Goal: Information Seeking & Learning: Learn about a topic

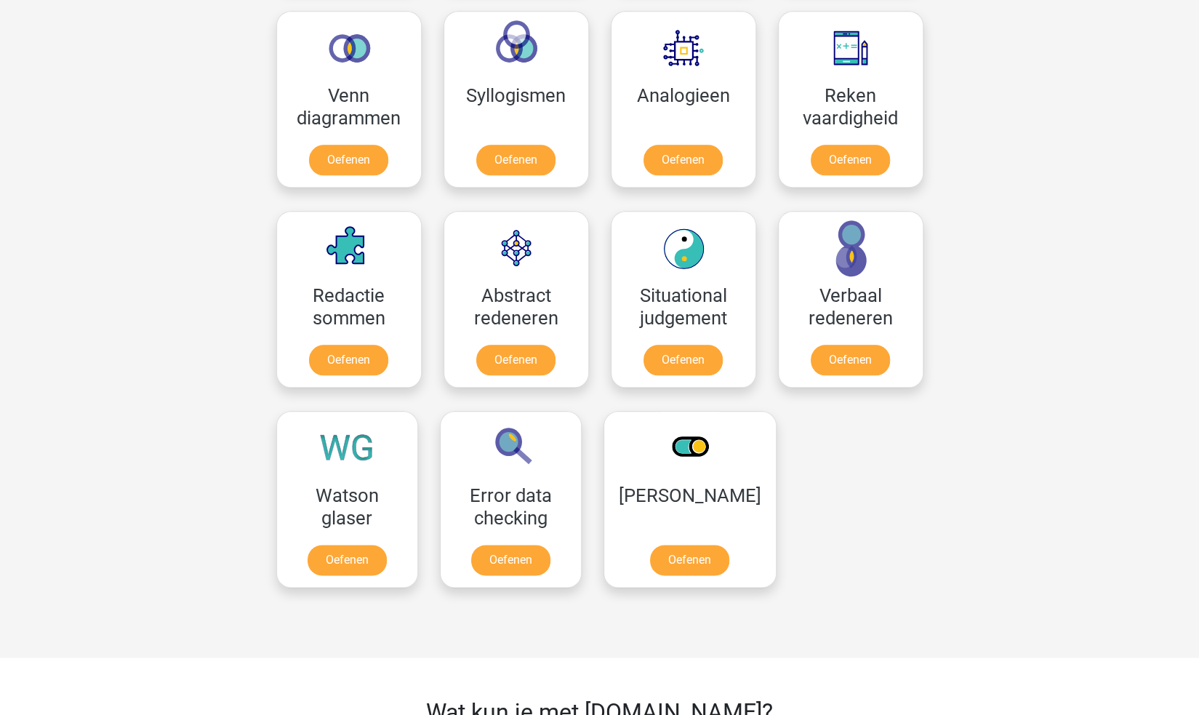
scroll to position [872, 0]
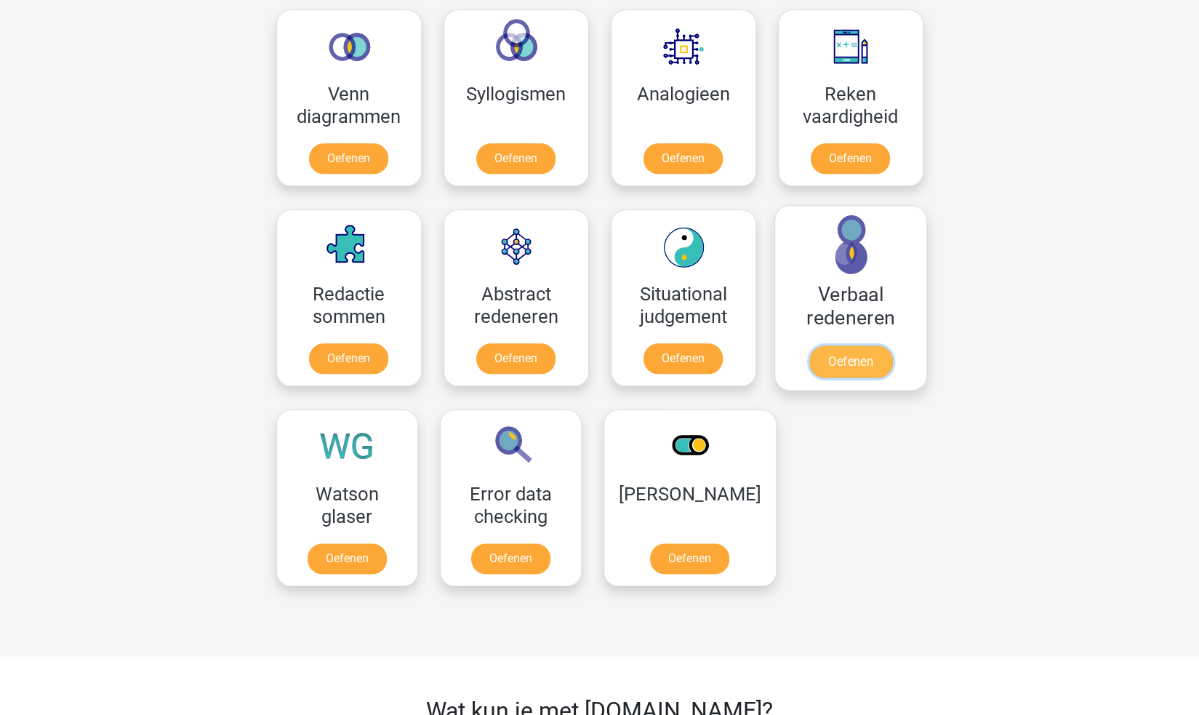
click at [852, 352] on link "Oefenen" at bounding box center [849, 361] width 83 height 32
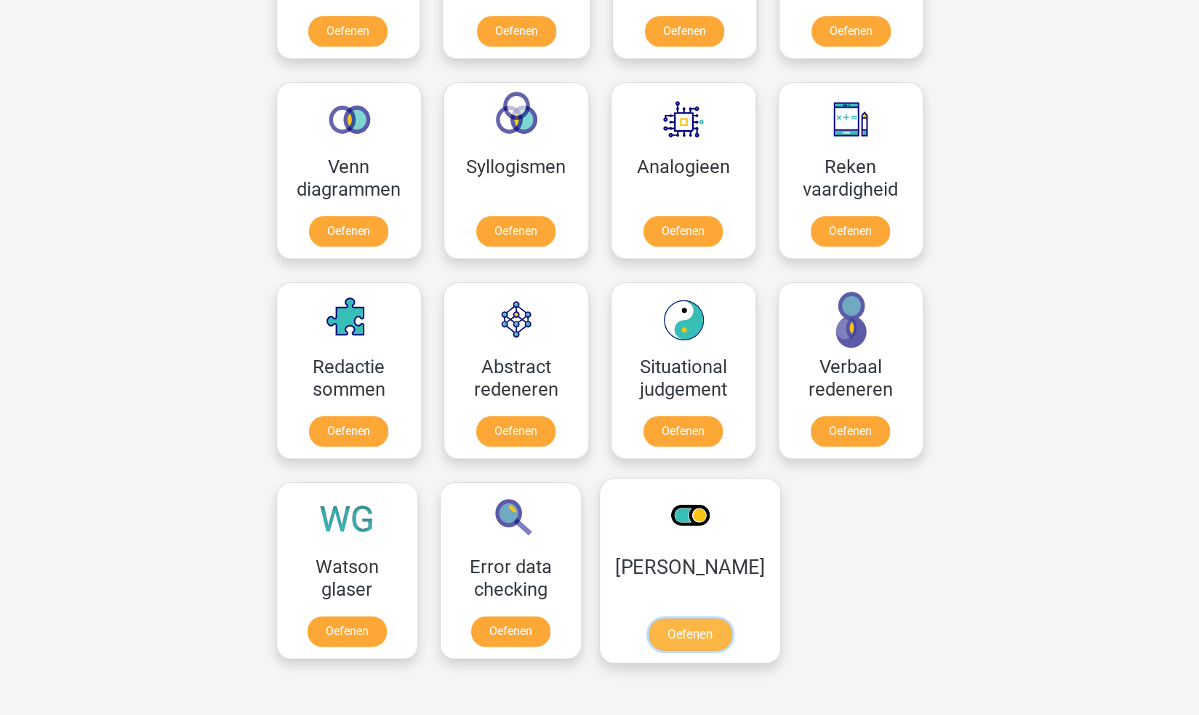
click at [697, 627] on link "Oefenen" at bounding box center [689, 634] width 83 height 32
click at [704, 230] on link "Oefenen" at bounding box center [682, 234] width 83 height 32
click at [837, 440] on link "Oefenen" at bounding box center [849, 434] width 83 height 32
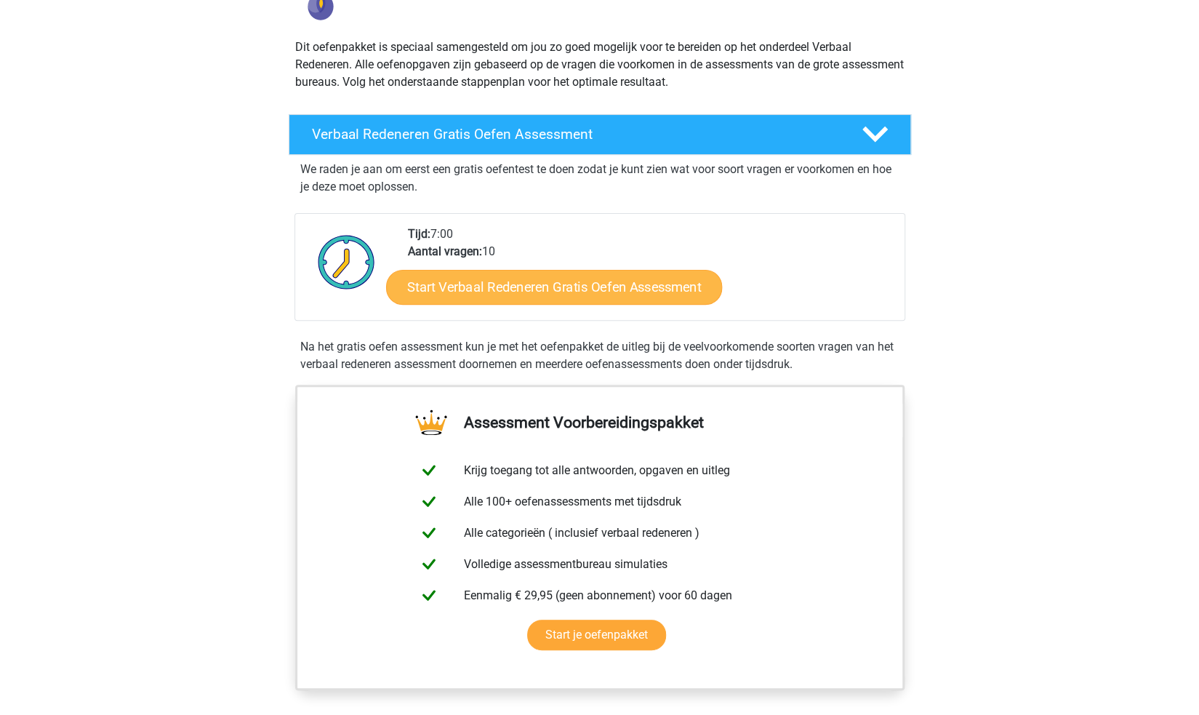
scroll to position [73, 0]
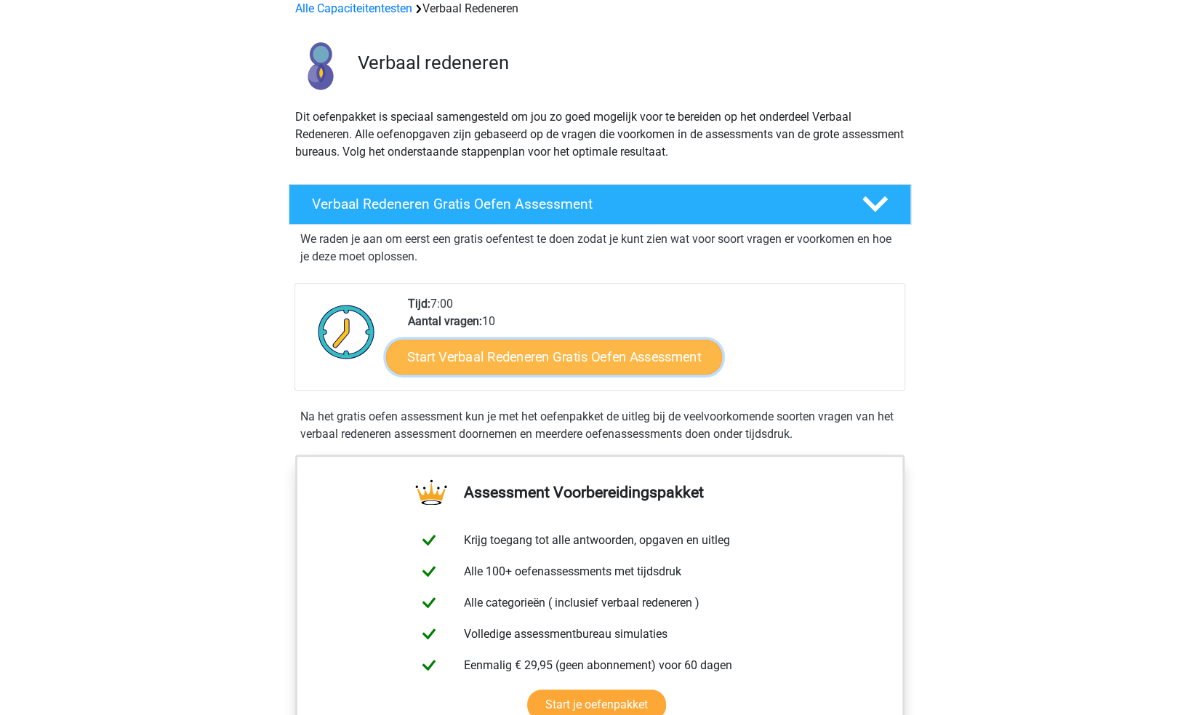
click at [676, 362] on link "Start Verbaal Redeneren Gratis Oefen Assessment" at bounding box center [554, 356] width 336 height 35
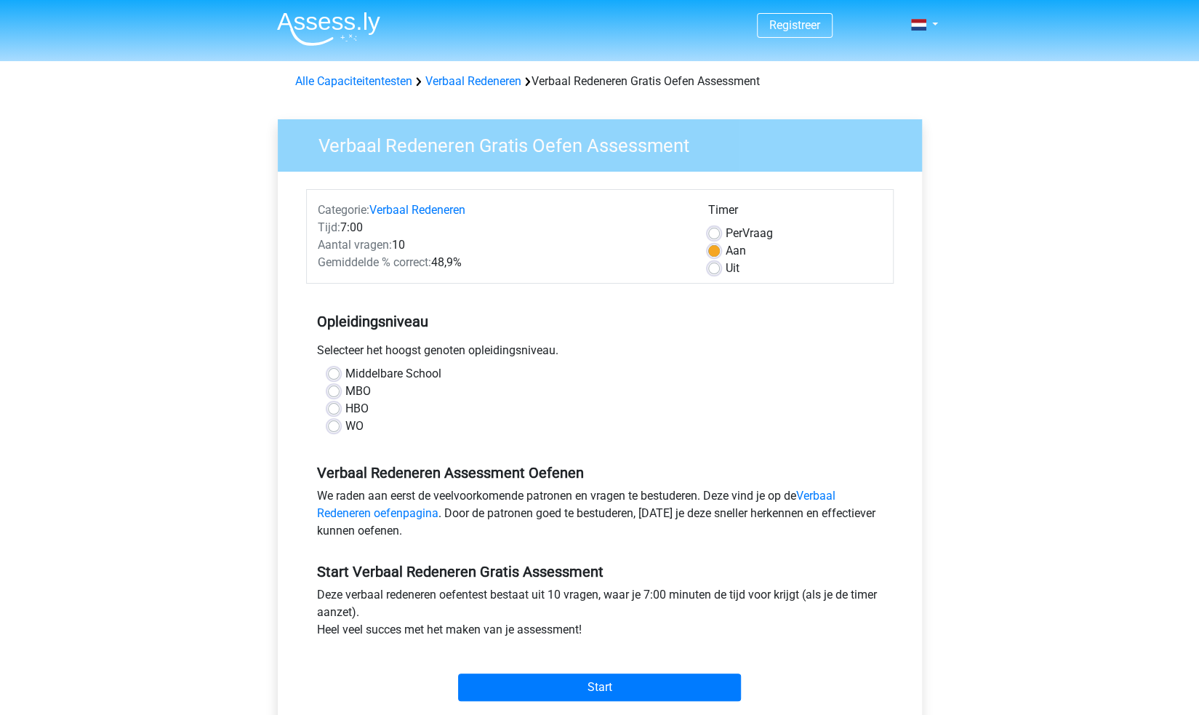
click at [366, 406] on label "HBO" at bounding box center [356, 408] width 23 height 17
click at [339, 406] on input "HBO" at bounding box center [334, 407] width 12 height 15
radio input "true"
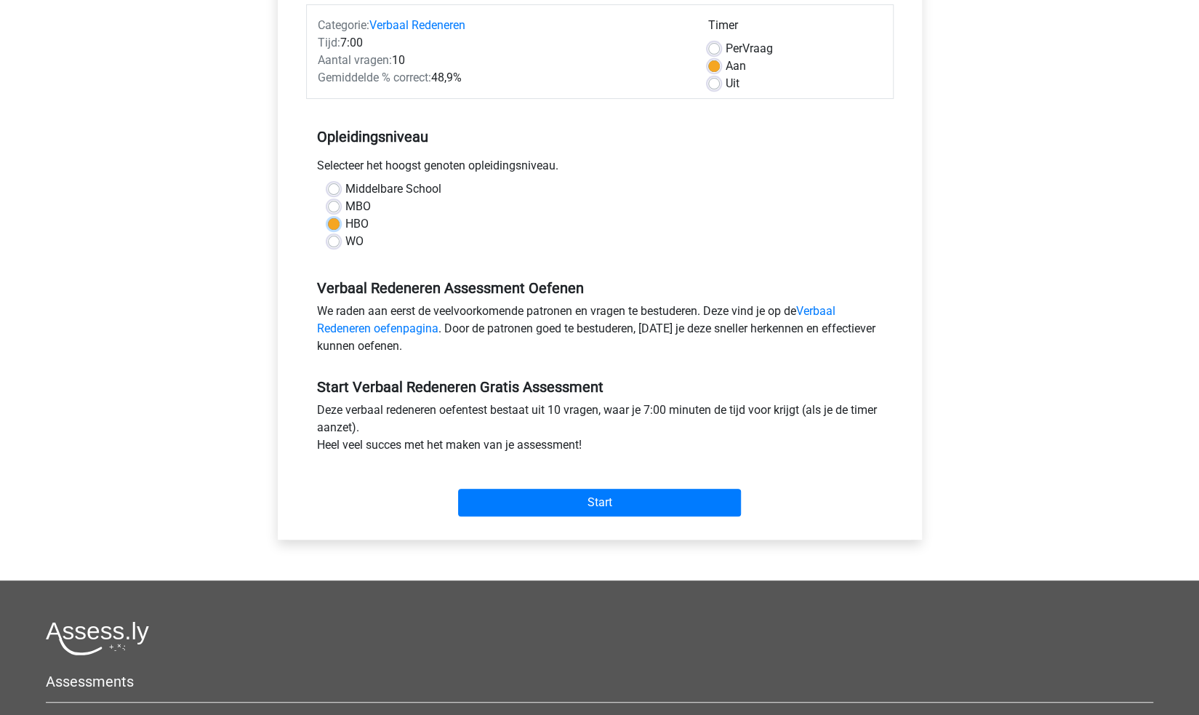
scroll to position [218, 0]
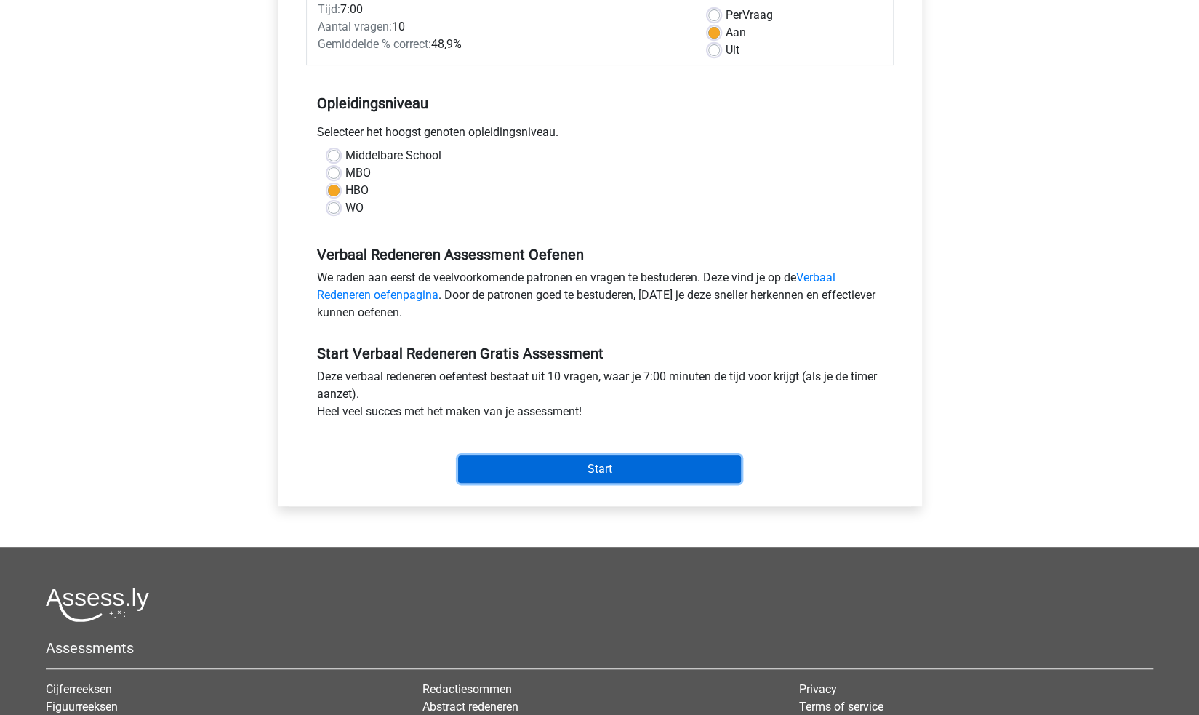
click at [591, 478] on input "Start" at bounding box center [599, 469] width 283 height 28
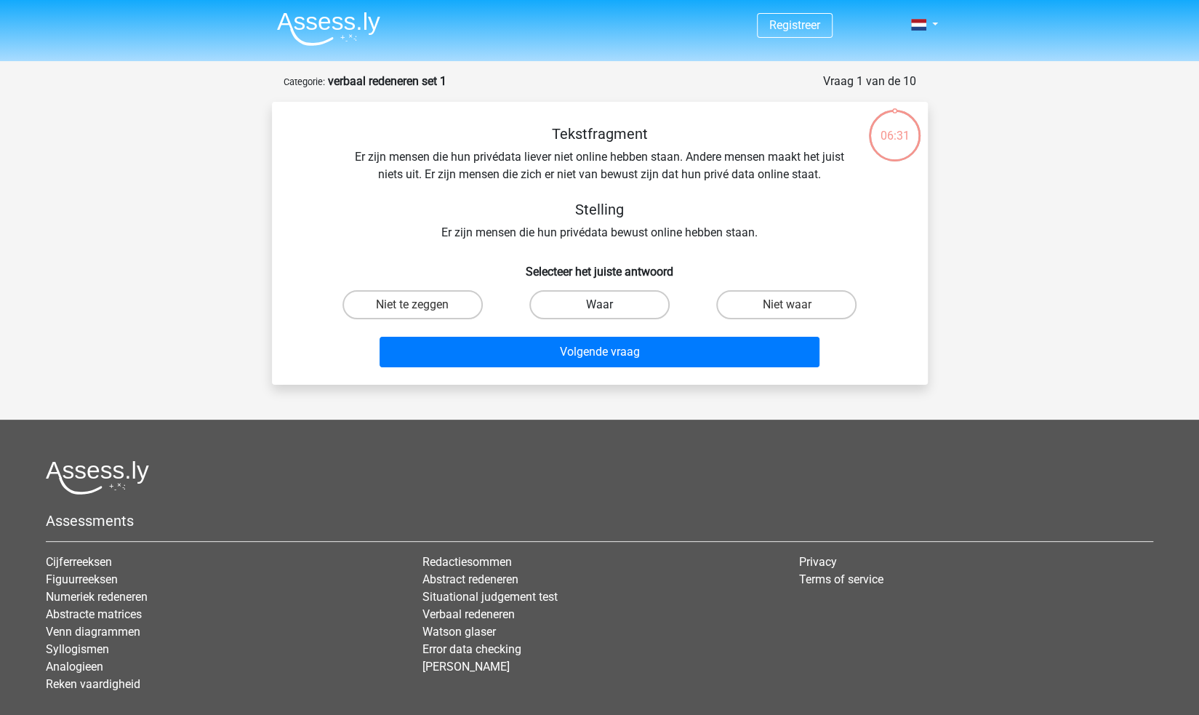
click at [620, 299] on label "Waar" at bounding box center [599, 304] width 140 height 29
click at [608, 305] on input "Waar" at bounding box center [603, 309] width 9 height 9
radio input "true"
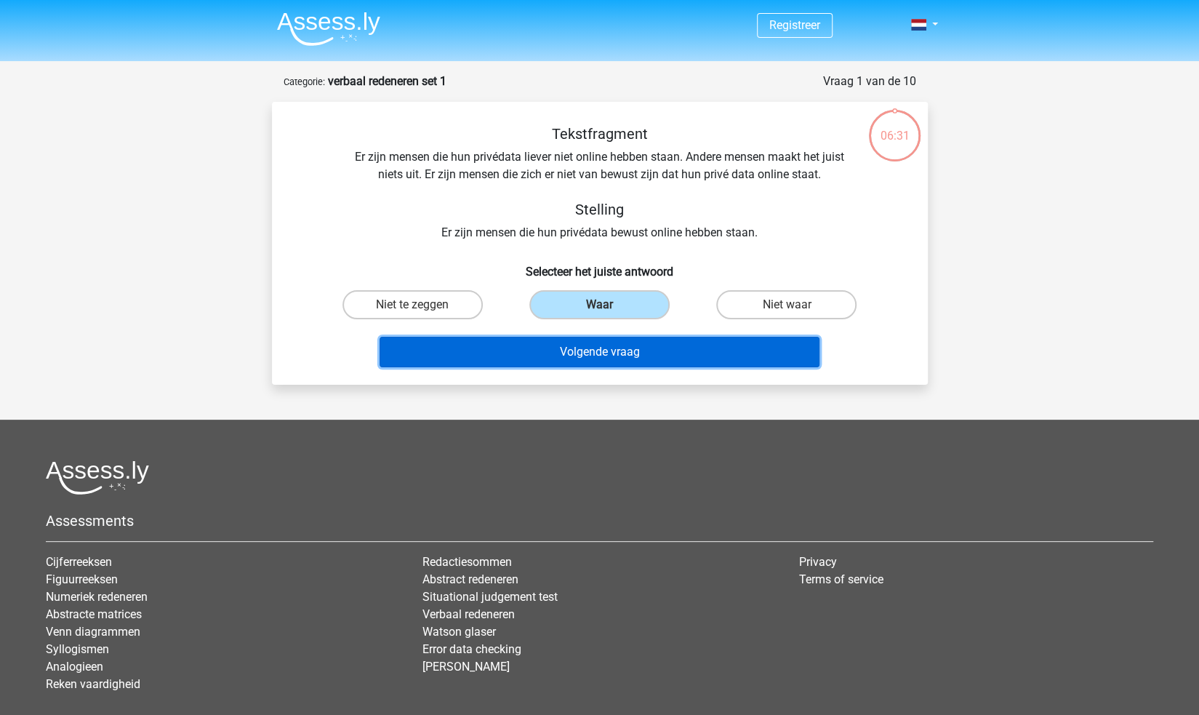
click at [619, 348] on button "Volgende vraag" at bounding box center [599, 352] width 440 height 31
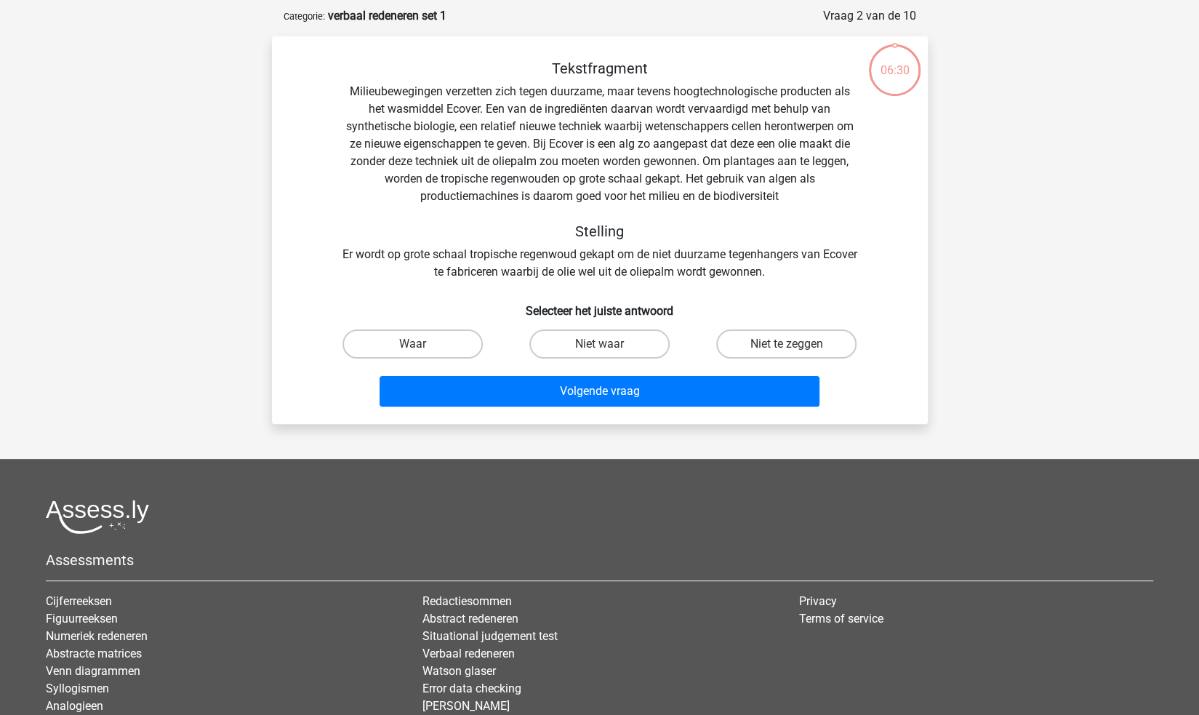
scroll to position [73, 0]
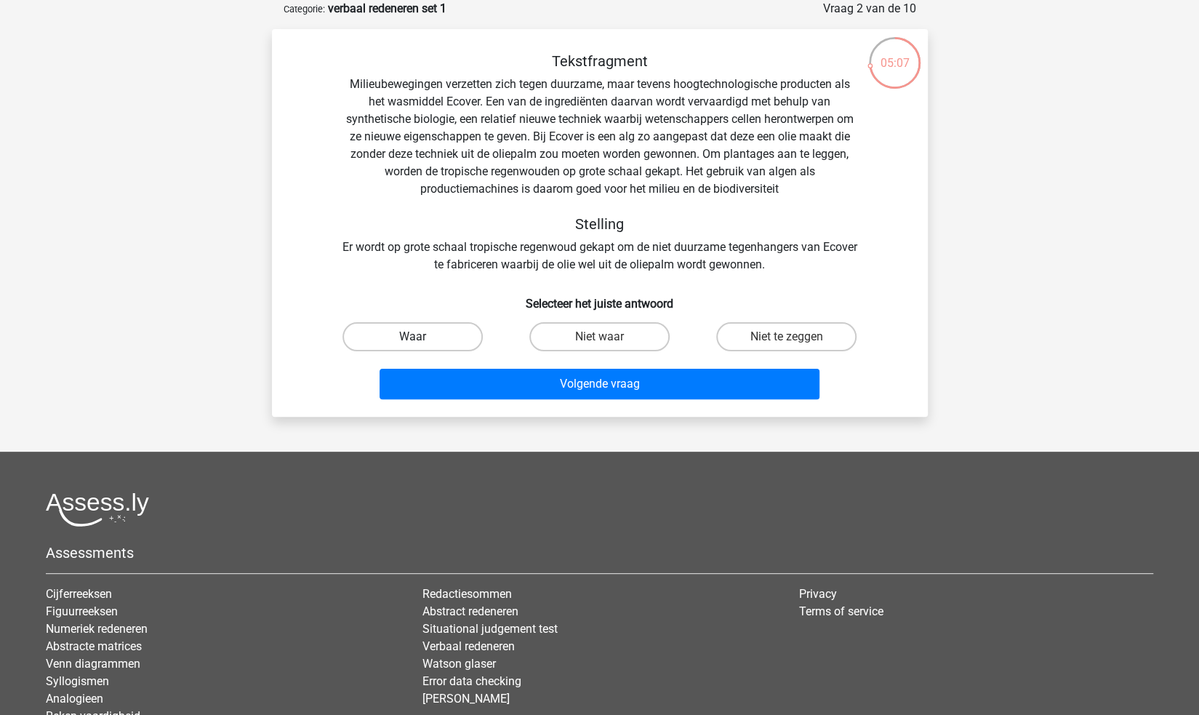
click at [425, 334] on label "Waar" at bounding box center [412, 336] width 140 height 29
click at [422, 337] on input "Waar" at bounding box center [416, 341] width 9 height 9
radio input "true"
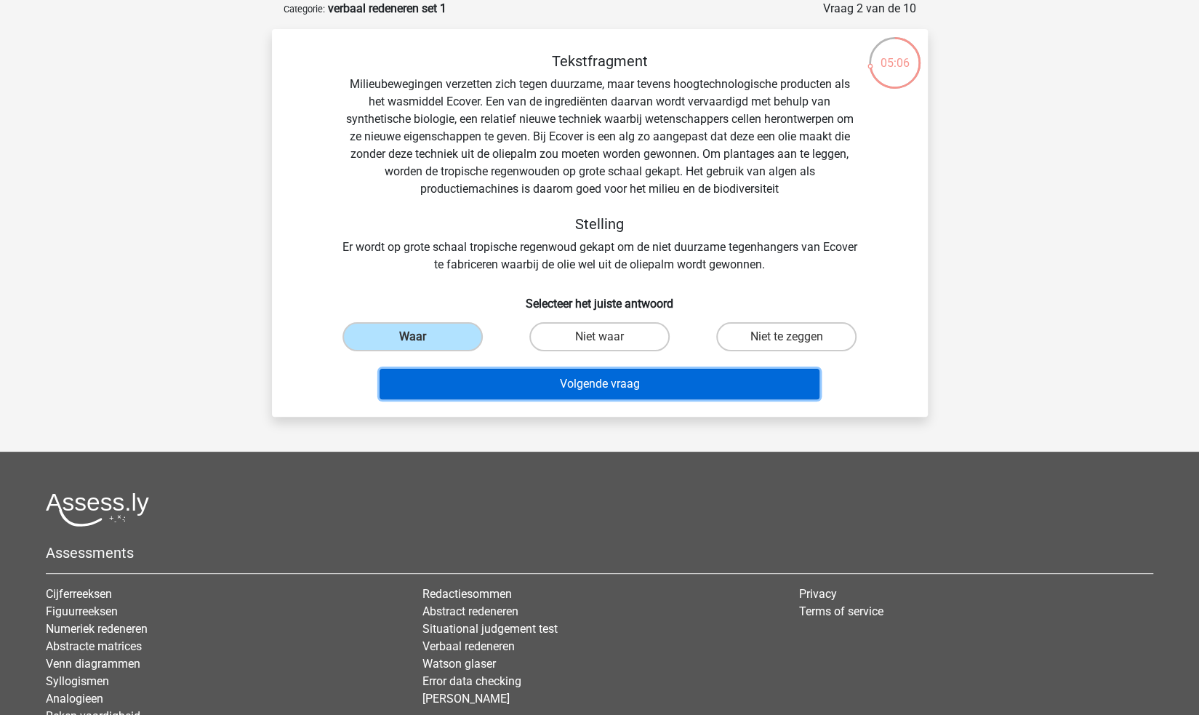
click at [569, 375] on button "Volgende vraag" at bounding box center [599, 384] width 440 height 31
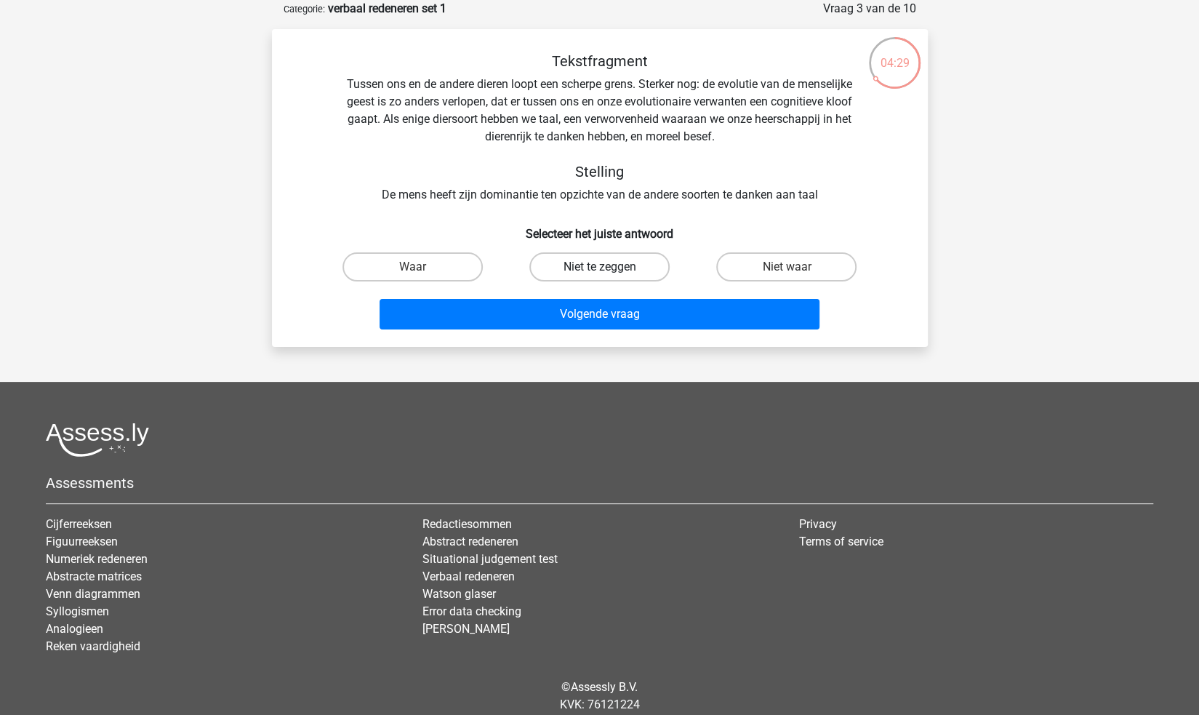
click at [632, 271] on label "Niet te zeggen" at bounding box center [599, 266] width 140 height 29
click at [608, 271] on input "Niet te zeggen" at bounding box center [603, 271] width 9 height 9
radio input "true"
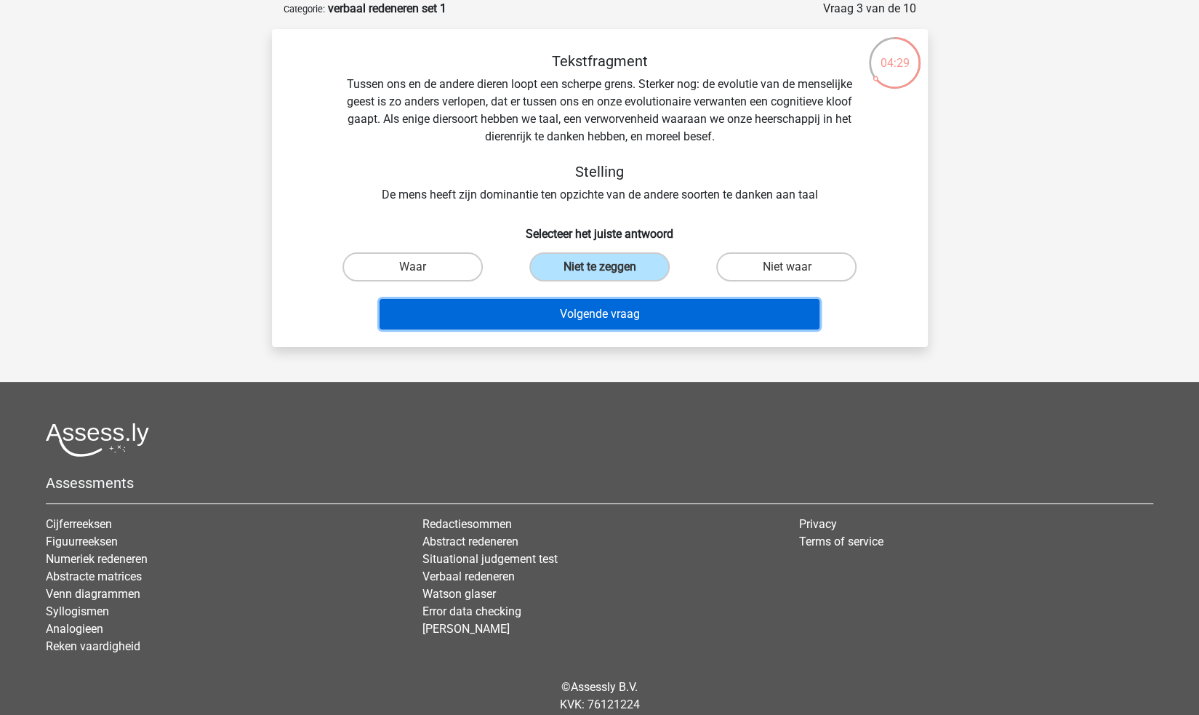
click at [640, 310] on button "Volgende vraag" at bounding box center [599, 314] width 440 height 31
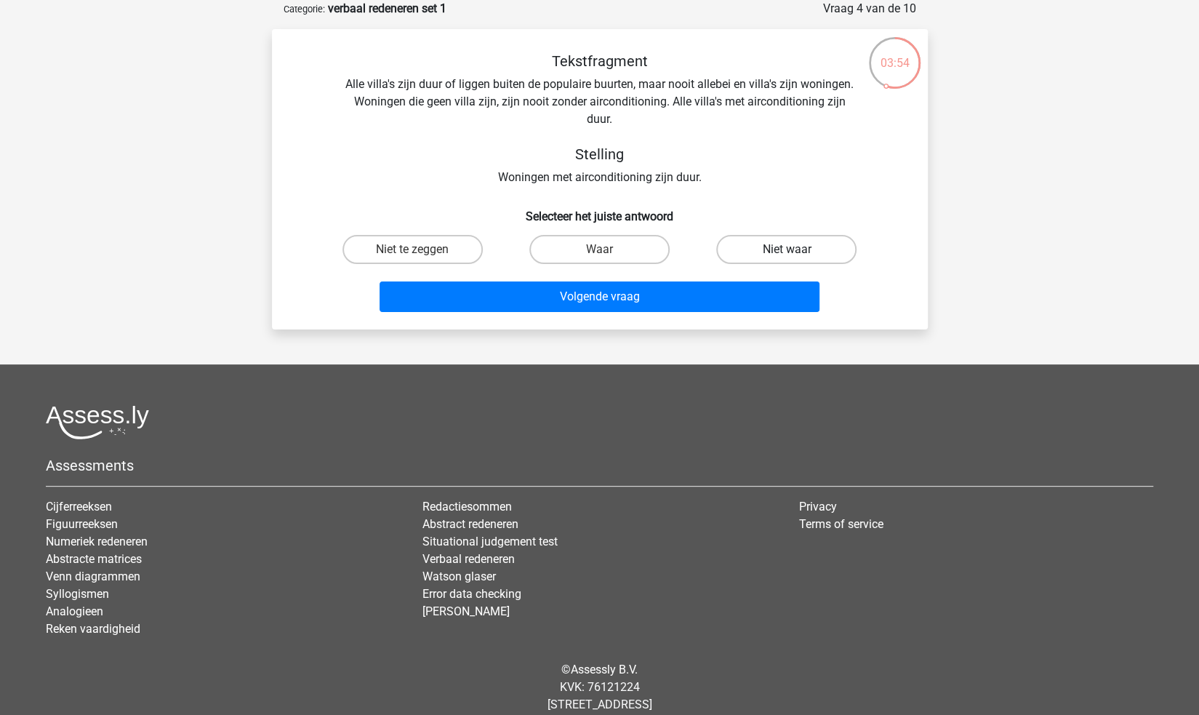
click at [837, 254] on label "Niet waar" at bounding box center [786, 249] width 140 height 29
click at [796, 254] on input "Niet waar" at bounding box center [790, 253] width 9 height 9
radio input "true"
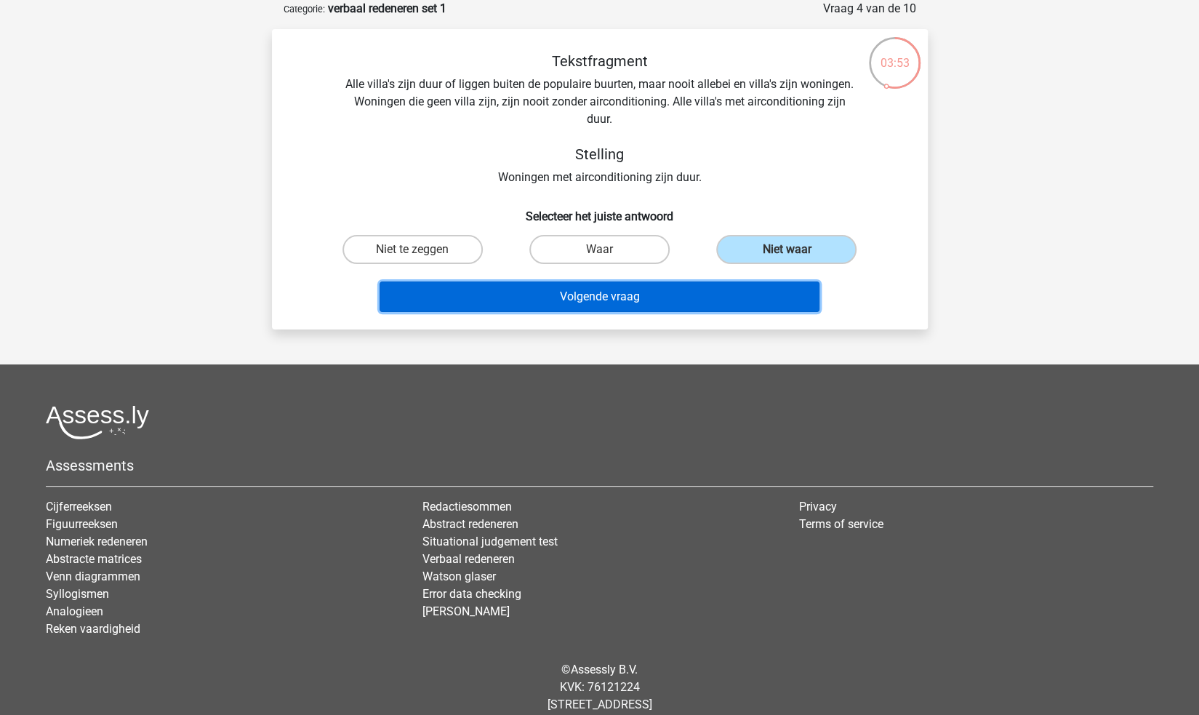
click at [728, 287] on button "Volgende vraag" at bounding box center [599, 296] width 440 height 31
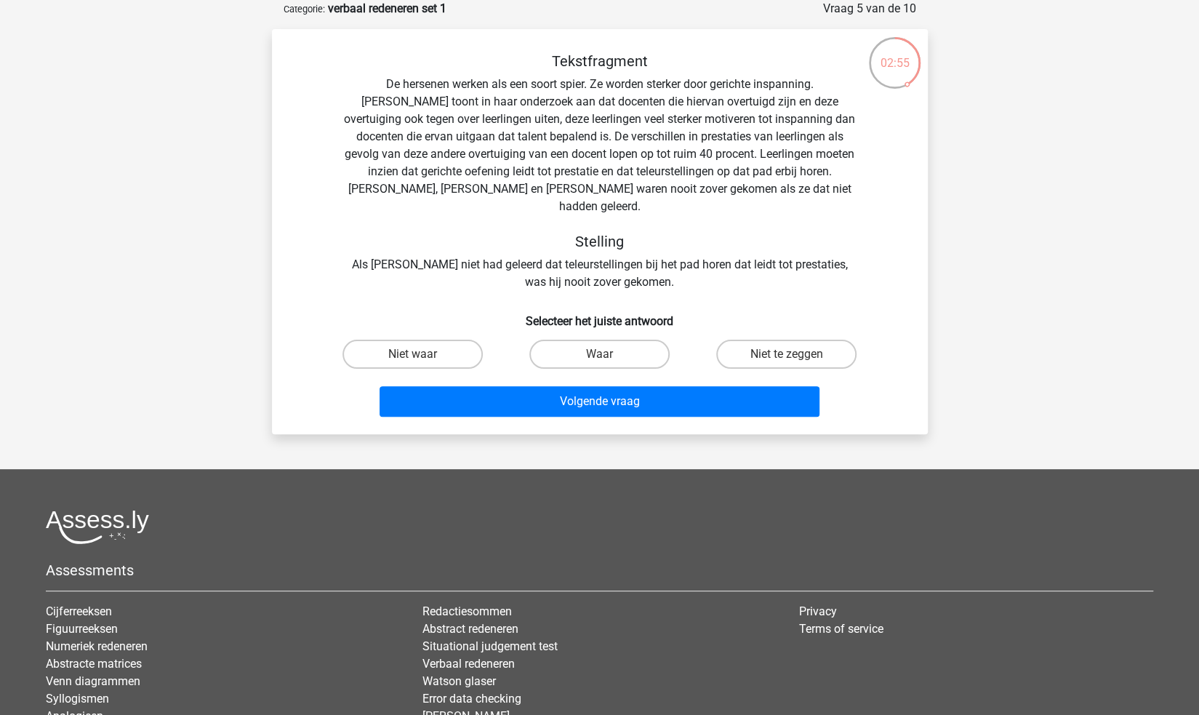
click at [640, 334] on div "Waar" at bounding box center [599, 354] width 187 height 41
click at [640, 339] on label "Waar" at bounding box center [599, 353] width 140 height 29
click at [608, 354] on input "Waar" at bounding box center [603, 358] width 9 height 9
radio input "true"
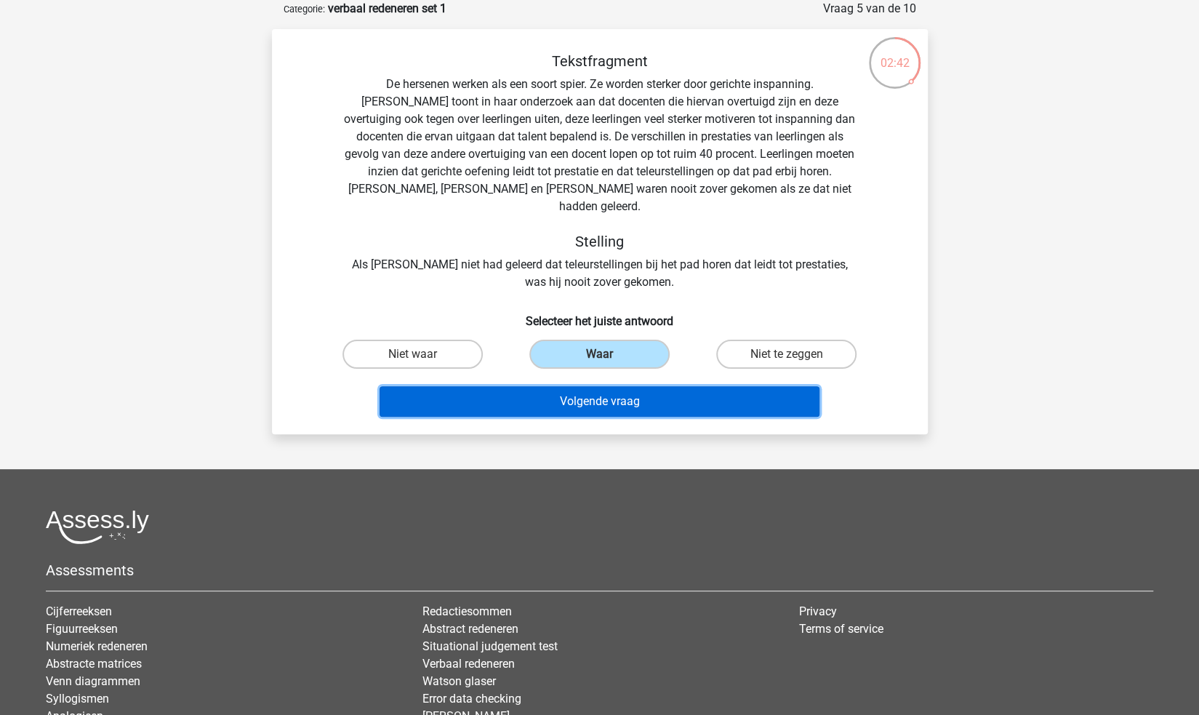
click at [727, 386] on button "Volgende vraag" at bounding box center [599, 401] width 440 height 31
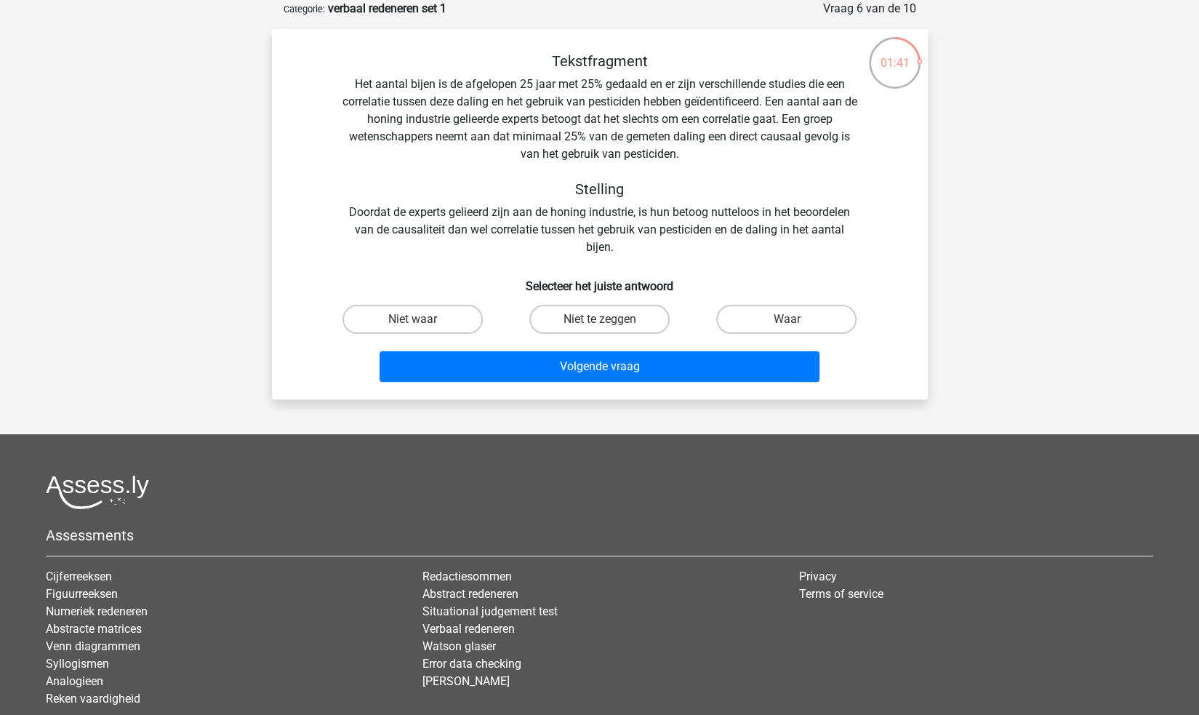
click at [605, 319] on input "Niet te zeggen" at bounding box center [603, 323] width 9 height 9
radio input "true"
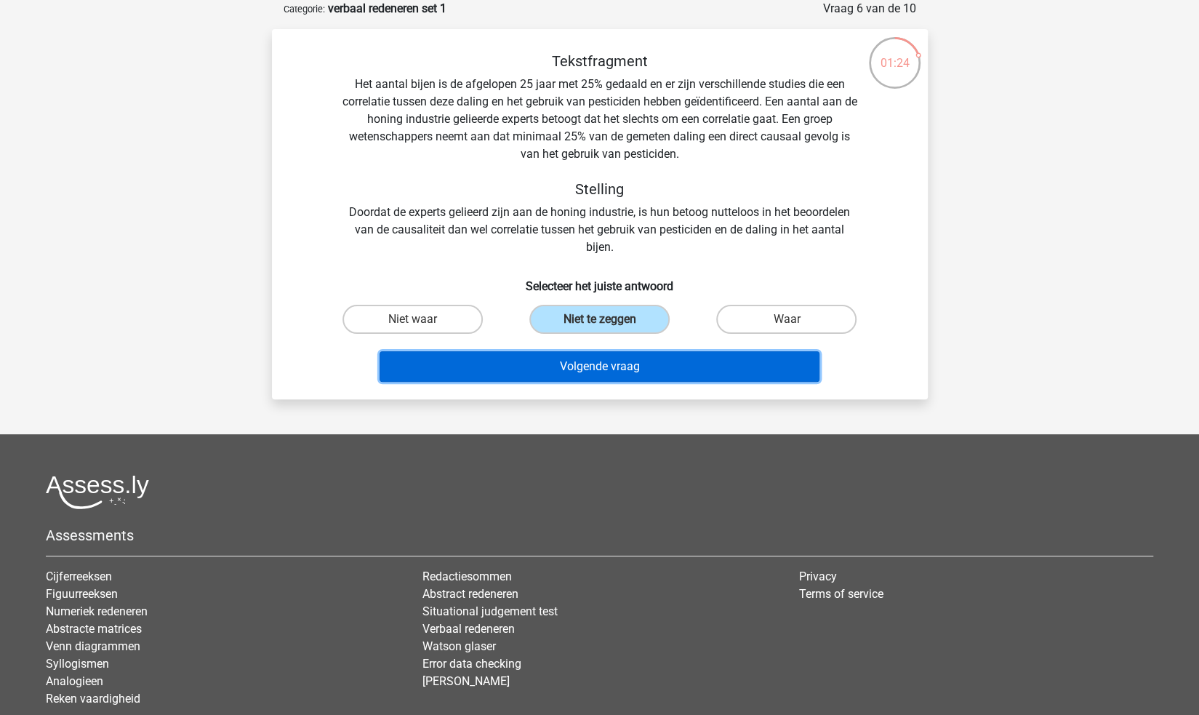
click at [574, 369] on button "Volgende vraag" at bounding box center [599, 366] width 440 height 31
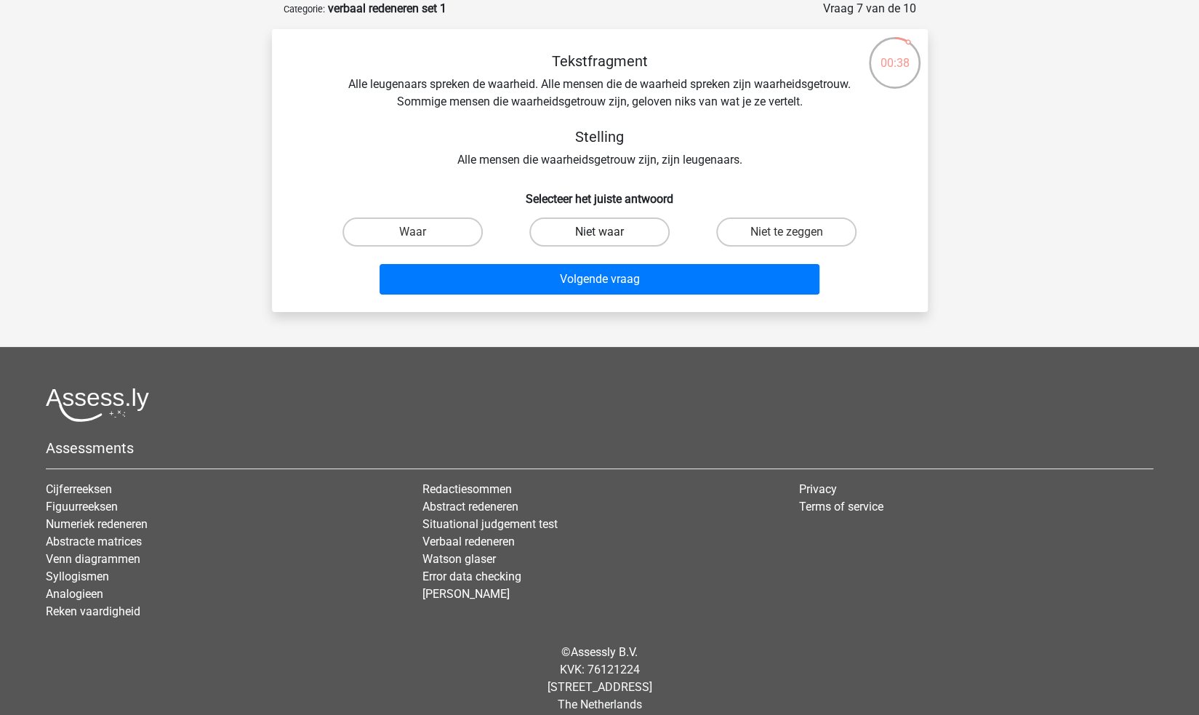
click at [596, 229] on label "Niet waar" at bounding box center [599, 231] width 140 height 29
click at [599, 232] on input "Niet waar" at bounding box center [603, 236] width 9 height 9
radio input "true"
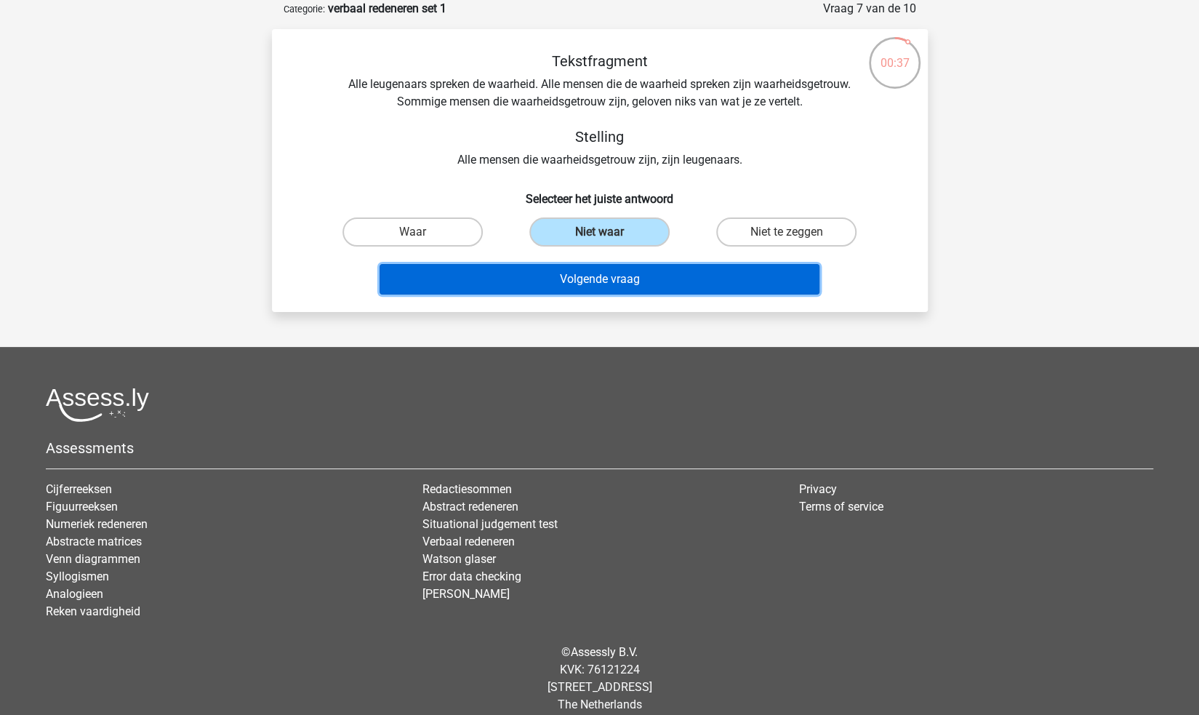
click at [648, 277] on button "Volgende vraag" at bounding box center [599, 279] width 440 height 31
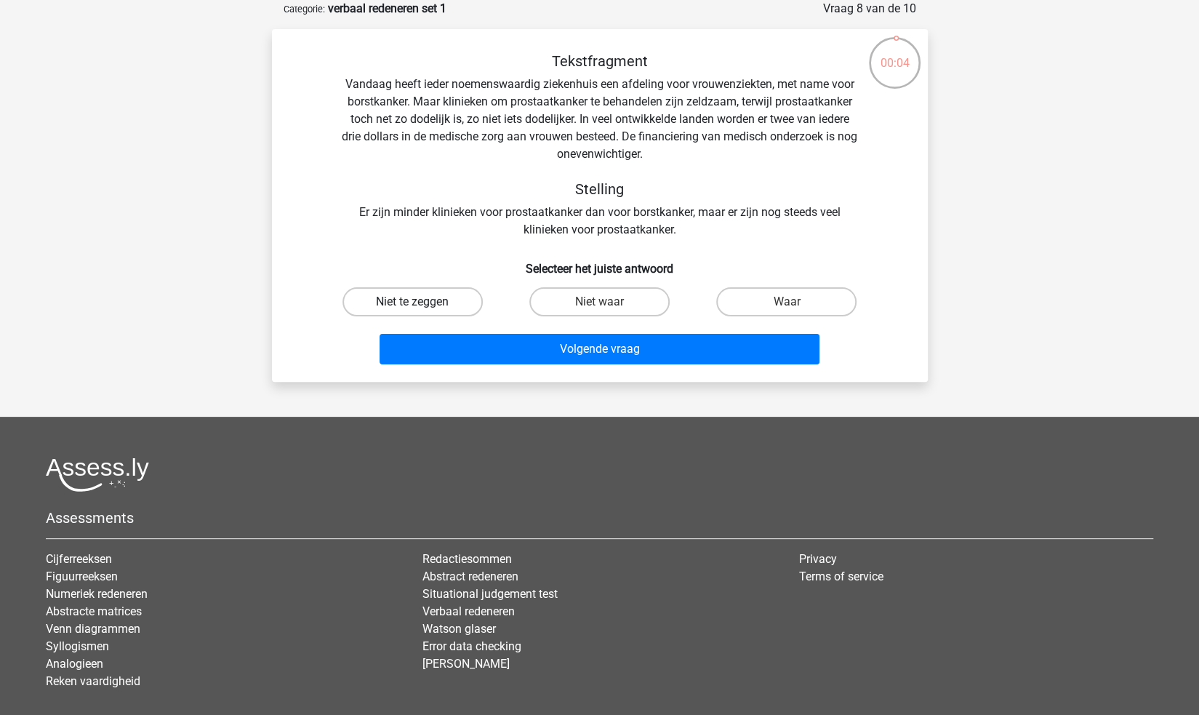
click at [436, 304] on label "Niet te zeggen" at bounding box center [412, 301] width 140 height 29
click at [422, 304] on input "Niet te zeggen" at bounding box center [416, 306] width 9 height 9
radio input "true"
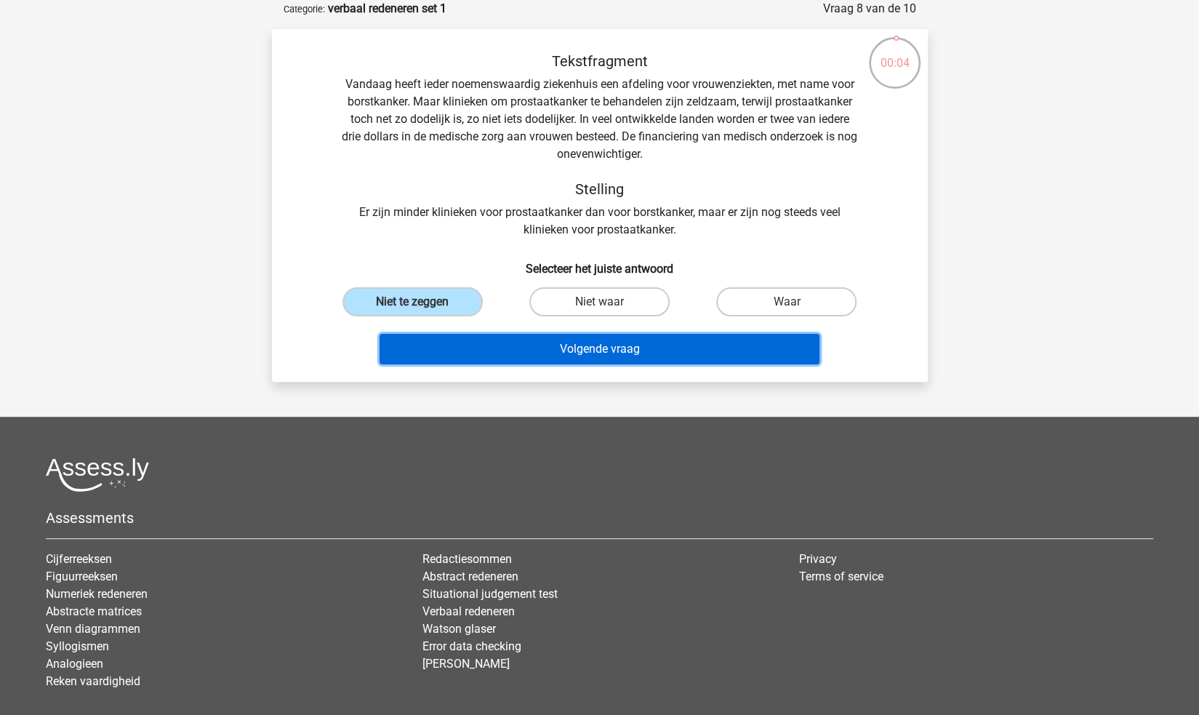
click at [594, 351] on button "Volgende vraag" at bounding box center [599, 349] width 440 height 31
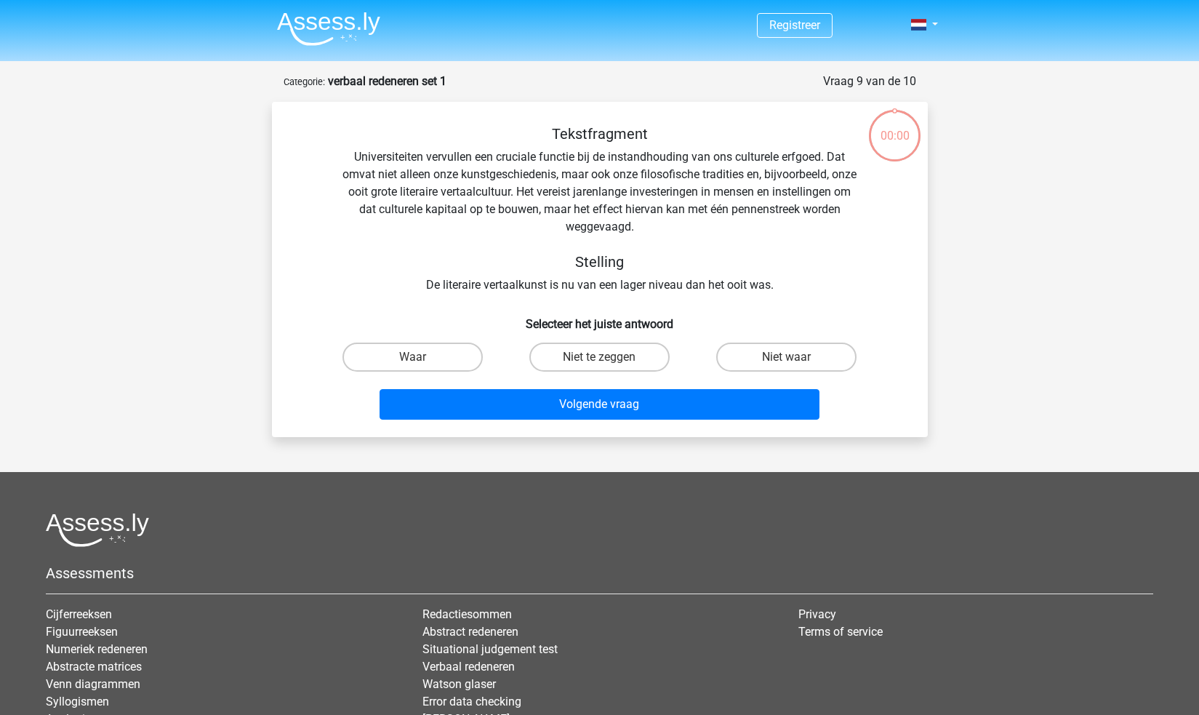
scroll to position [73, 0]
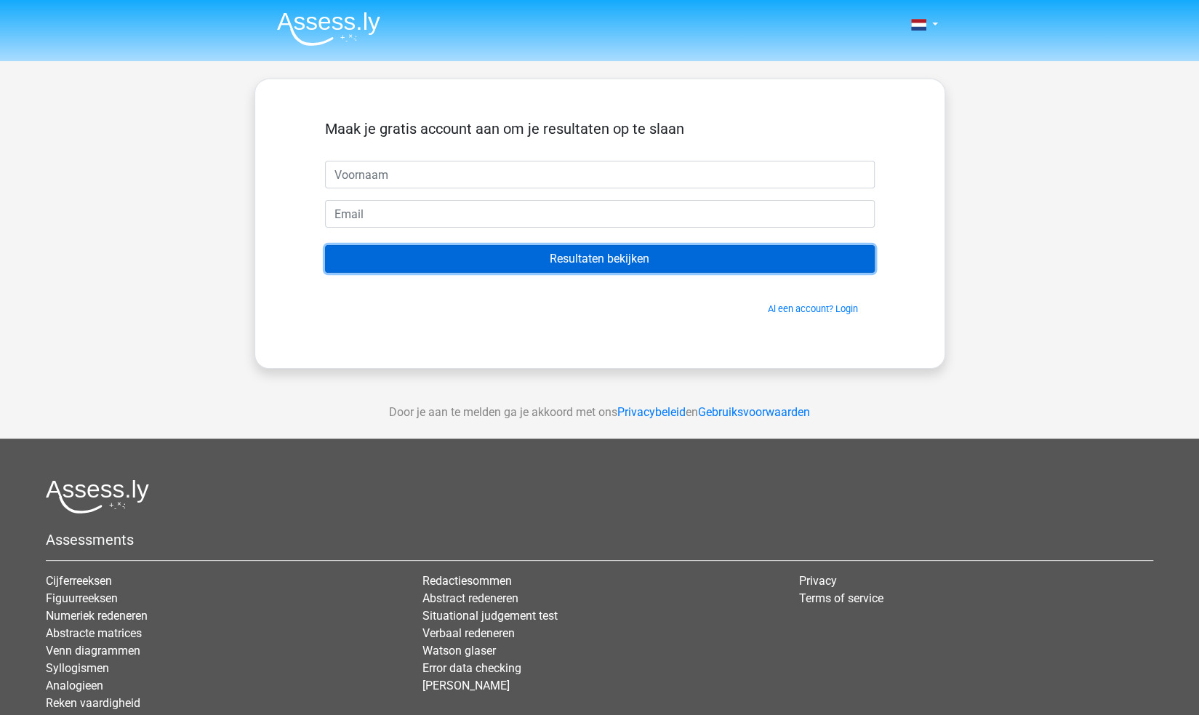
click at [628, 259] on input "Resultaten bekijken" at bounding box center [600, 259] width 550 height 28
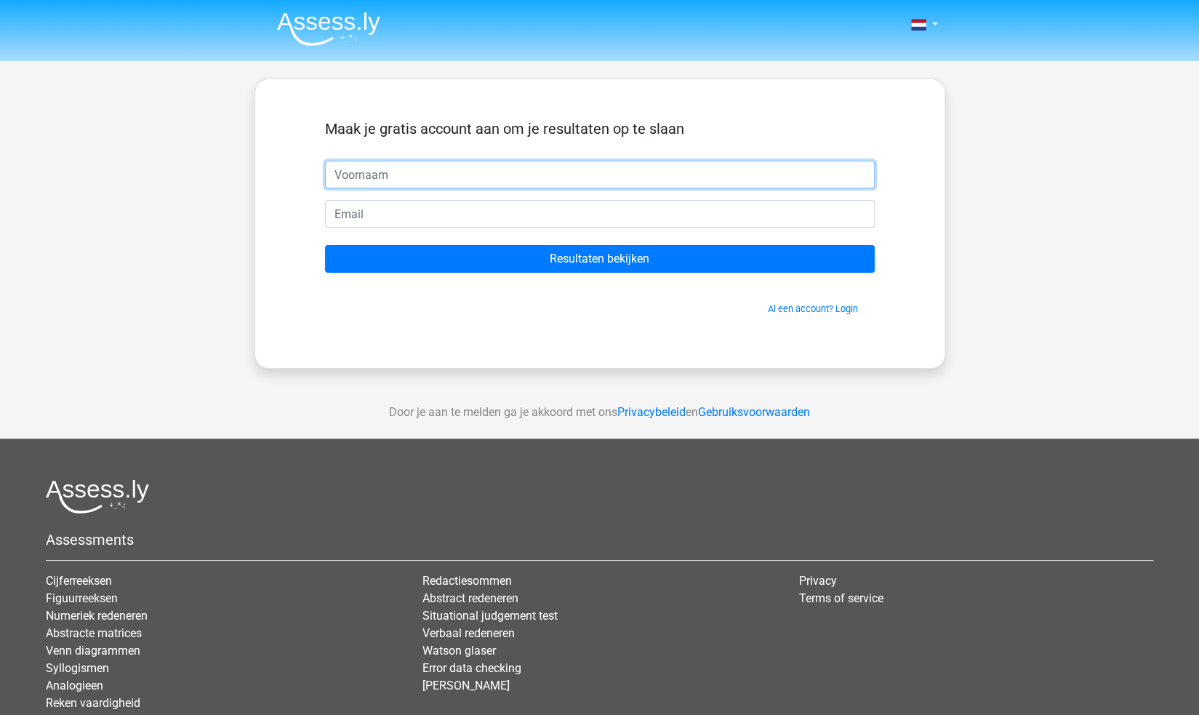
click at [612, 180] on input "text" at bounding box center [600, 175] width 550 height 28
type input "asds"
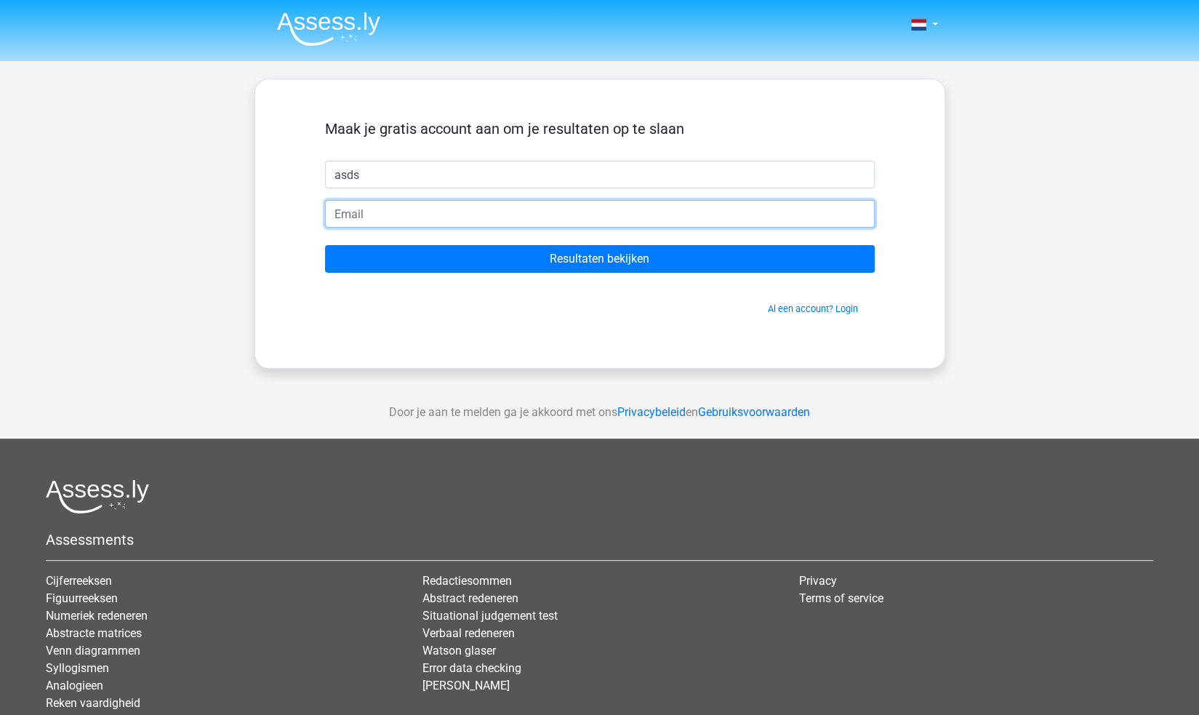
click at [510, 207] on input "email" at bounding box center [600, 214] width 550 height 28
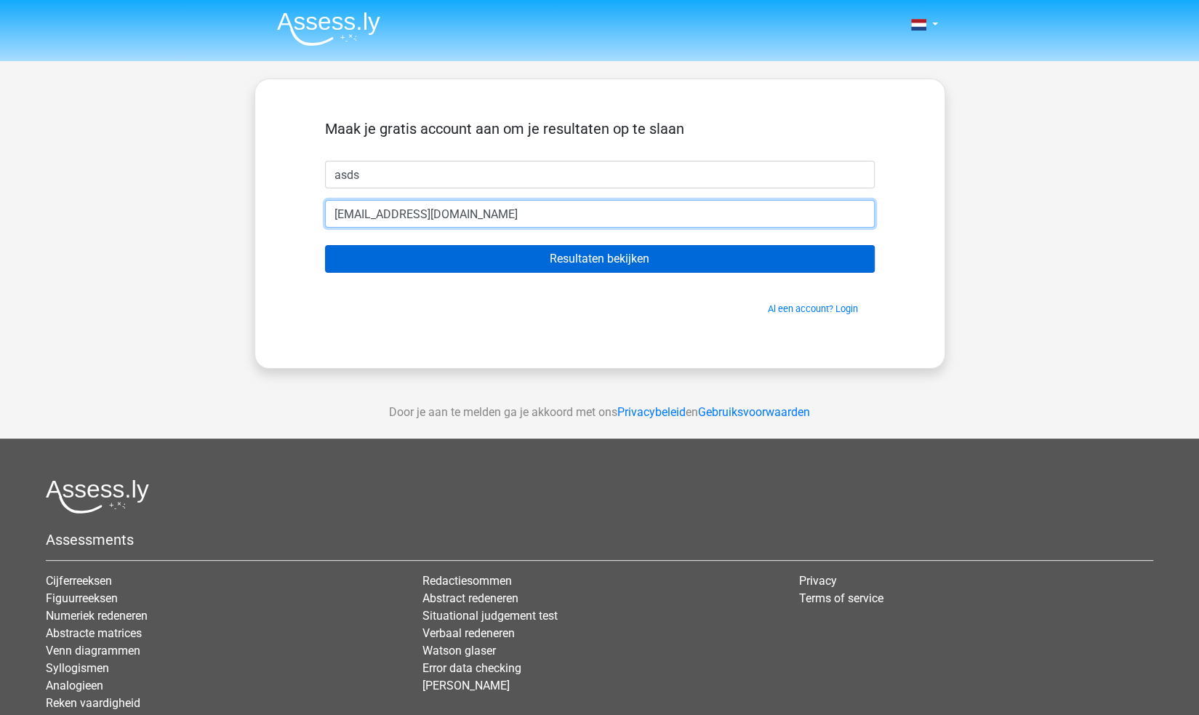
type input "etweyt@gmail.com"
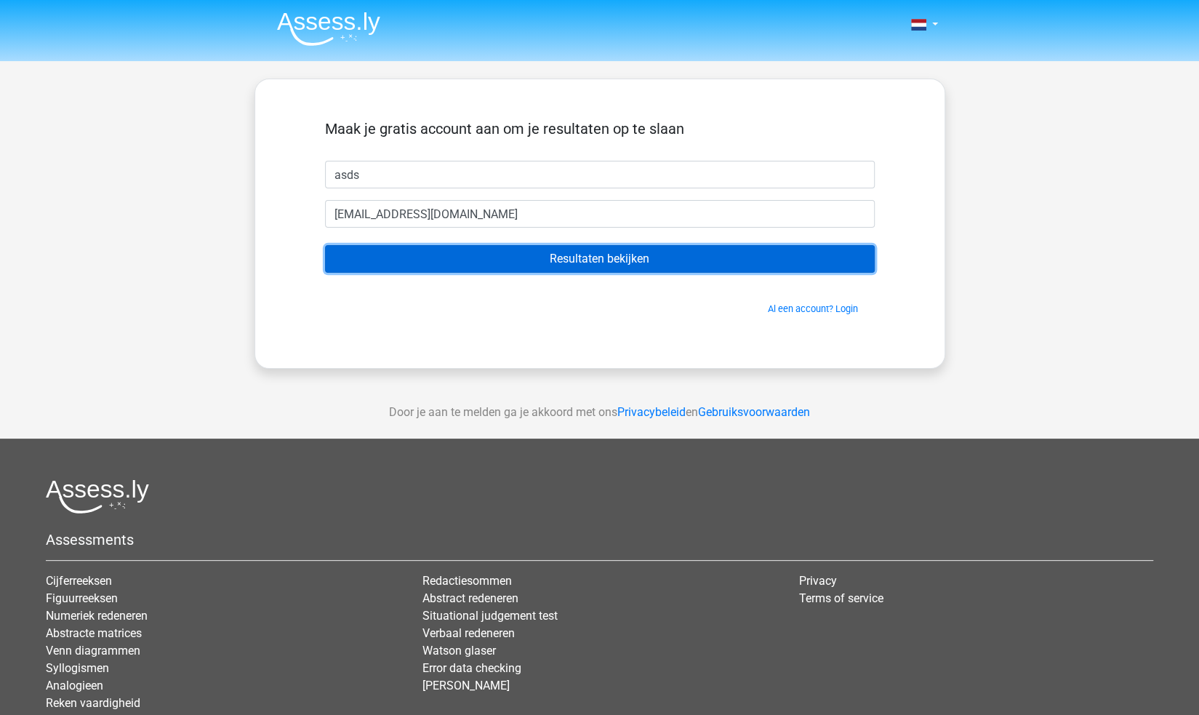
click at [587, 254] on input "Resultaten bekijken" at bounding box center [600, 259] width 550 height 28
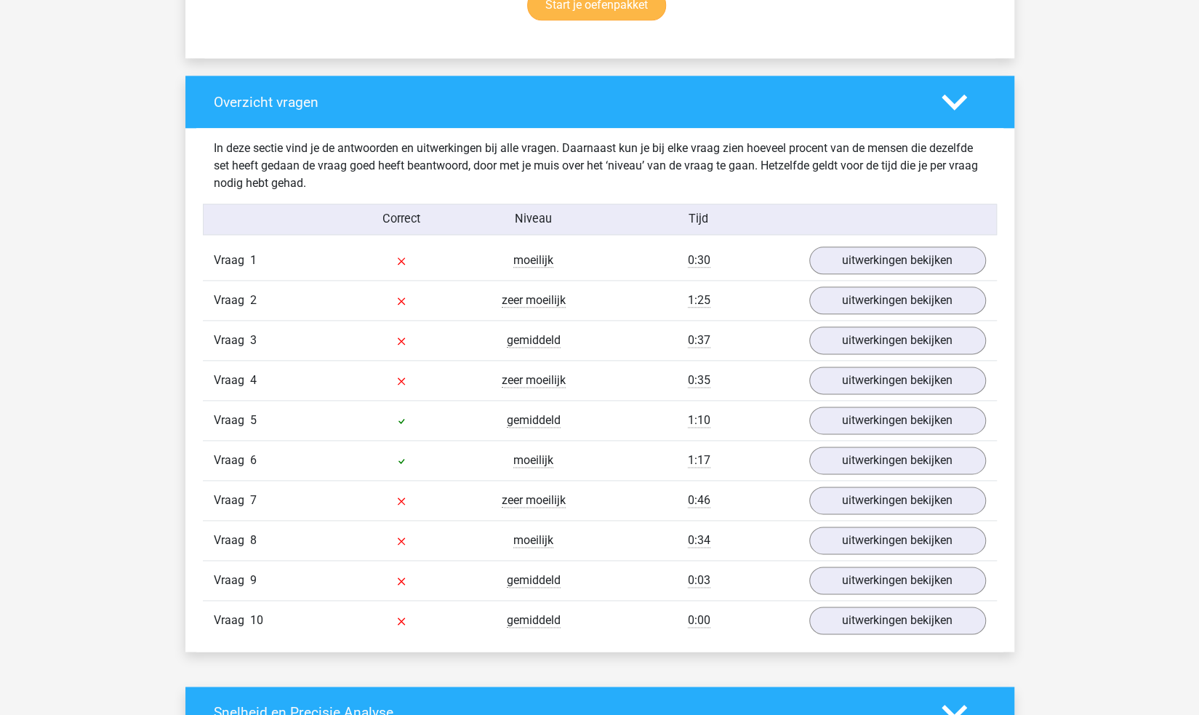
scroll to position [1018, 0]
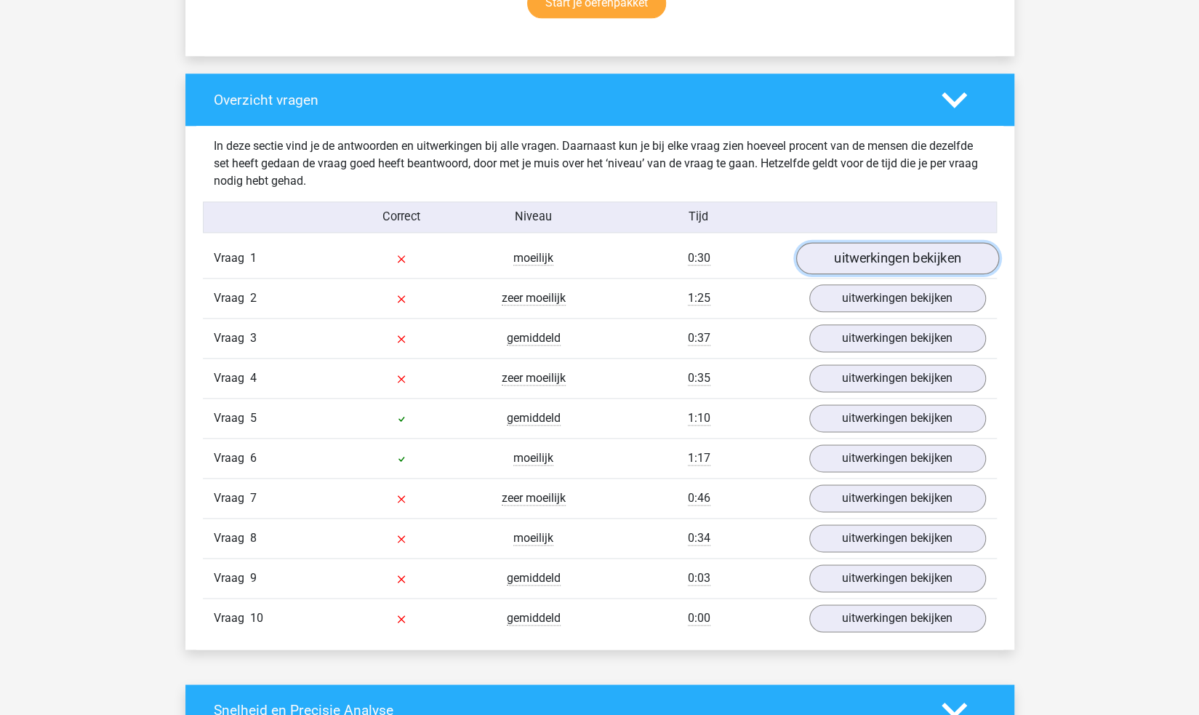
click at [898, 257] on link "uitwerkingen bekijken" at bounding box center [896, 258] width 203 height 32
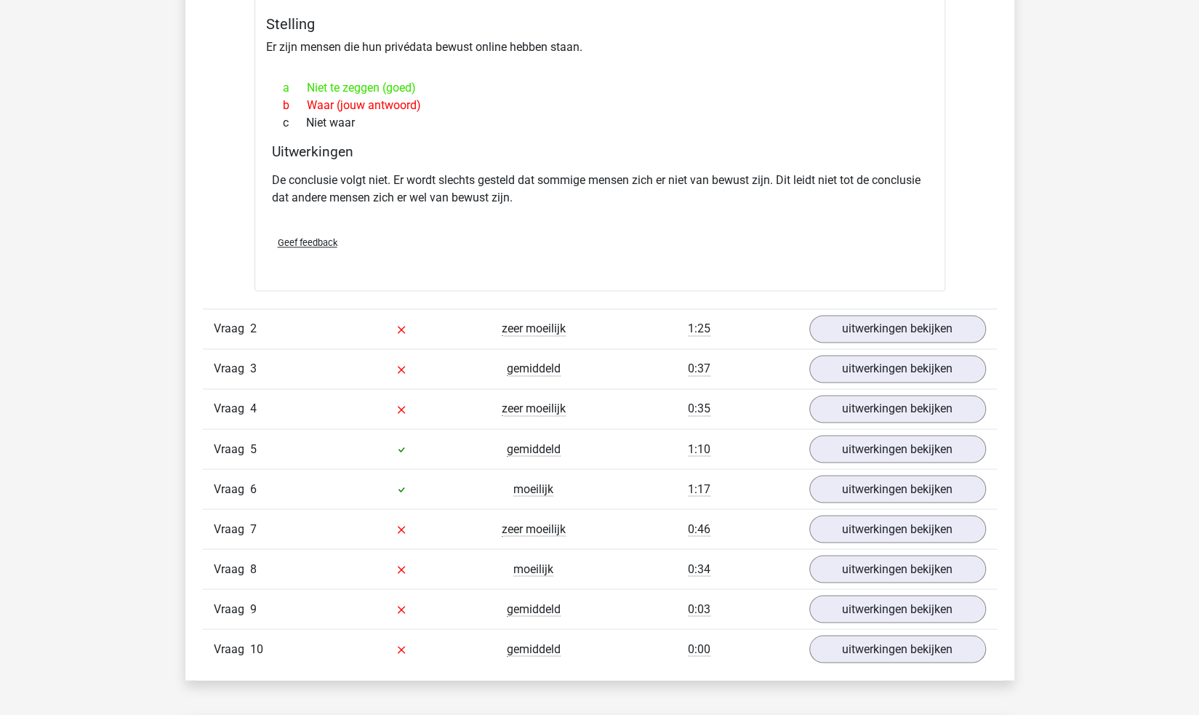
scroll to position [1381, 0]
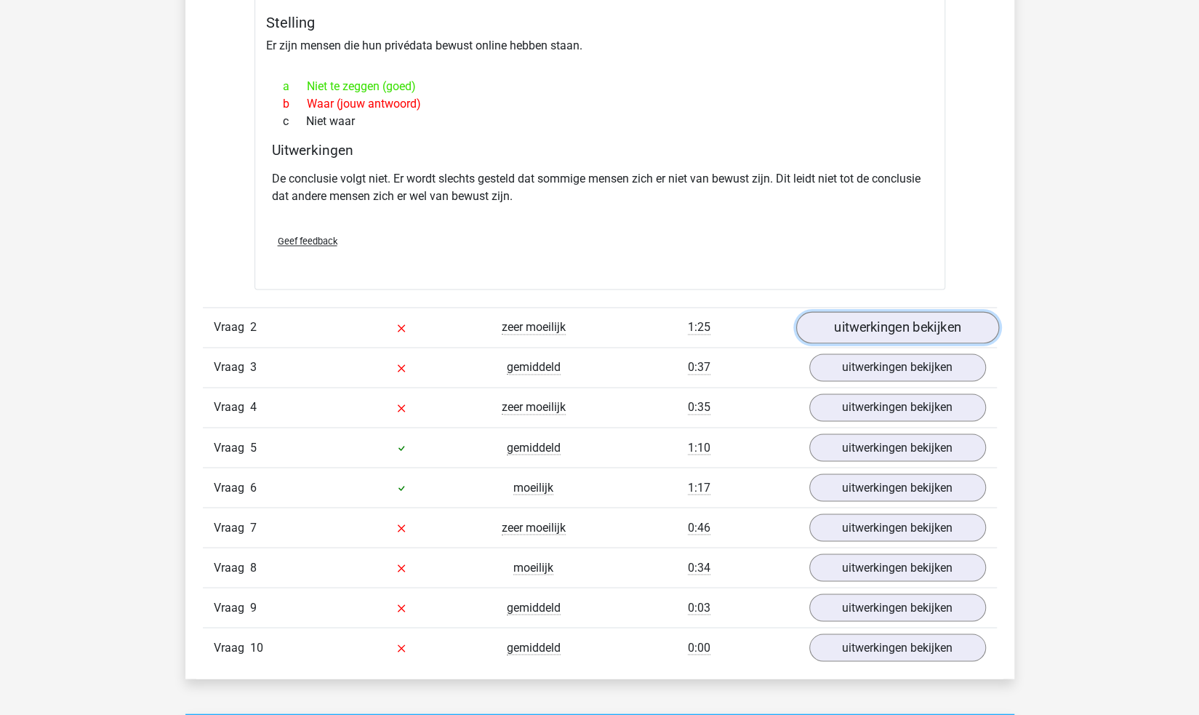
click at [896, 331] on link "uitwerkingen bekijken" at bounding box center [896, 327] width 203 height 32
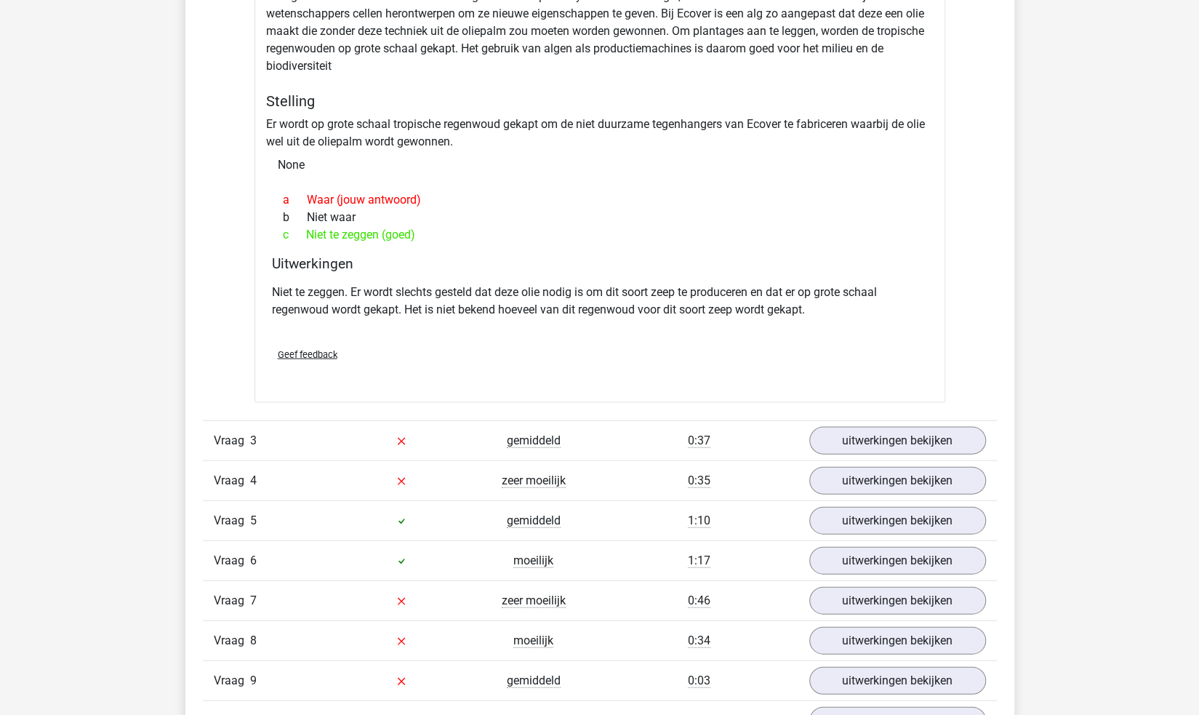
scroll to position [1890, 0]
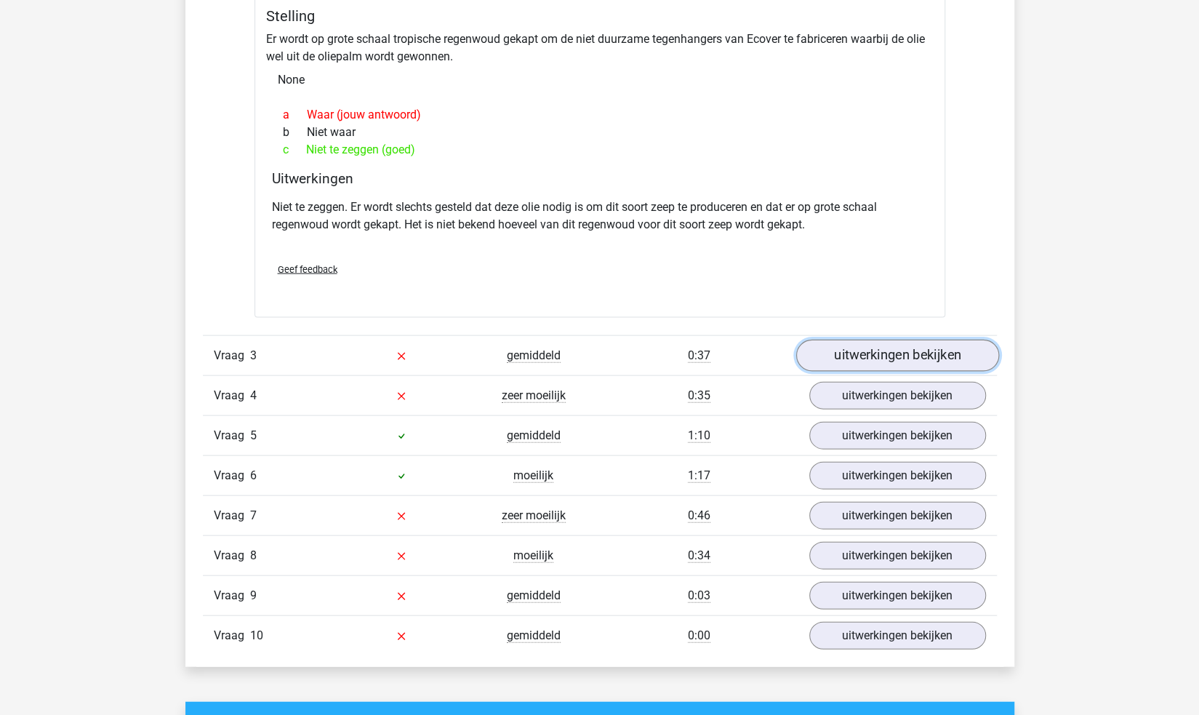
click at [903, 350] on link "uitwerkingen bekijken" at bounding box center [896, 355] width 203 height 32
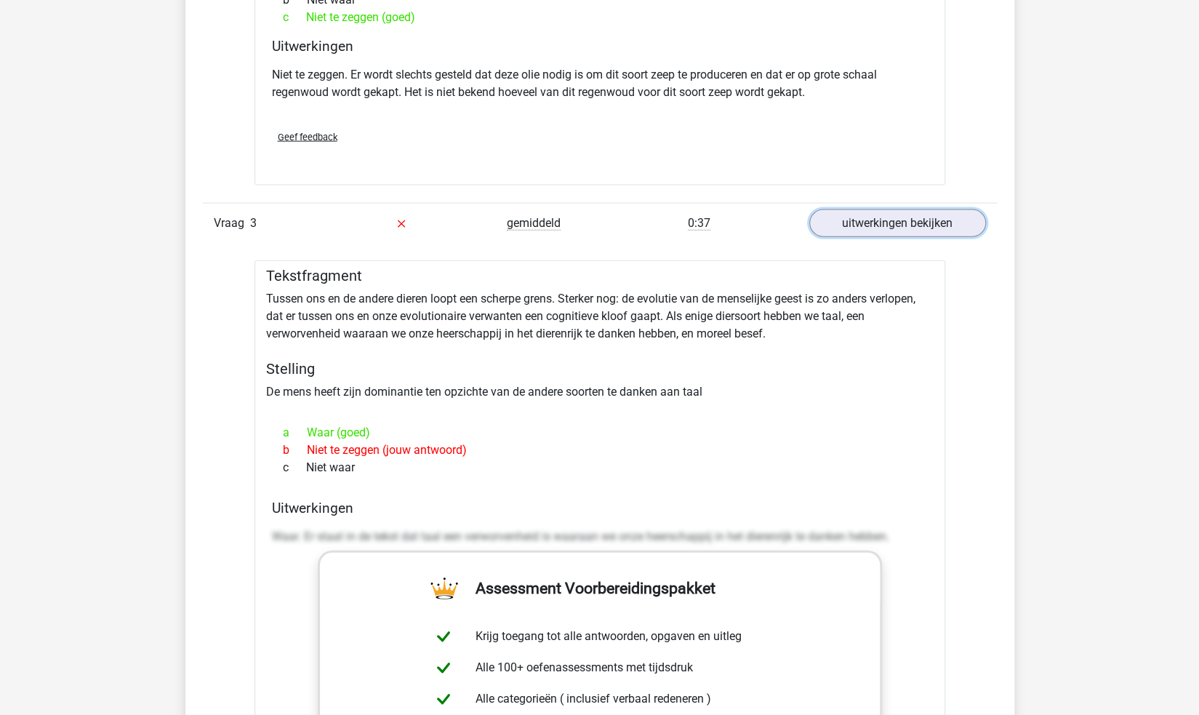
scroll to position [2035, 0]
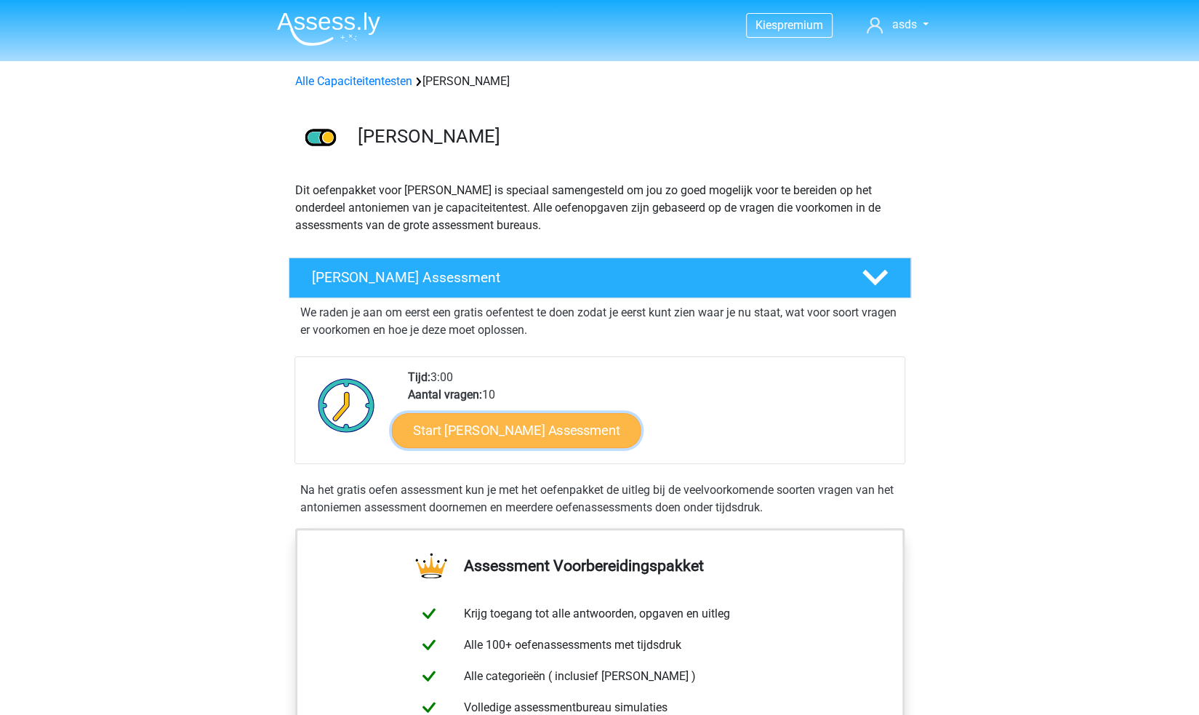
click at [591, 425] on link "Start Antoniemen Gratis Oefen Assessment" at bounding box center [515, 429] width 249 height 35
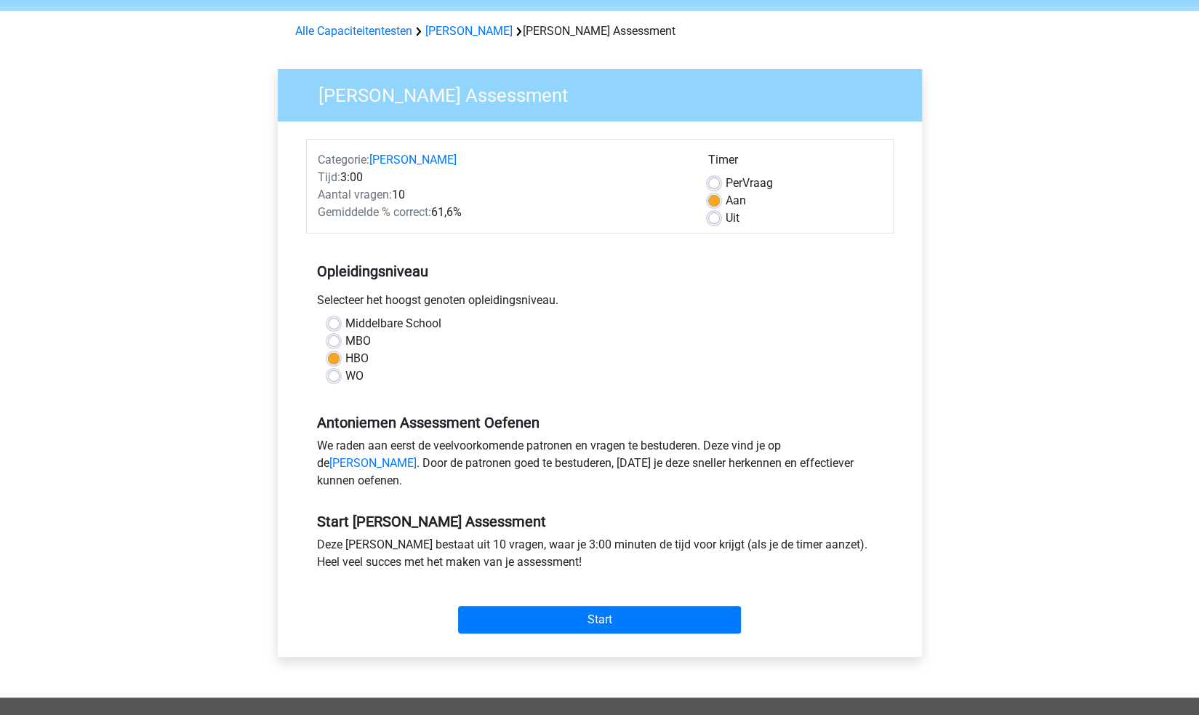
scroll to position [73, 0]
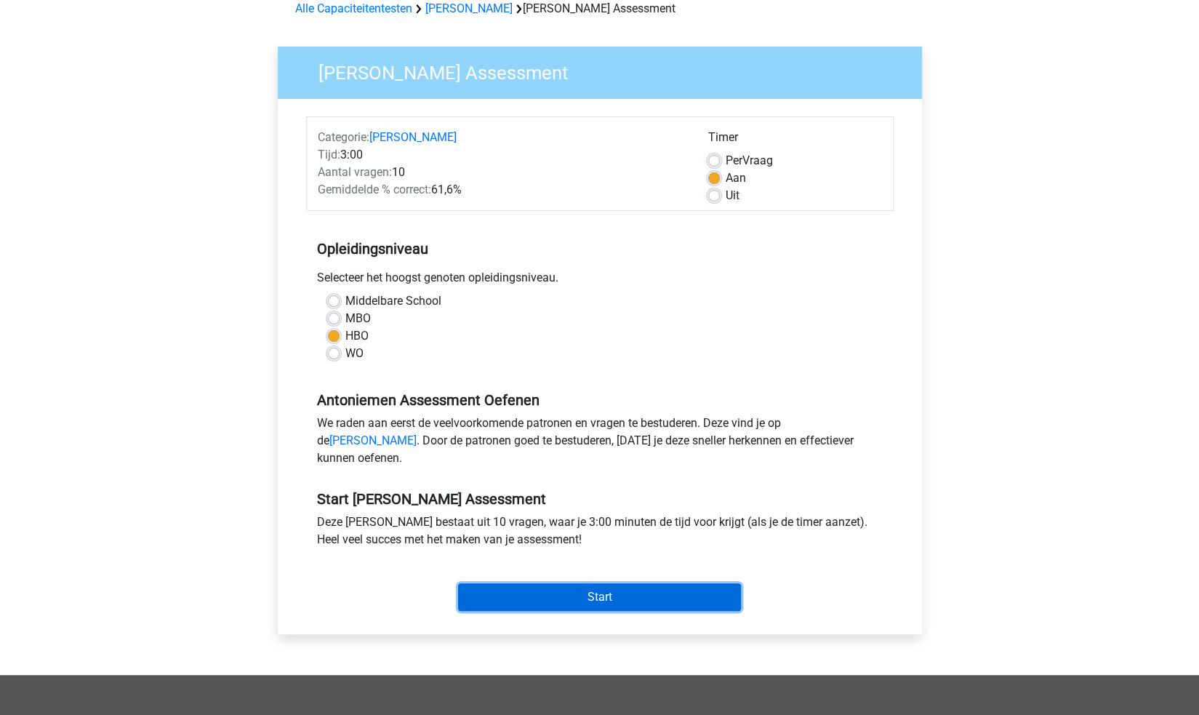
click at [603, 611] on input "Start" at bounding box center [599, 597] width 283 height 28
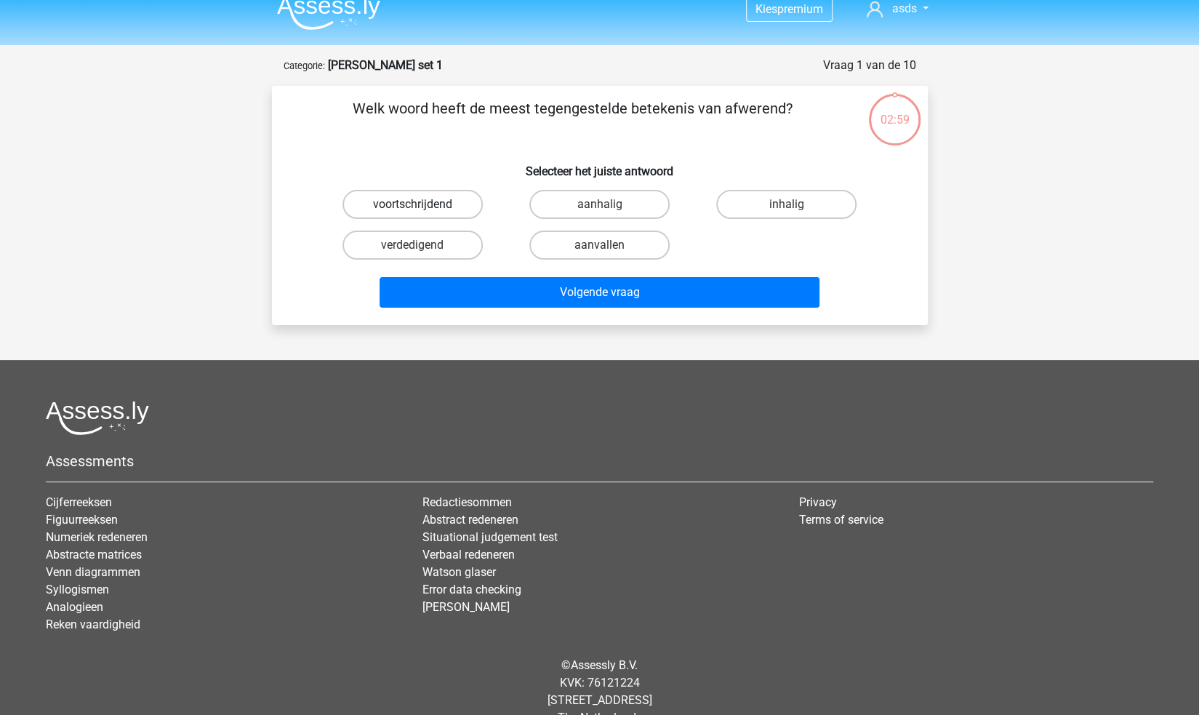
scroll to position [44, 0]
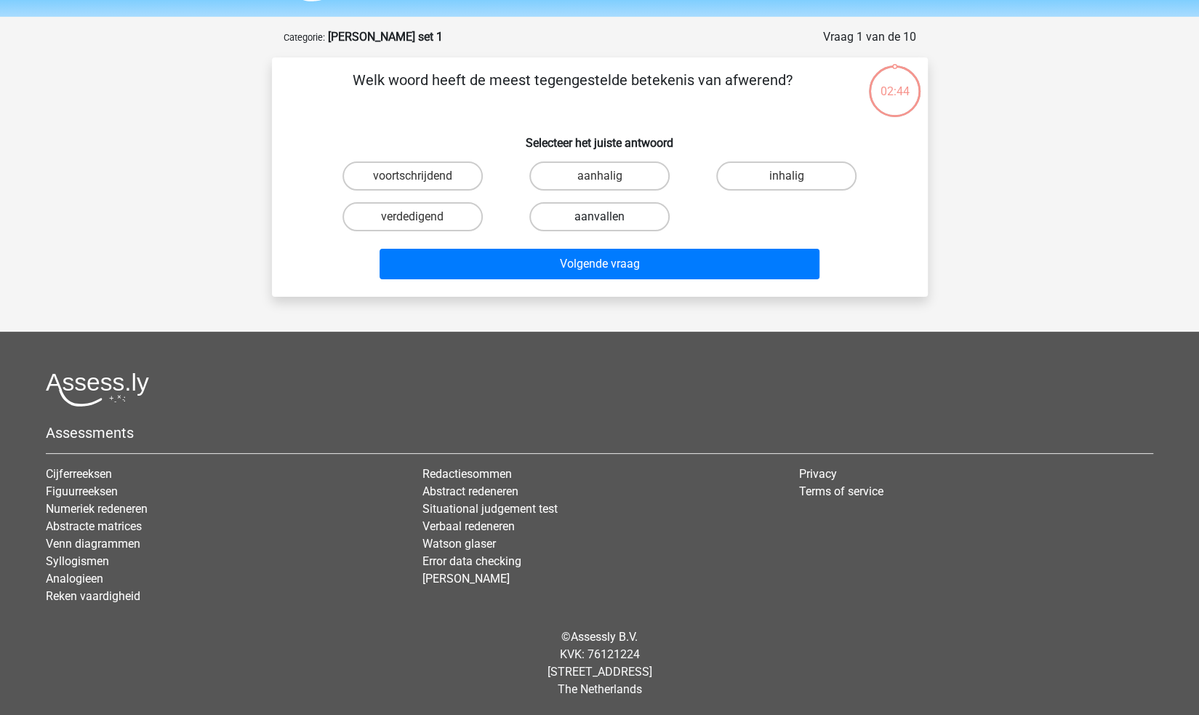
click at [584, 209] on label "aanvallen" at bounding box center [599, 216] width 140 height 29
click at [599, 217] on input "aanvallen" at bounding box center [603, 221] width 9 height 9
radio input "true"
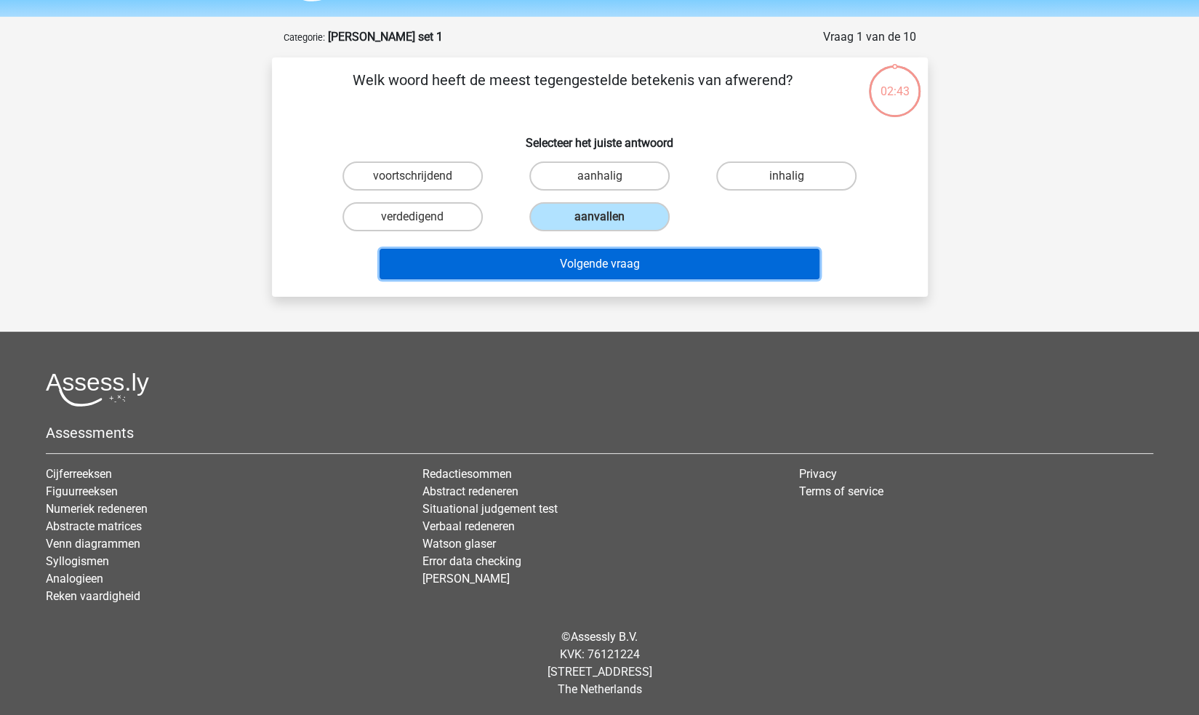
click at [629, 258] on button "Volgende vraag" at bounding box center [599, 264] width 440 height 31
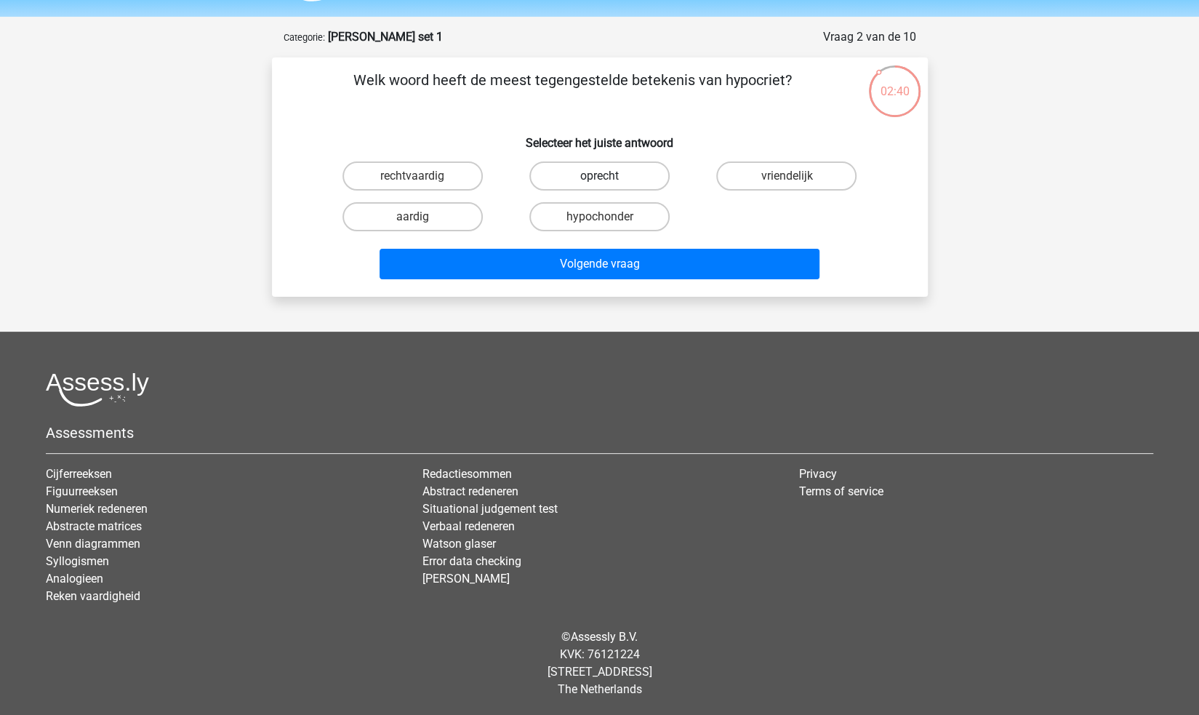
click at [653, 172] on label "oprecht" at bounding box center [599, 175] width 140 height 29
click at [608, 176] on input "oprecht" at bounding box center [603, 180] width 9 height 9
radio input "true"
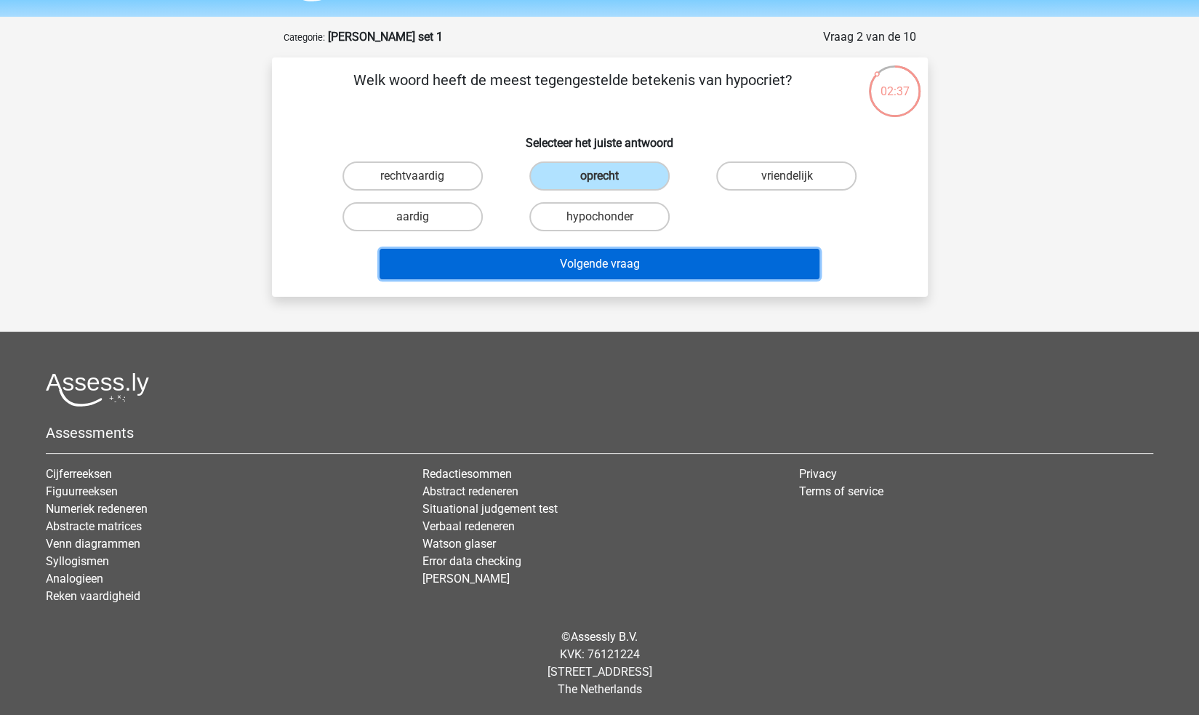
click at [678, 262] on button "Volgende vraag" at bounding box center [599, 264] width 440 height 31
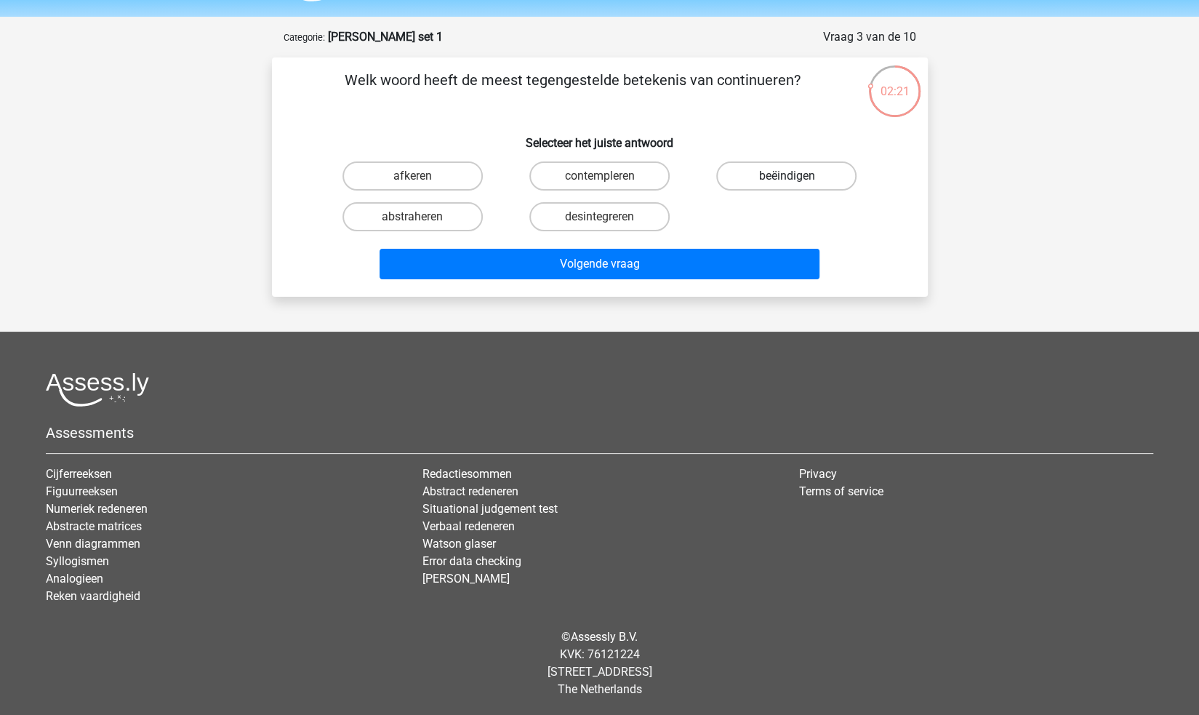
click at [762, 169] on label "beëindigen" at bounding box center [786, 175] width 140 height 29
click at [786, 176] on input "beëindigen" at bounding box center [790, 180] width 9 height 9
radio input "true"
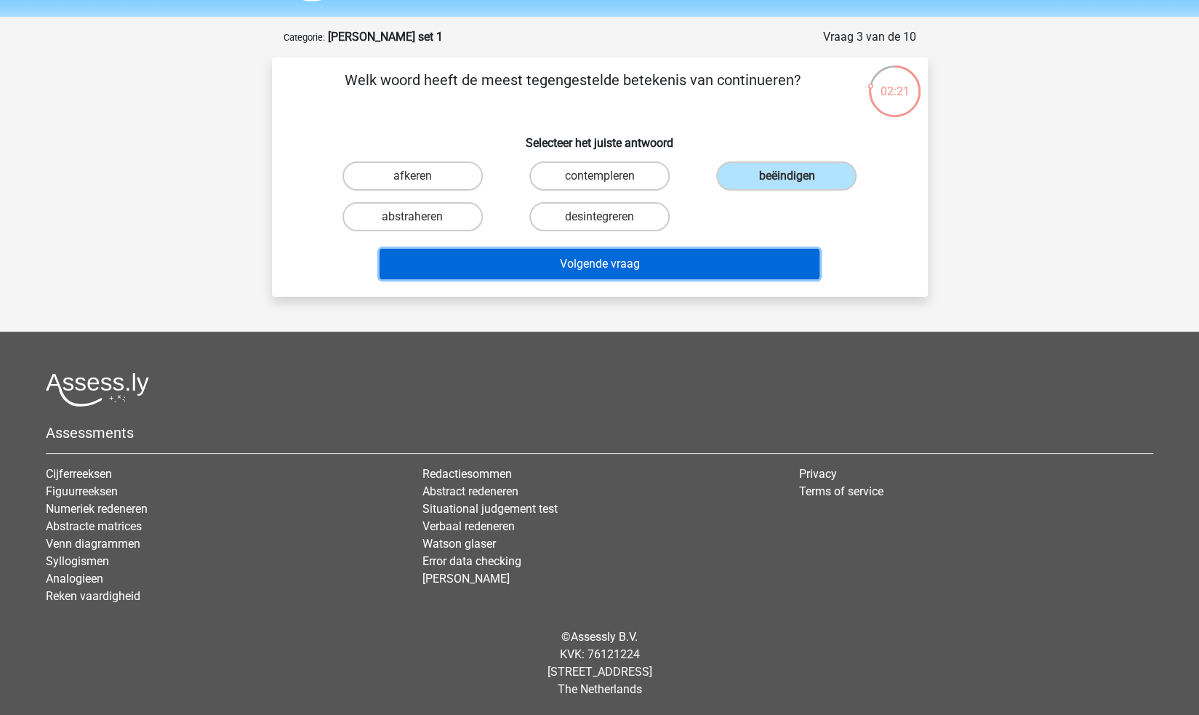
click at [696, 256] on button "Volgende vraag" at bounding box center [599, 264] width 440 height 31
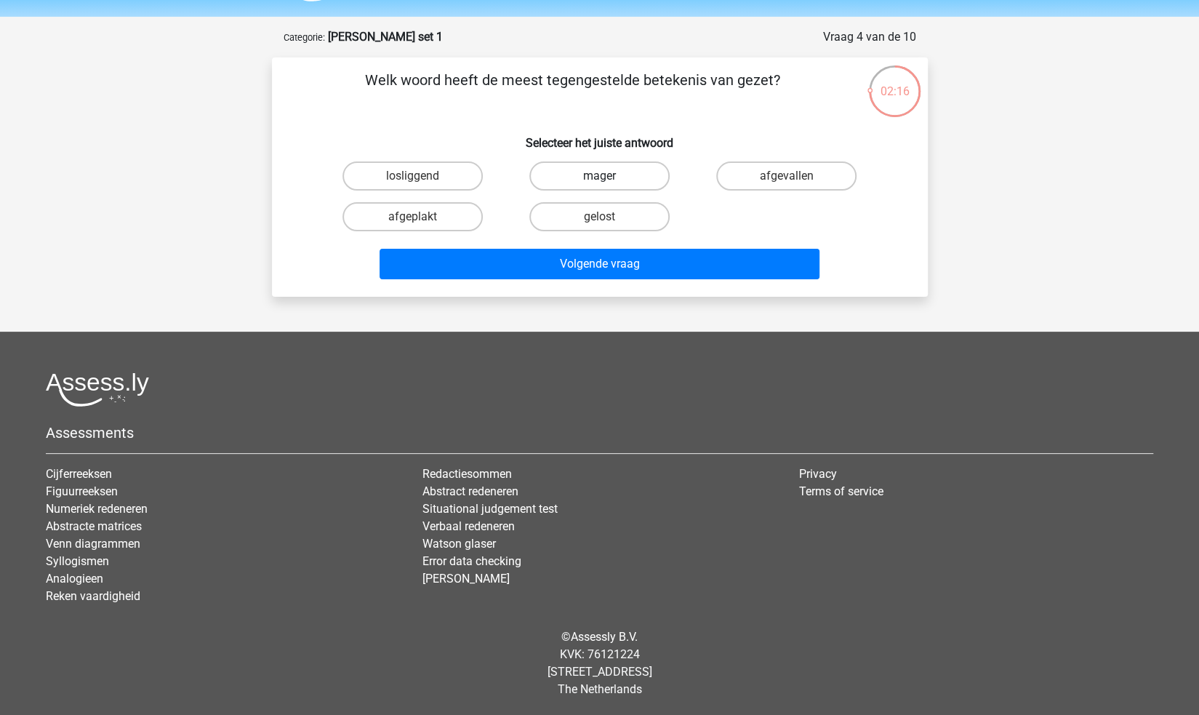
click at [586, 170] on label "mager" at bounding box center [599, 175] width 140 height 29
click at [599, 176] on input "mager" at bounding box center [603, 180] width 9 height 9
radio input "true"
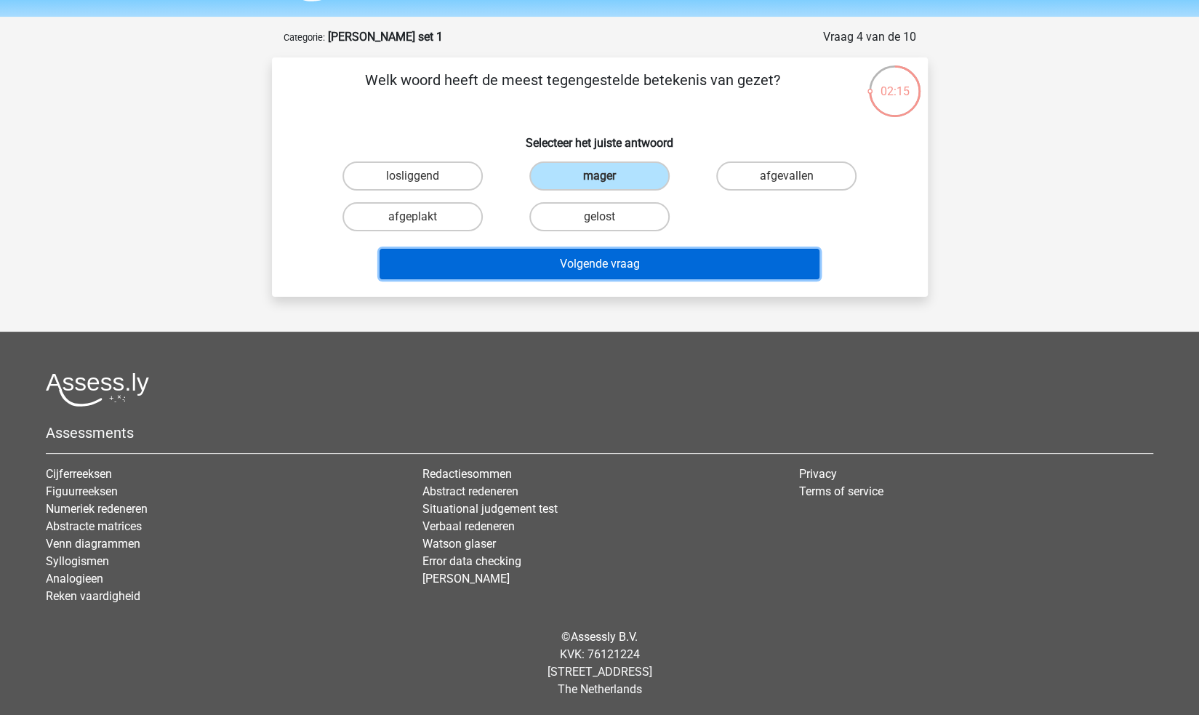
click at [566, 269] on button "Volgende vraag" at bounding box center [599, 264] width 440 height 31
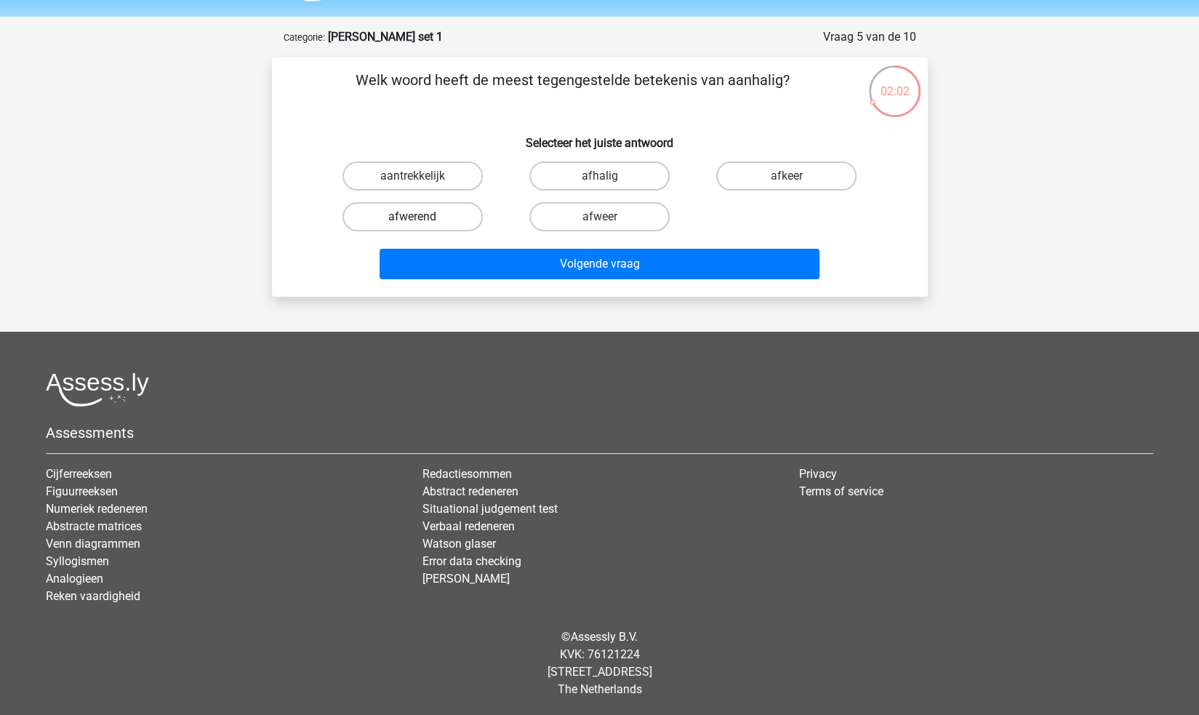
click at [445, 210] on label "afwerend" at bounding box center [412, 216] width 140 height 29
click at [422, 217] on input "afwerend" at bounding box center [416, 221] width 9 height 9
radio input "true"
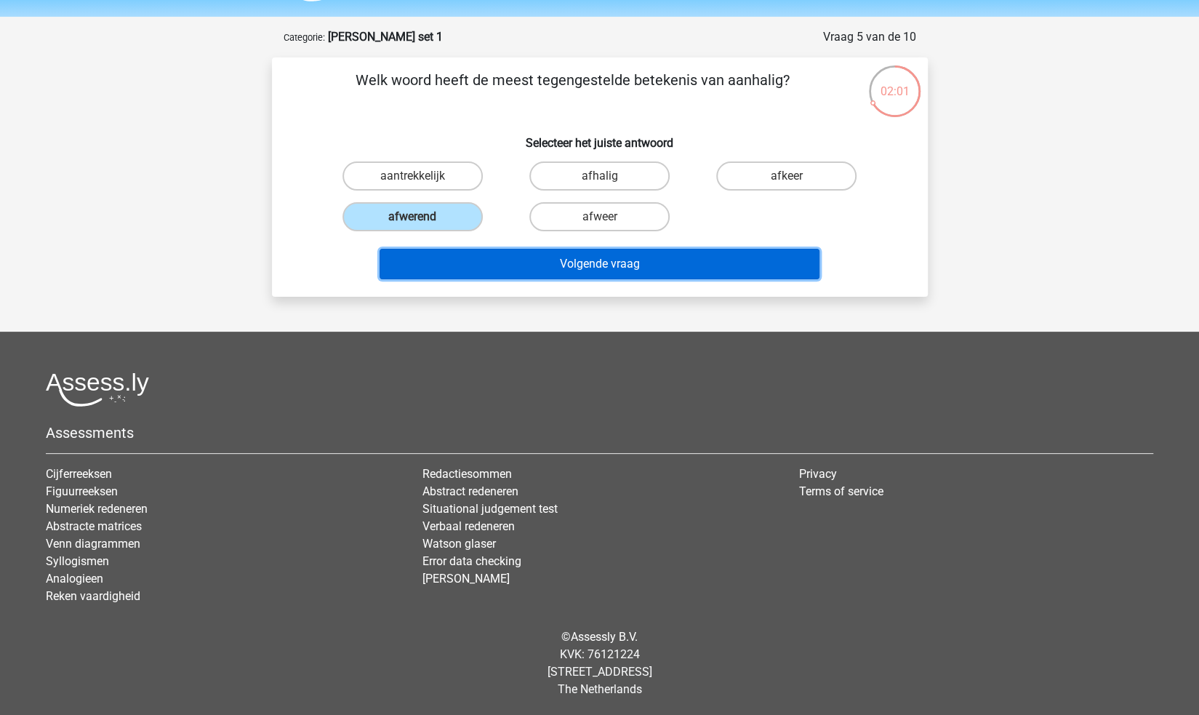
click at [547, 265] on button "Volgende vraag" at bounding box center [599, 264] width 440 height 31
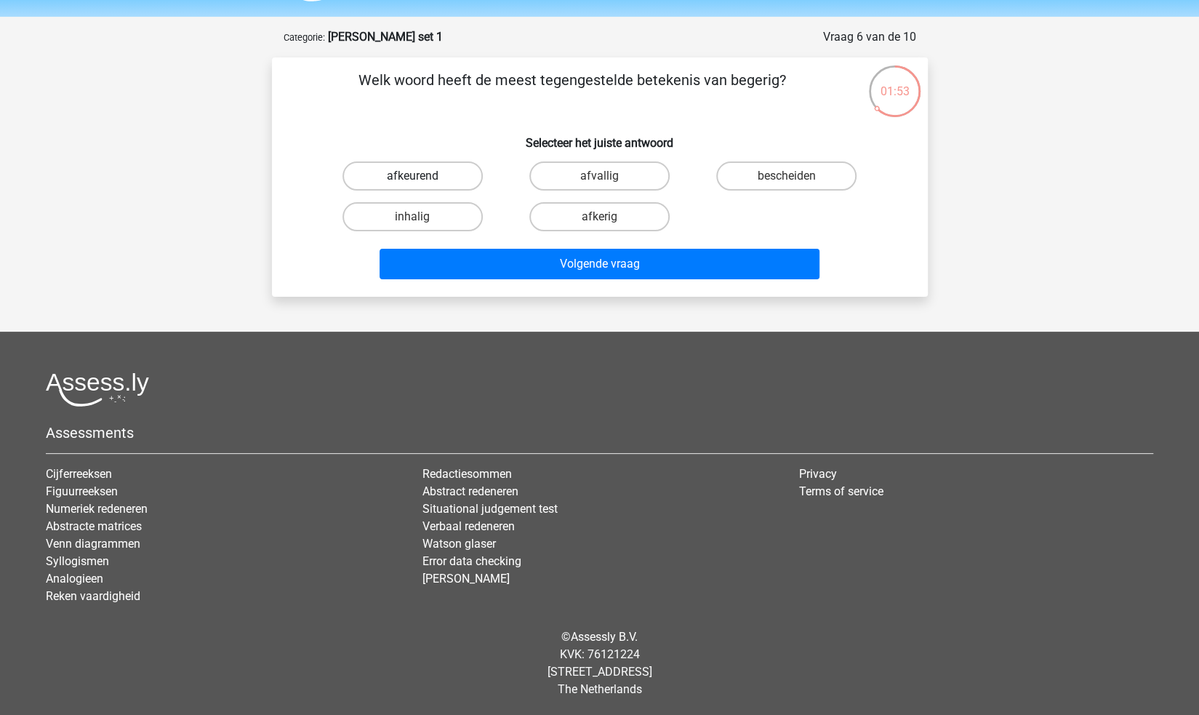
click at [387, 165] on label "afkeurend" at bounding box center [412, 175] width 140 height 29
click at [412, 176] on input "afkeurend" at bounding box center [416, 180] width 9 height 9
radio input "true"
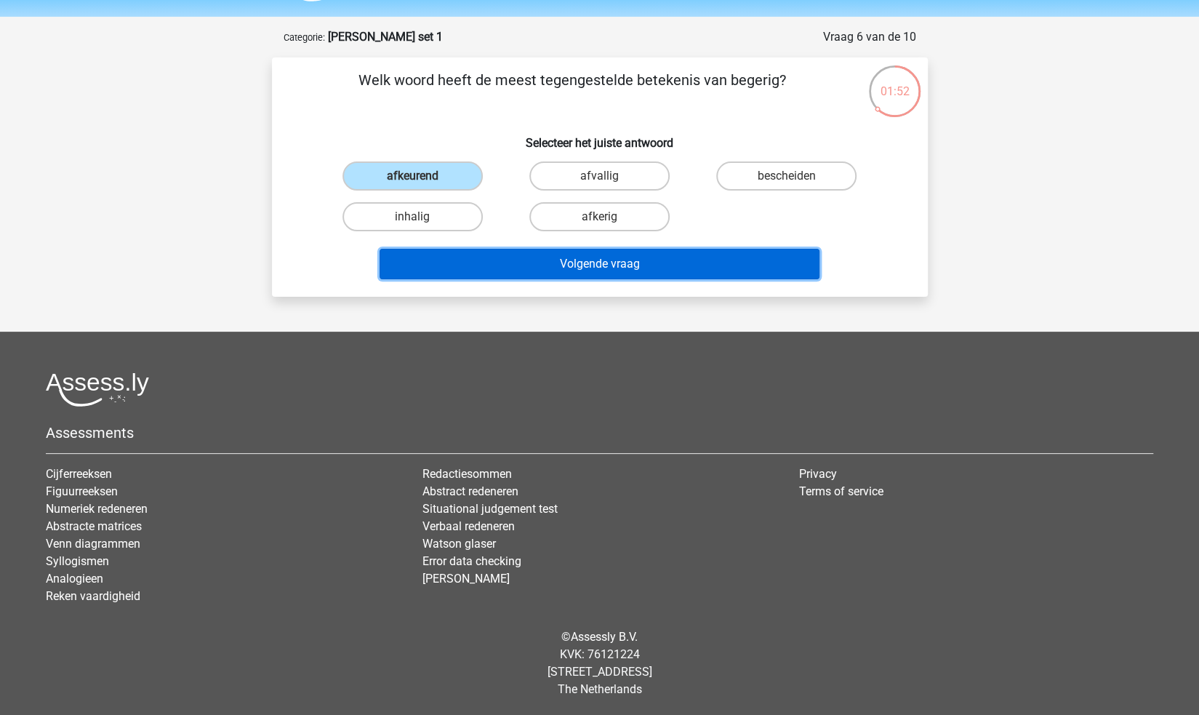
click at [640, 275] on button "Volgende vraag" at bounding box center [599, 264] width 440 height 31
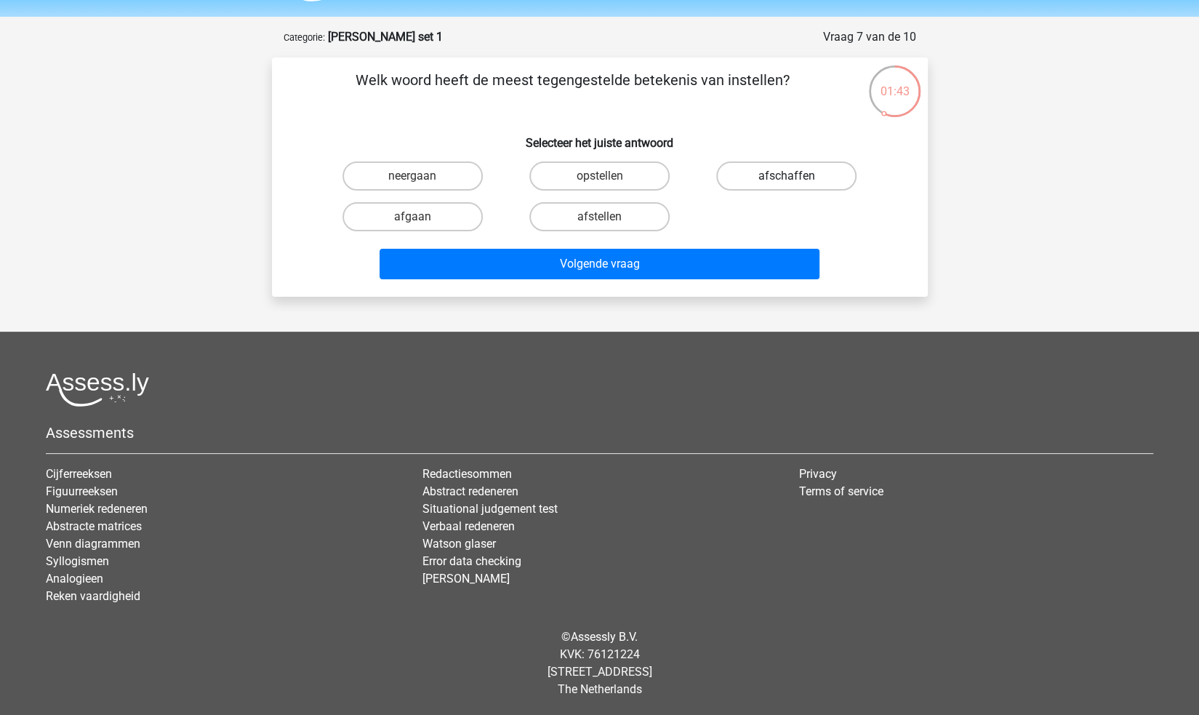
click at [749, 172] on label "afschaffen" at bounding box center [786, 175] width 140 height 29
click at [786, 176] on input "afschaffen" at bounding box center [790, 180] width 9 height 9
radio input "true"
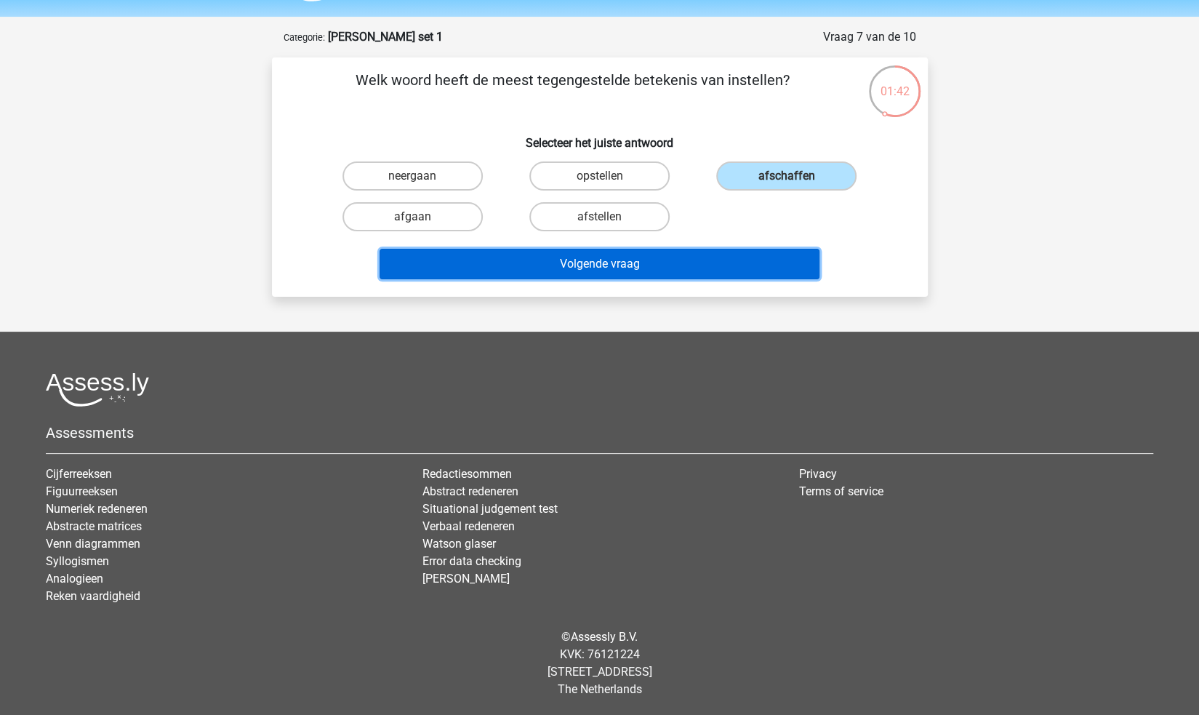
click at [640, 259] on button "Volgende vraag" at bounding box center [599, 264] width 440 height 31
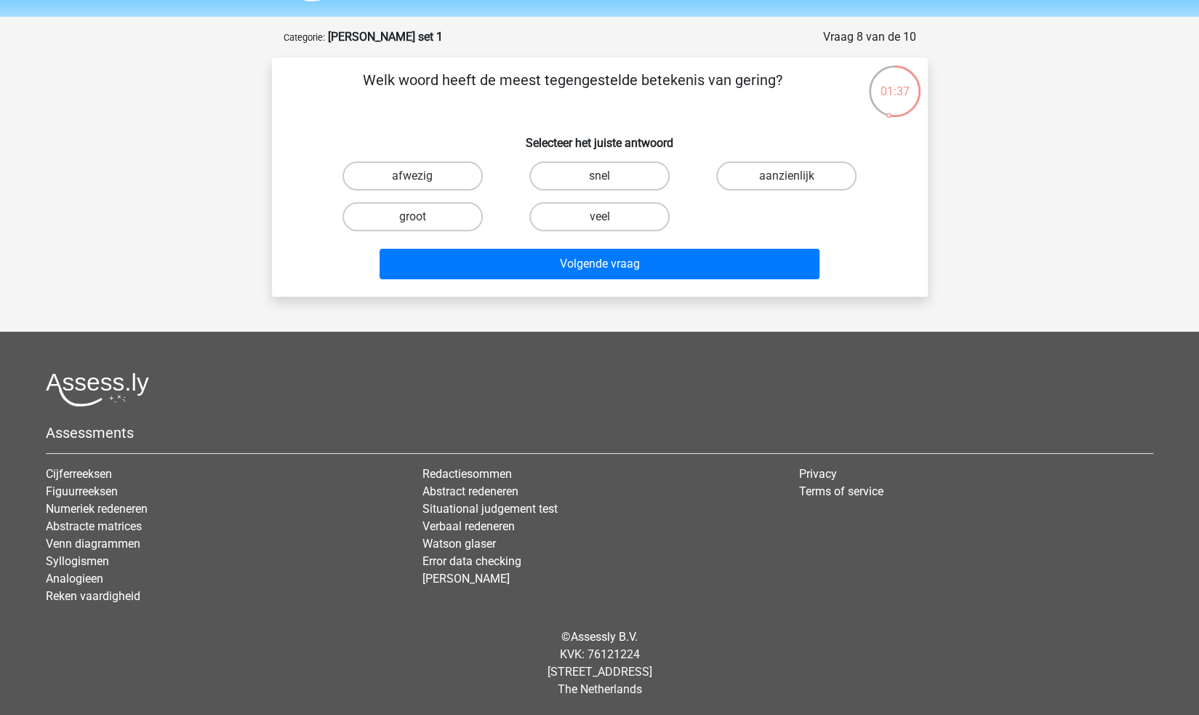
click at [601, 218] on input "veel" at bounding box center [603, 221] width 9 height 9
radio input "true"
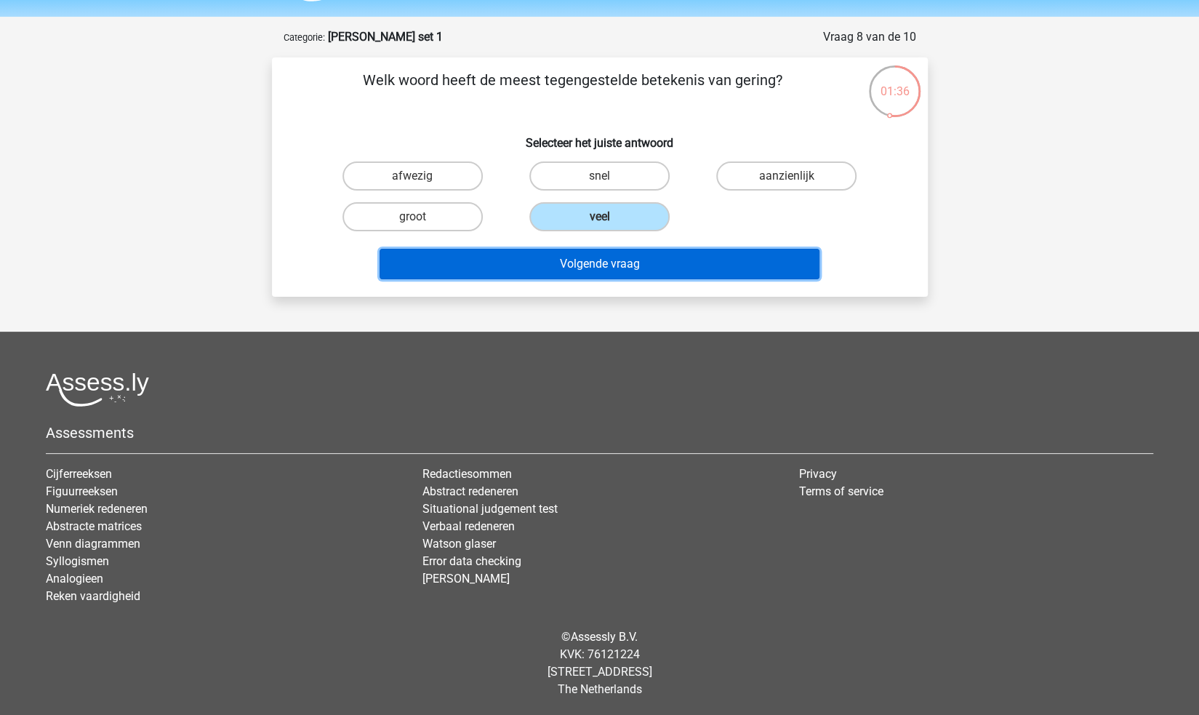
click at [590, 265] on button "Volgende vraag" at bounding box center [599, 264] width 440 height 31
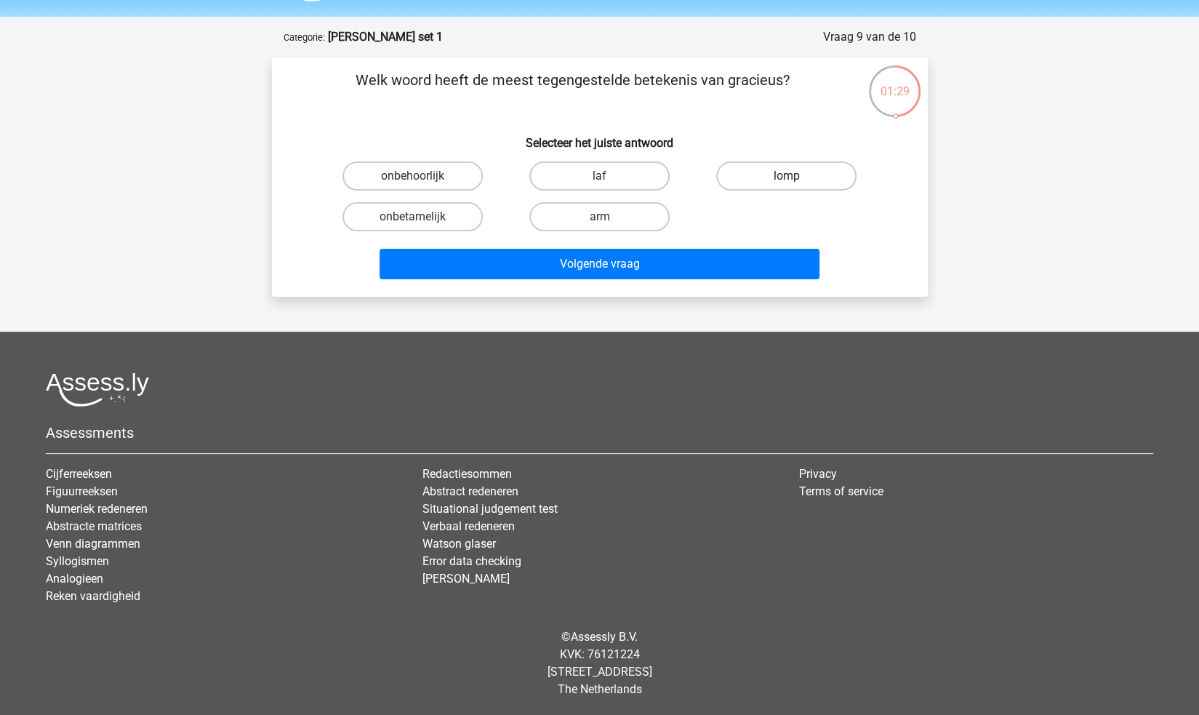
click at [771, 177] on label "lomp" at bounding box center [786, 175] width 140 height 29
click at [786, 177] on input "lomp" at bounding box center [790, 180] width 9 height 9
radio input "true"
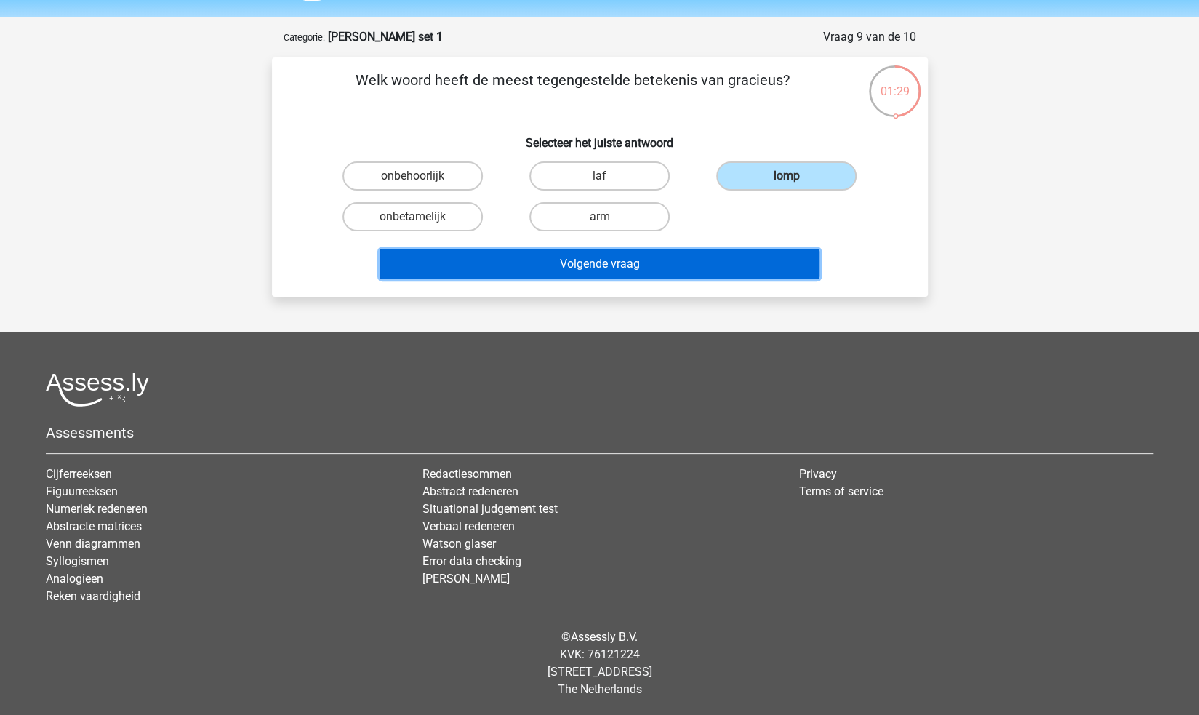
click at [677, 274] on button "Volgende vraag" at bounding box center [599, 264] width 440 height 31
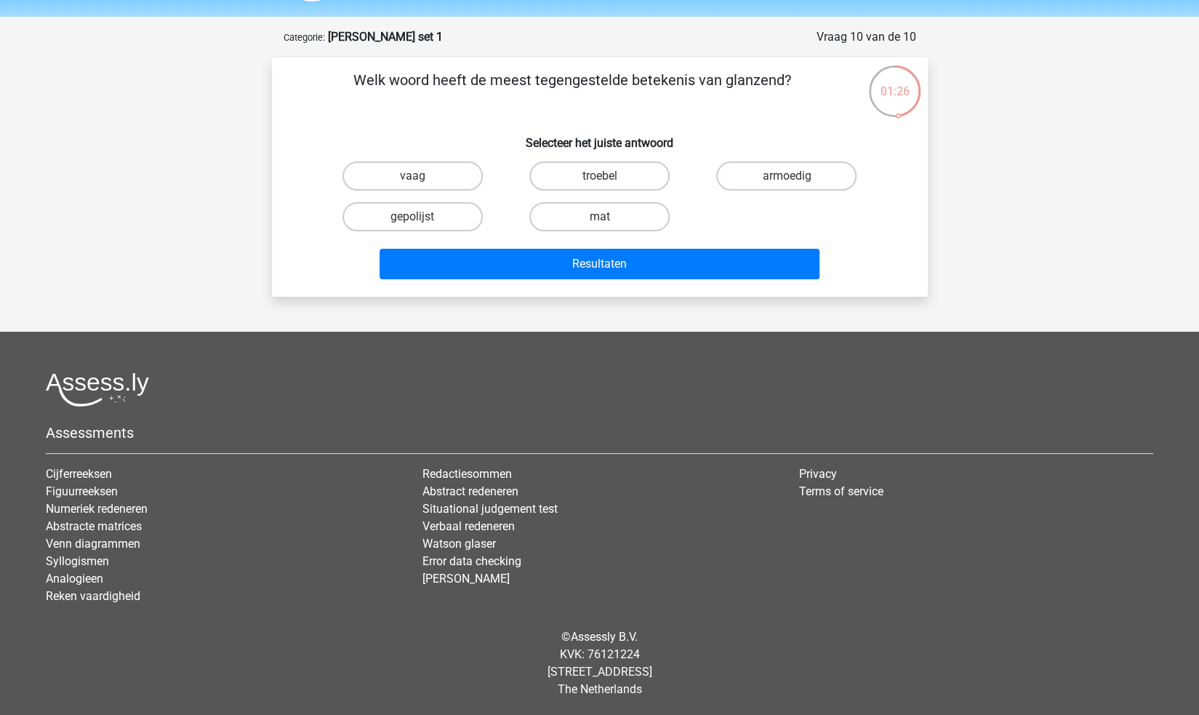
click at [600, 177] on input "troebel" at bounding box center [603, 180] width 9 height 9
radio input "true"
click at [591, 216] on label "mat" at bounding box center [599, 216] width 140 height 29
click at [599, 217] on input "mat" at bounding box center [603, 221] width 9 height 9
radio input "true"
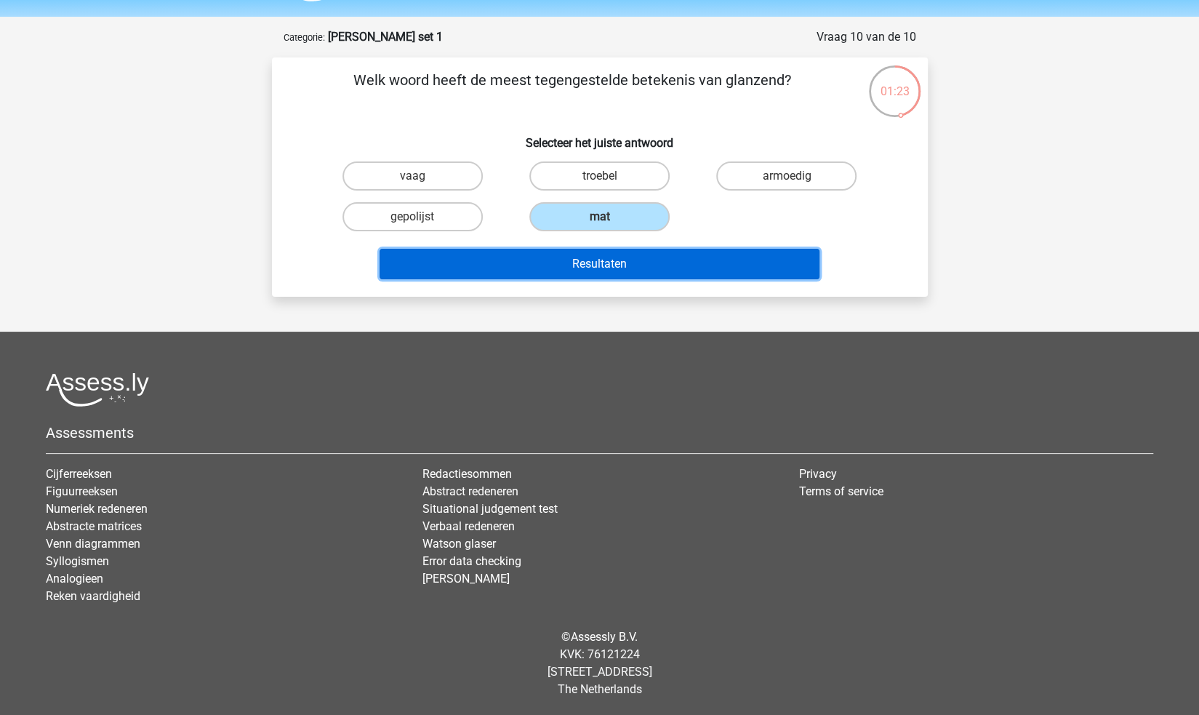
click at [637, 262] on button "Resultaten" at bounding box center [599, 264] width 440 height 31
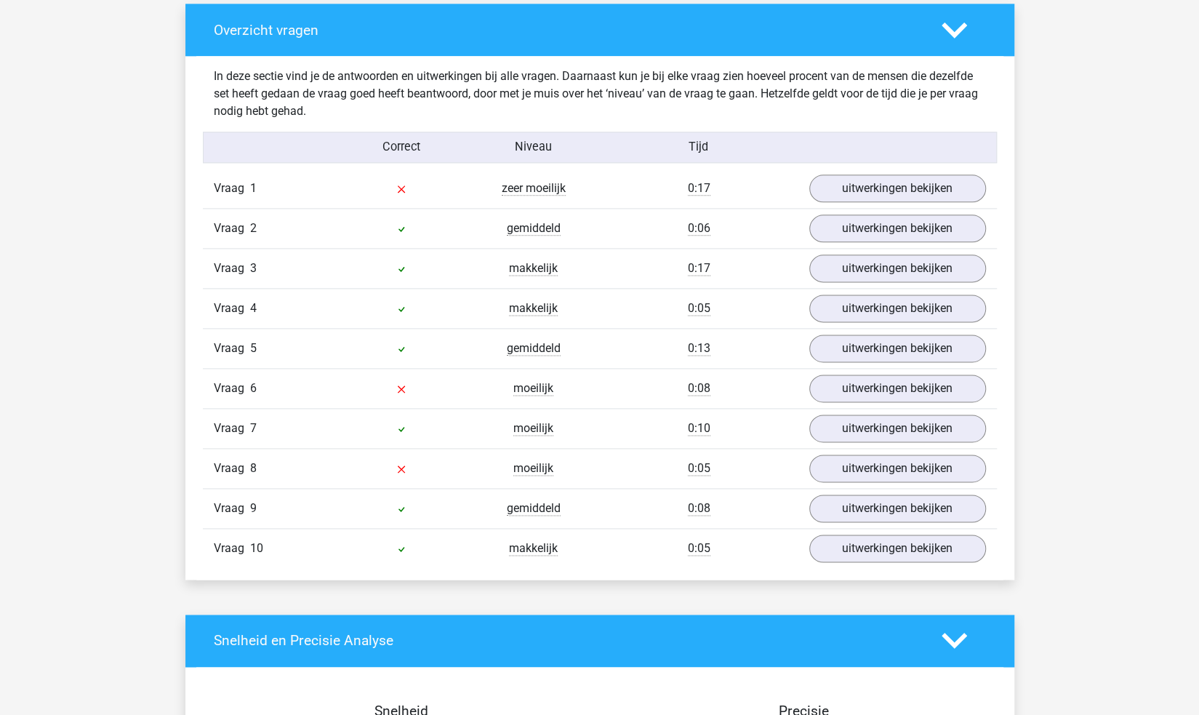
scroll to position [1090, 0]
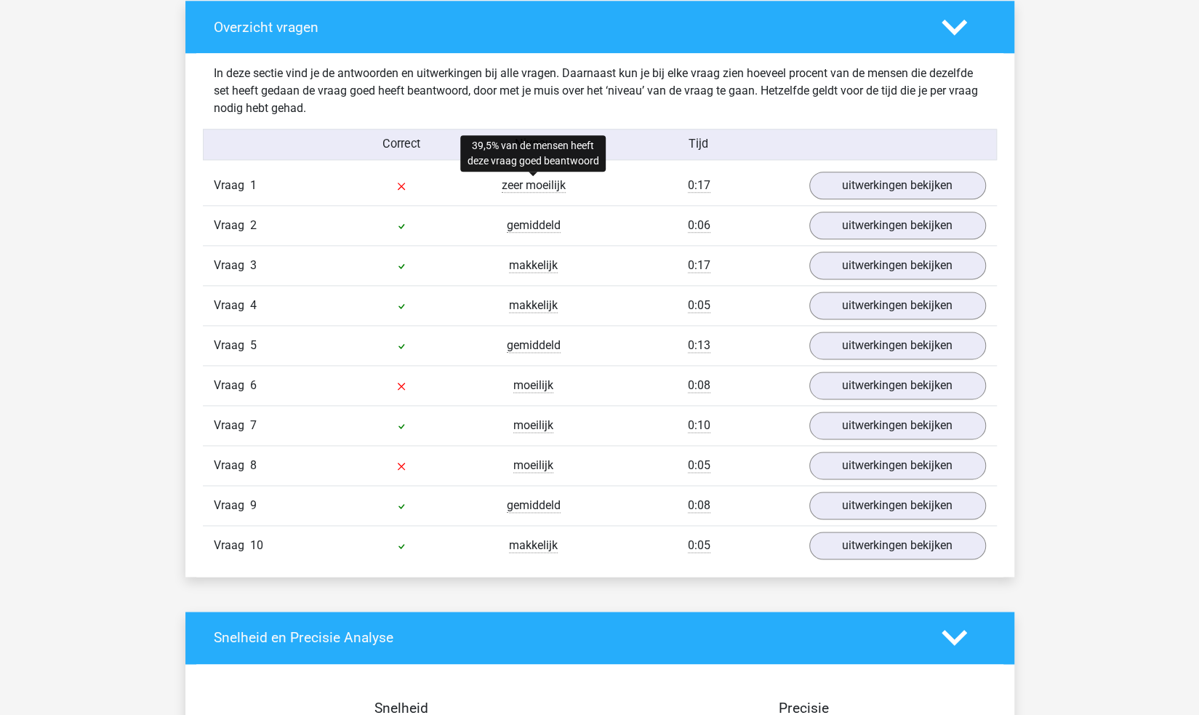
click at [558, 190] on span "zeer moeilijk" at bounding box center [534, 185] width 64 height 15
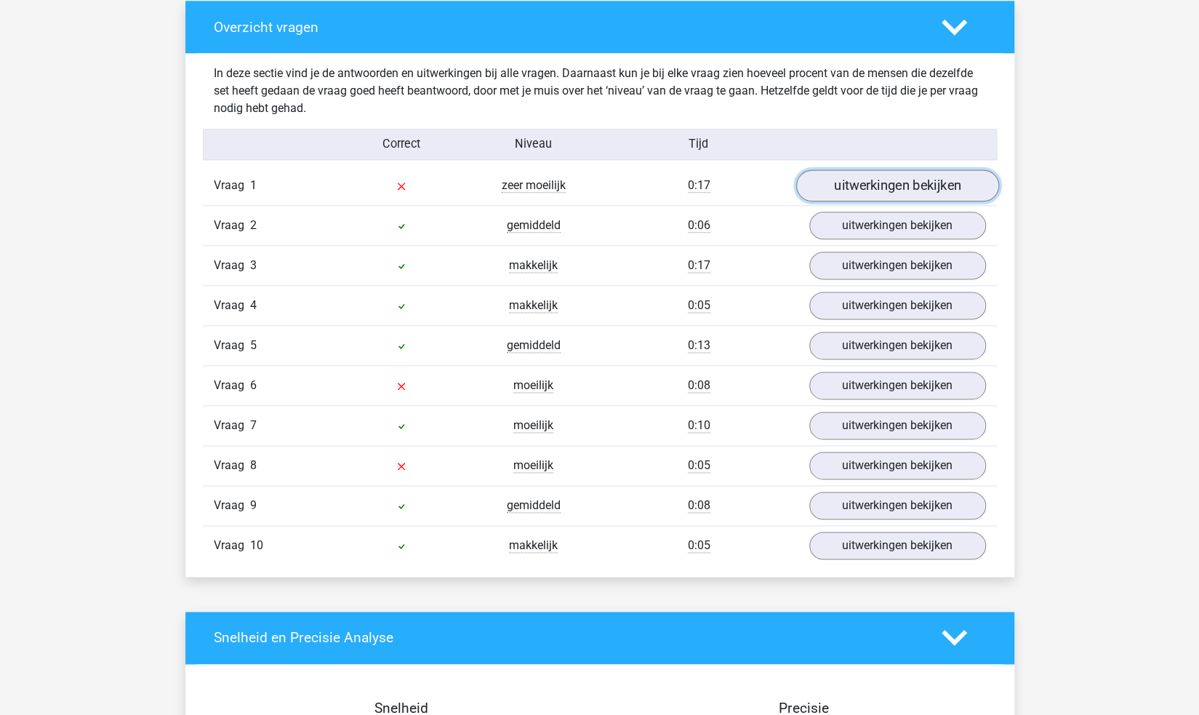
click at [864, 187] on link "uitwerkingen bekijken" at bounding box center [896, 185] width 203 height 32
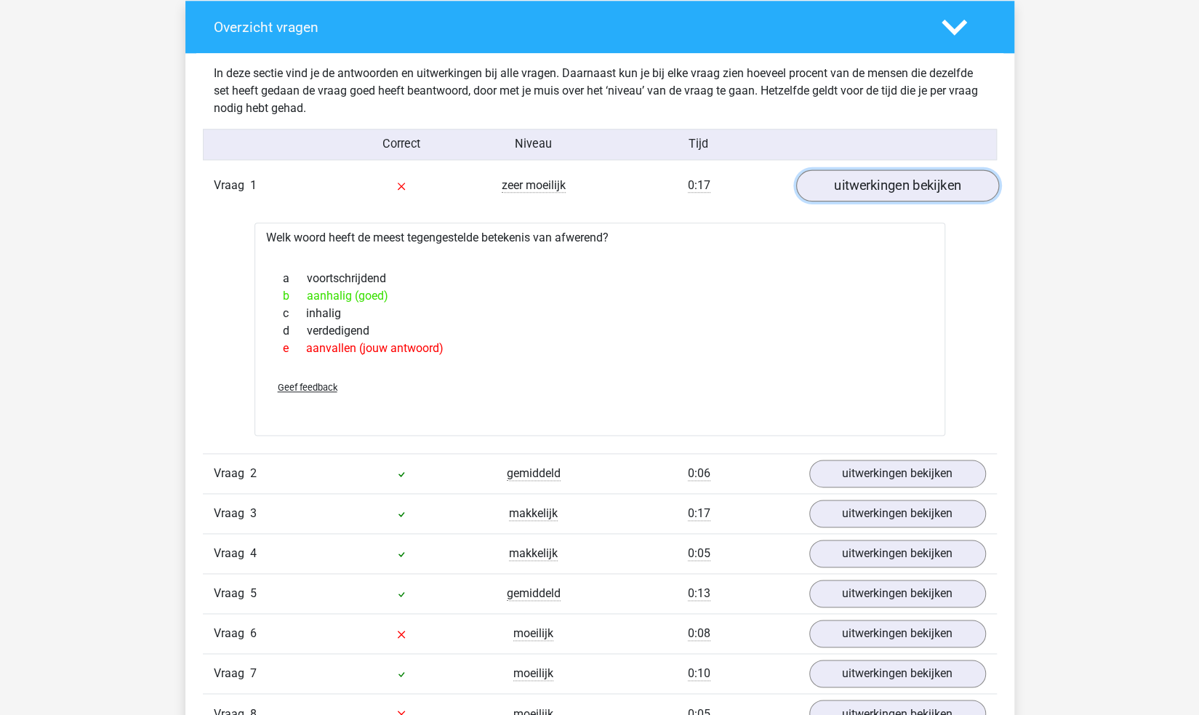
click at [864, 187] on link "uitwerkingen bekijken" at bounding box center [896, 185] width 203 height 32
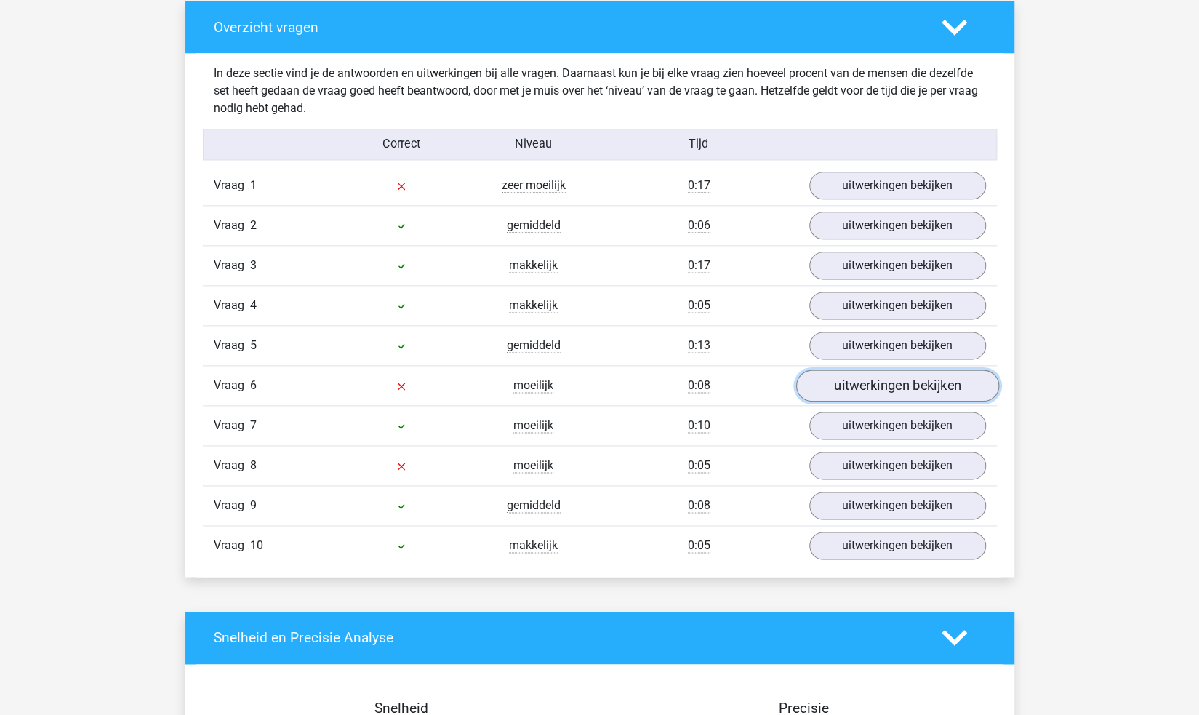
click at [848, 385] on link "uitwerkingen bekijken" at bounding box center [896, 385] width 203 height 32
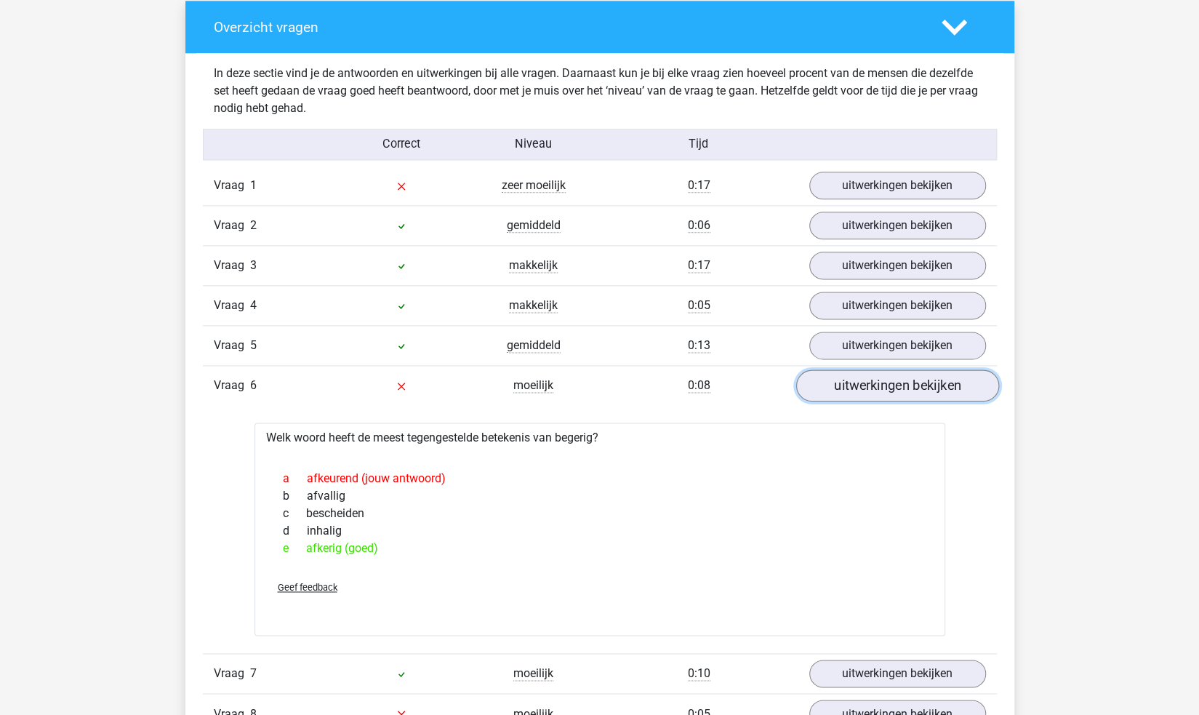
click at [848, 385] on link "uitwerkingen bekijken" at bounding box center [896, 385] width 203 height 32
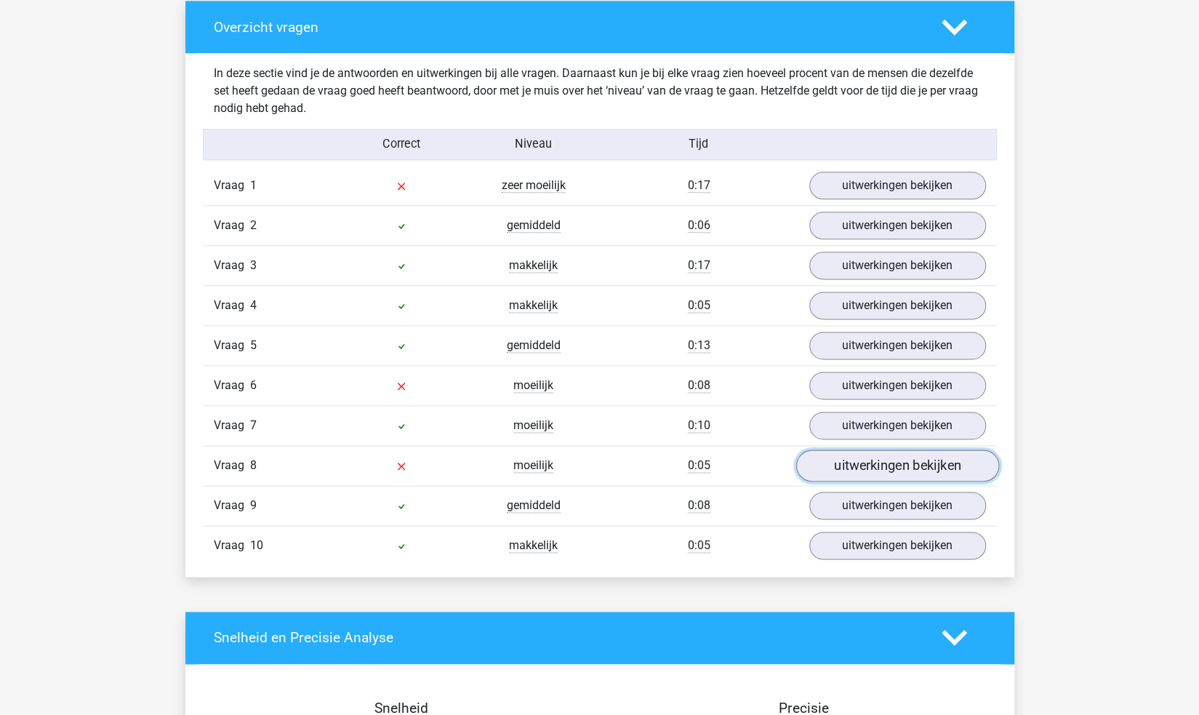
click at [852, 460] on link "uitwerkingen bekijken" at bounding box center [896, 465] width 203 height 32
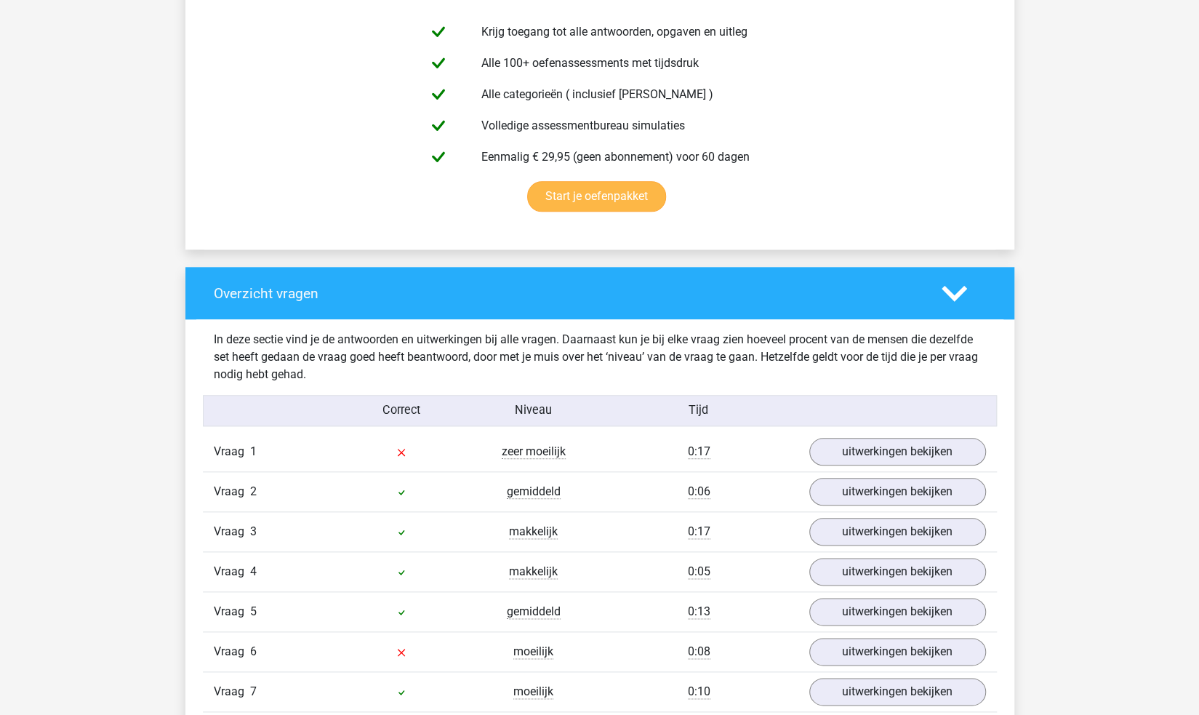
scroll to position [800, 0]
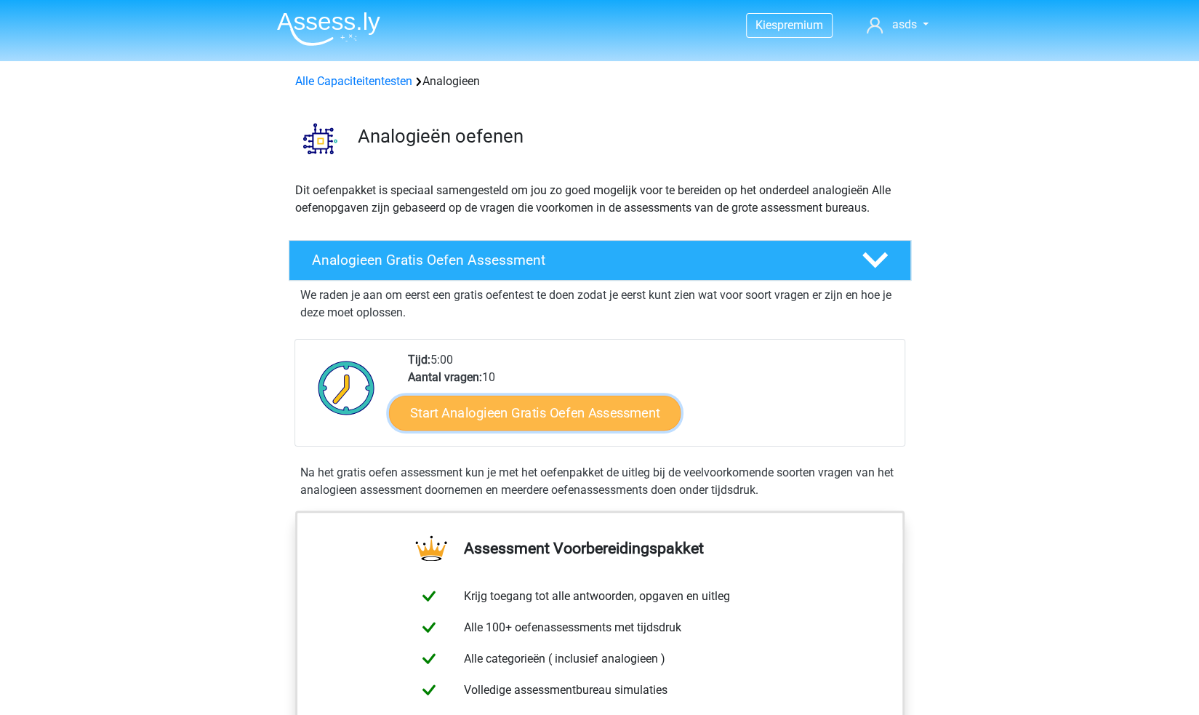
click at [619, 414] on link "Start Analogieen Gratis Oefen Assessment" at bounding box center [534, 412] width 291 height 35
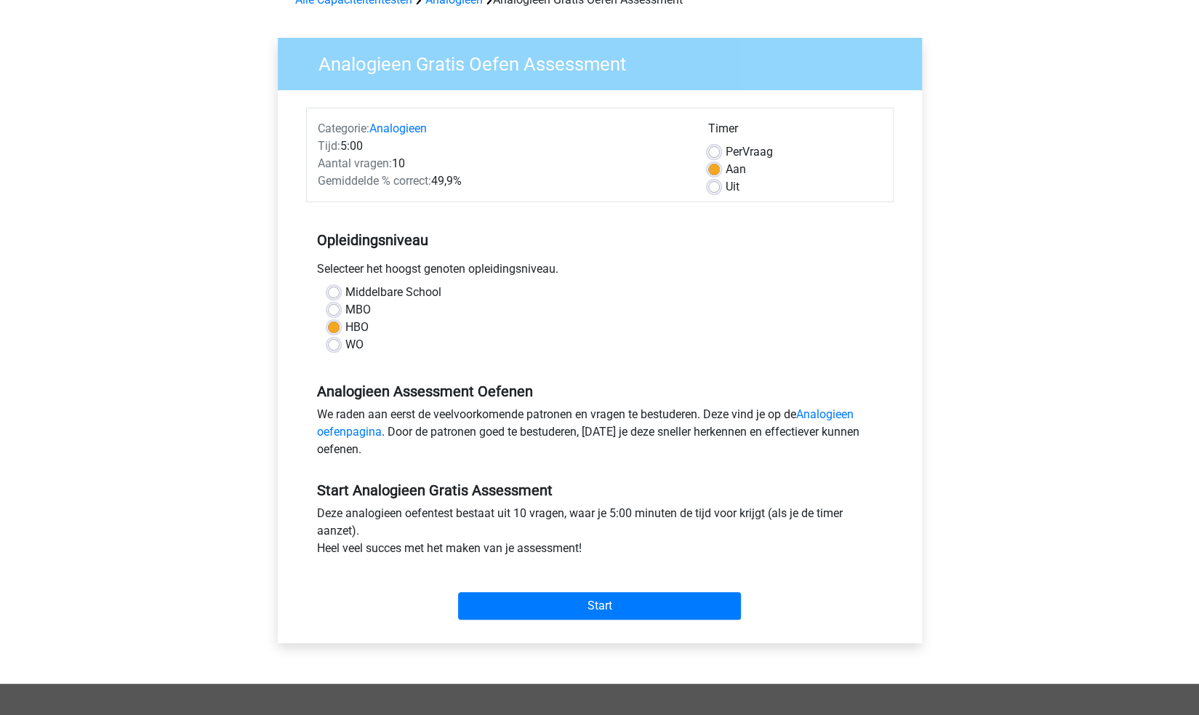
scroll to position [145, 0]
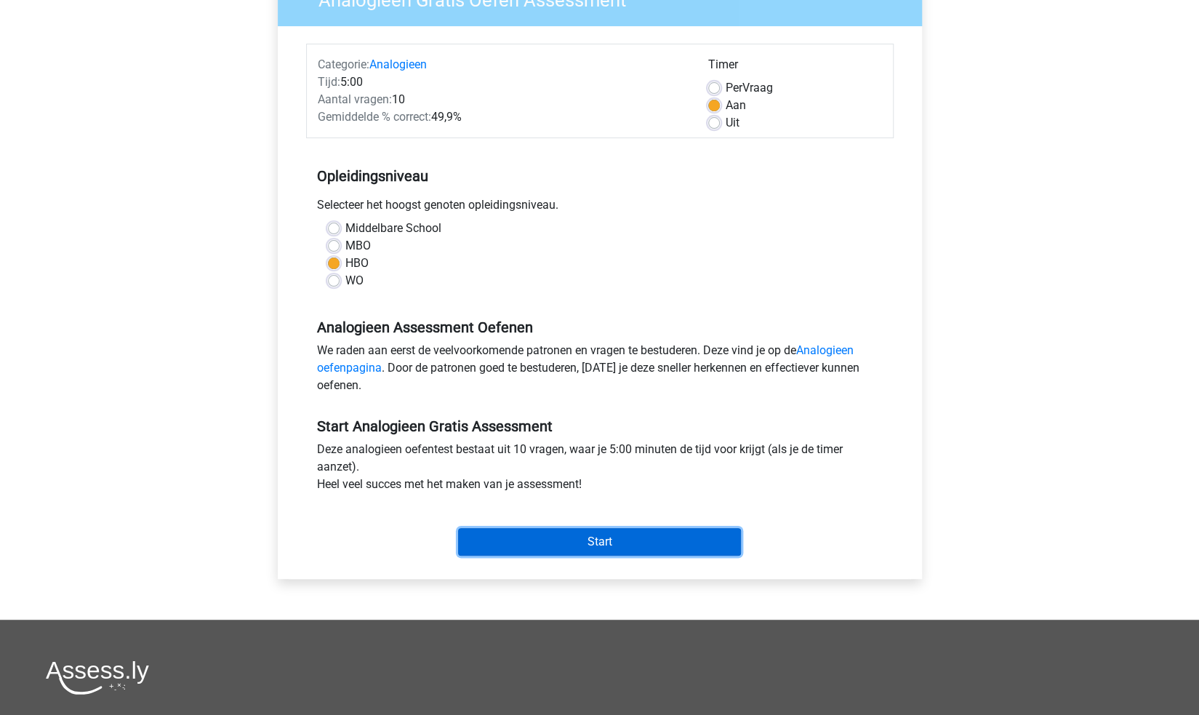
click at [619, 540] on input "Start" at bounding box center [599, 542] width 283 height 28
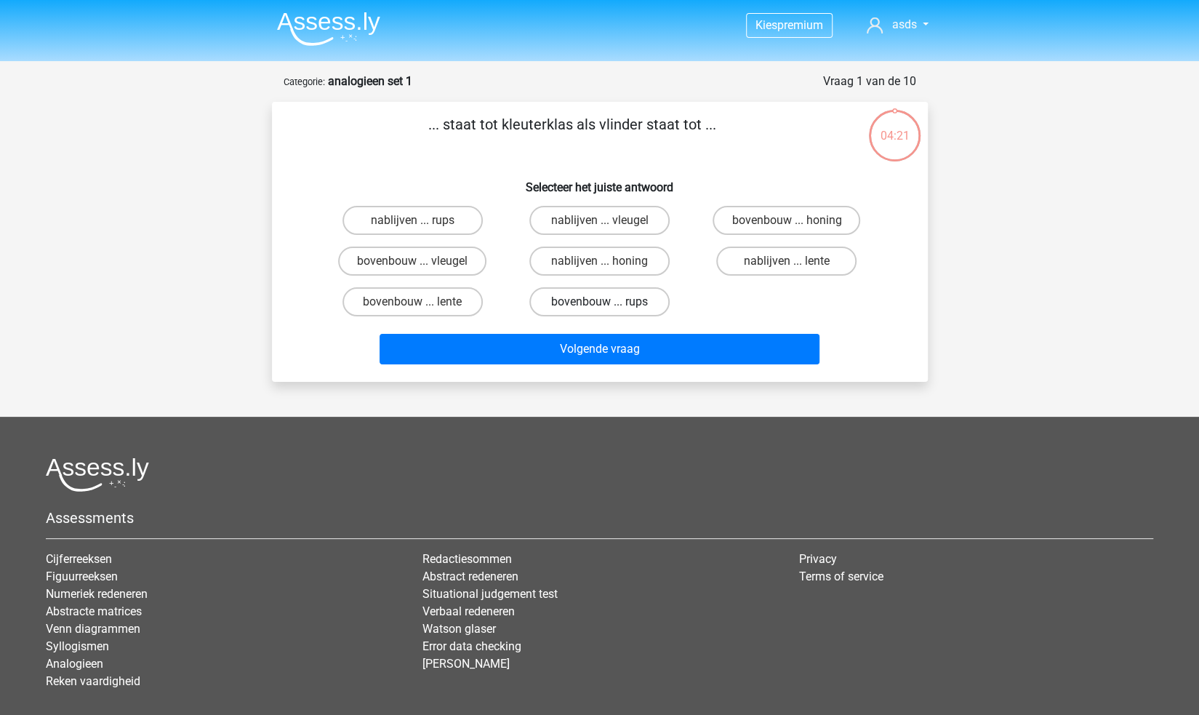
click at [608, 297] on label "bovenbouw ... rups" at bounding box center [599, 301] width 140 height 29
click at [608, 302] on input "bovenbouw ... rups" at bounding box center [603, 306] width 9 height 9
radio input "true"
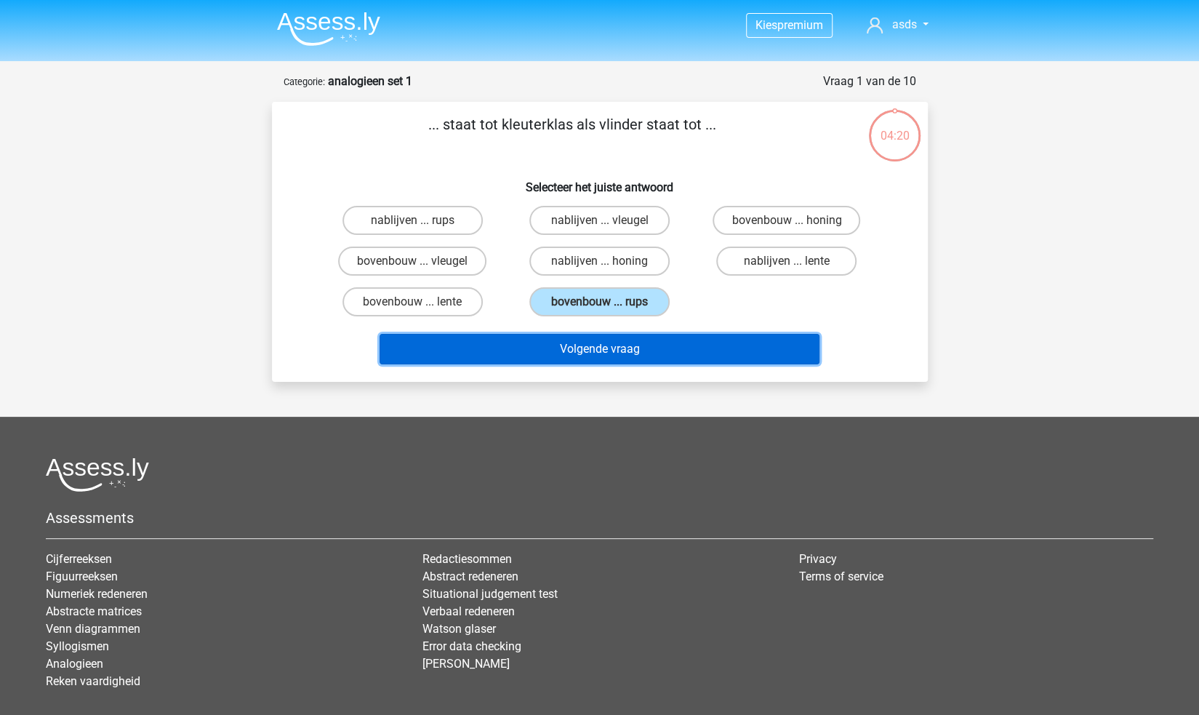
click at [613, 346] on button "Volgende vraag" at bounding box center [599, 349] width 440 height 31
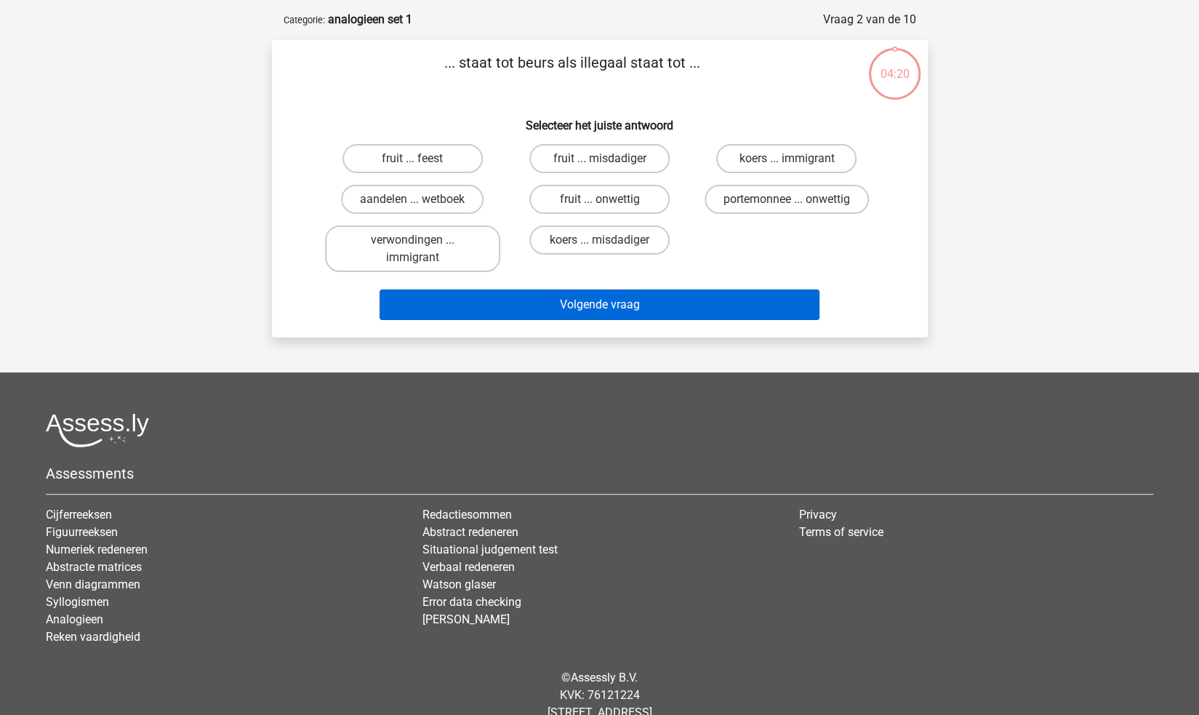
scroll to position [73, 0]
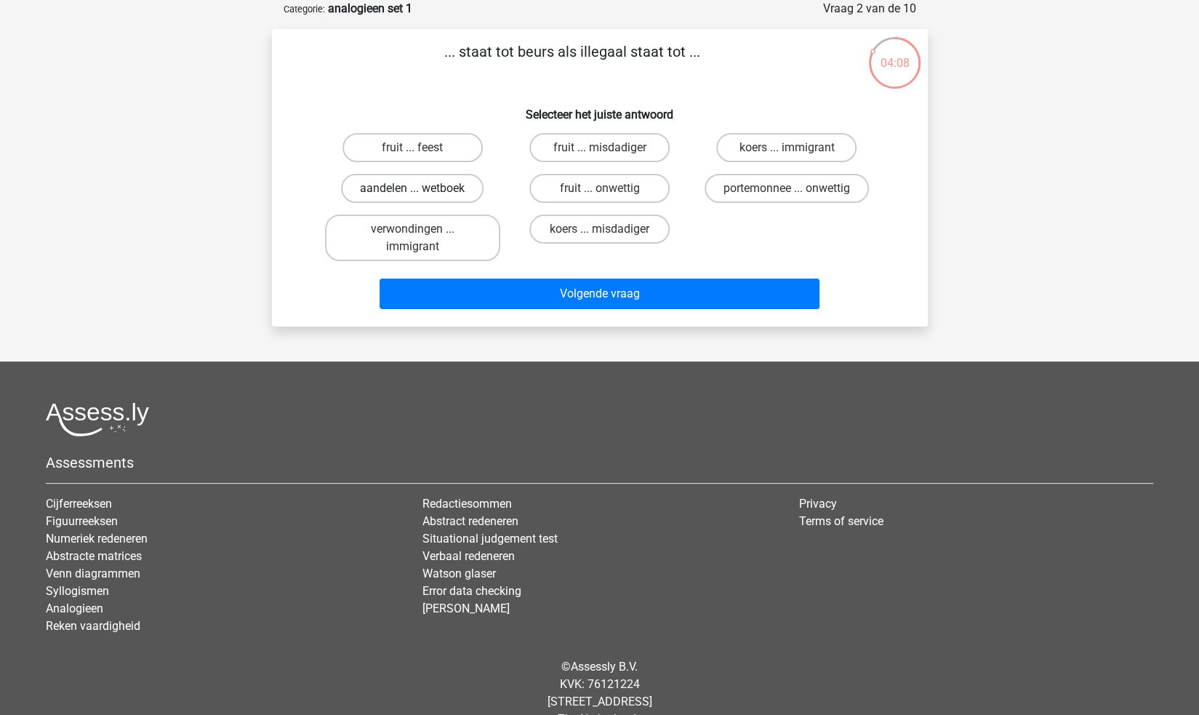
click at [448, 188] on label "aandelen ... wetboek" at bounding box center [412, 188] width 142 height 29
click at [422, 188] on input "aandelen ... wetboek" at bounding box center [416, 192] width 9 height 9
radio input "true"
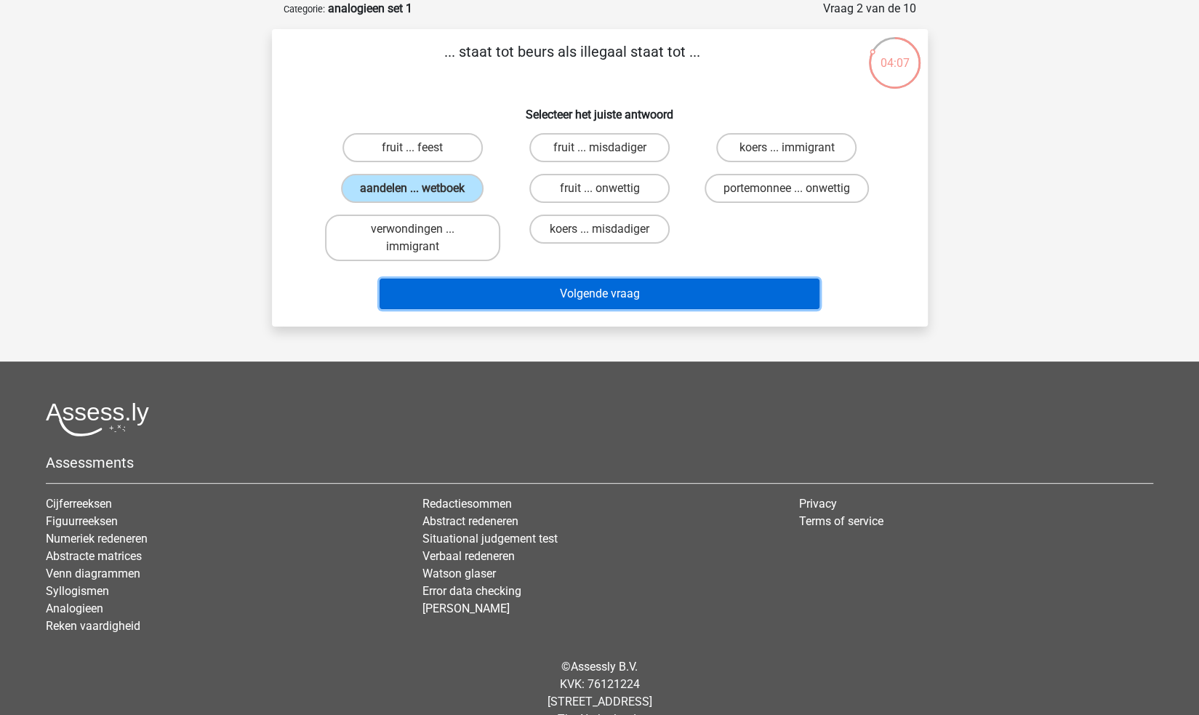
click at [611, 300] on button "Volgende vraag" at bounding box center [599, 293] width 440 height 31
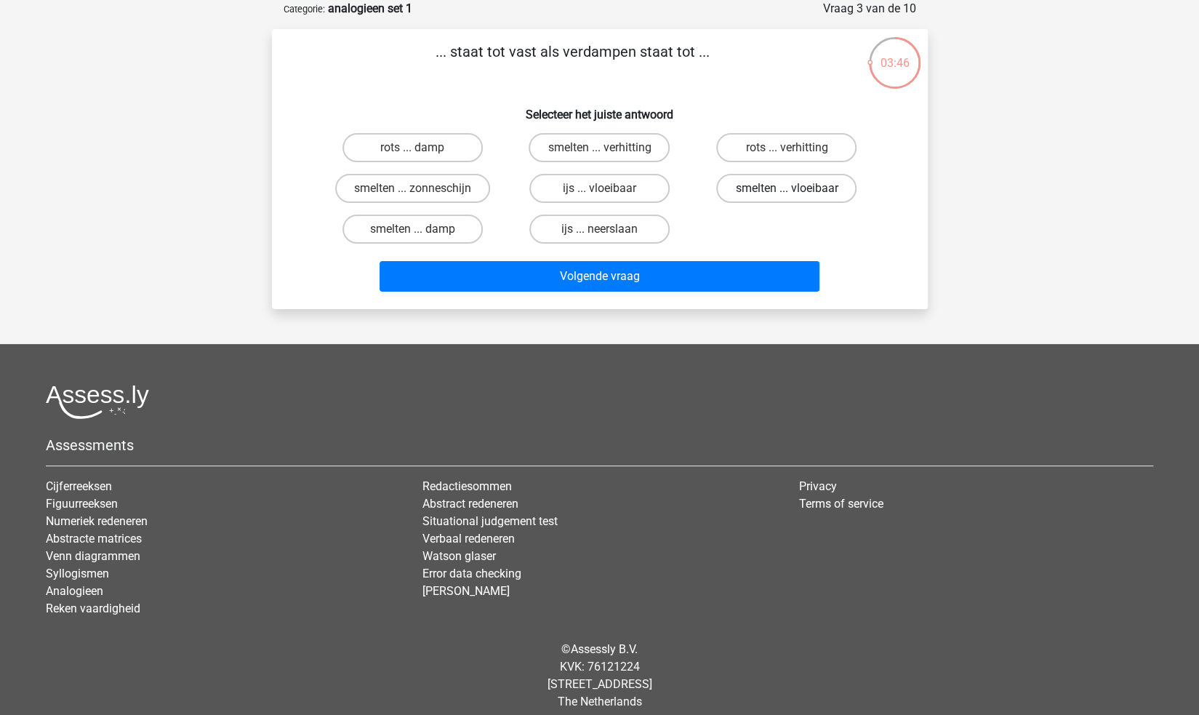
click at [776, 188] on label "smelten ... vloeibaar" at bounding box center [786, 188] width 140 height 29
click at [786, 188] on input "smelten ... vloeibaar" at bounding box center [790, 192] width 9 height 9
radio input "true"
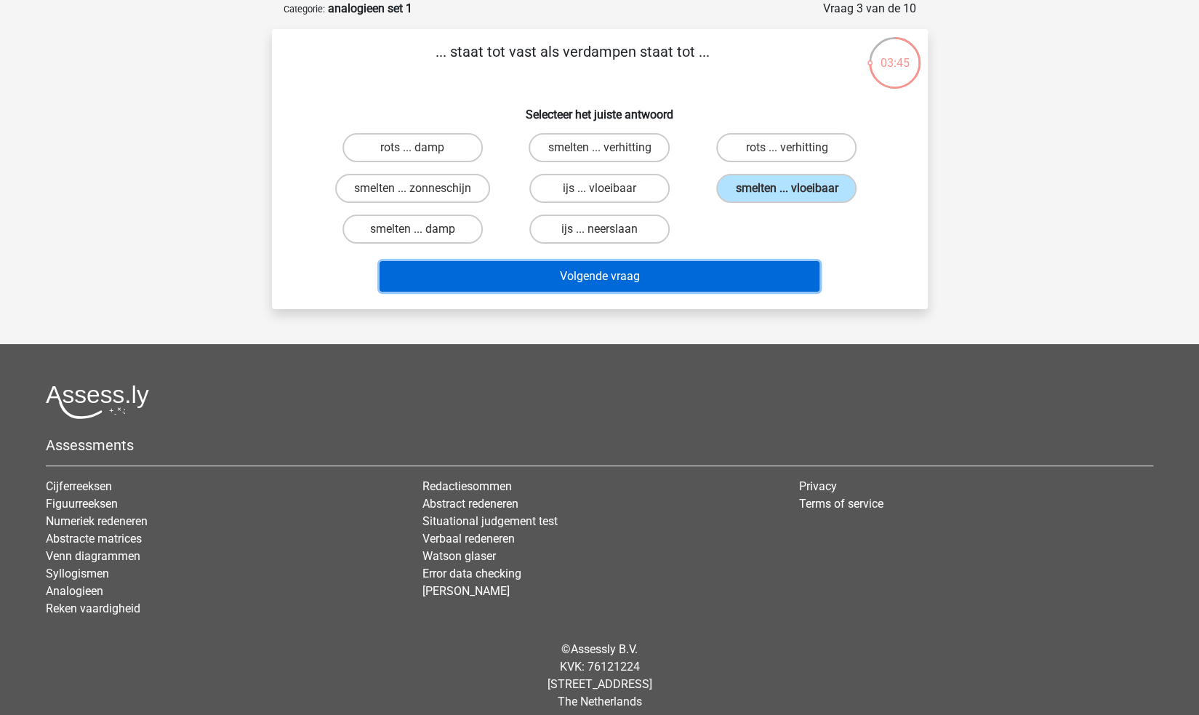
click at [714, 271] on button "Volgende vraag" at bounding box center [599, 276] width 440 height 31
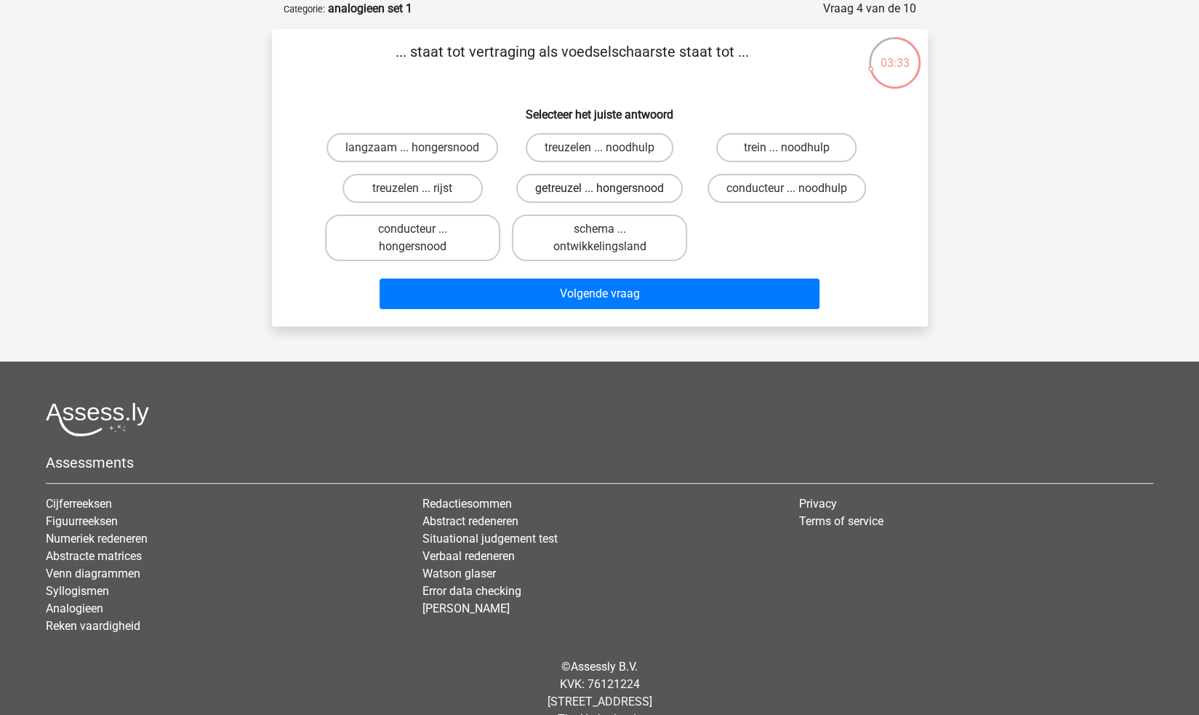
click at [626, 187] on label "getreuzel ... hongersnood" at bounding box center [599, 188] width 166 height 29
click at [608, 188] on input "getreuzel ... hongersnood" at bounding box center [603, 192] width 9 height 9
radio input "true"
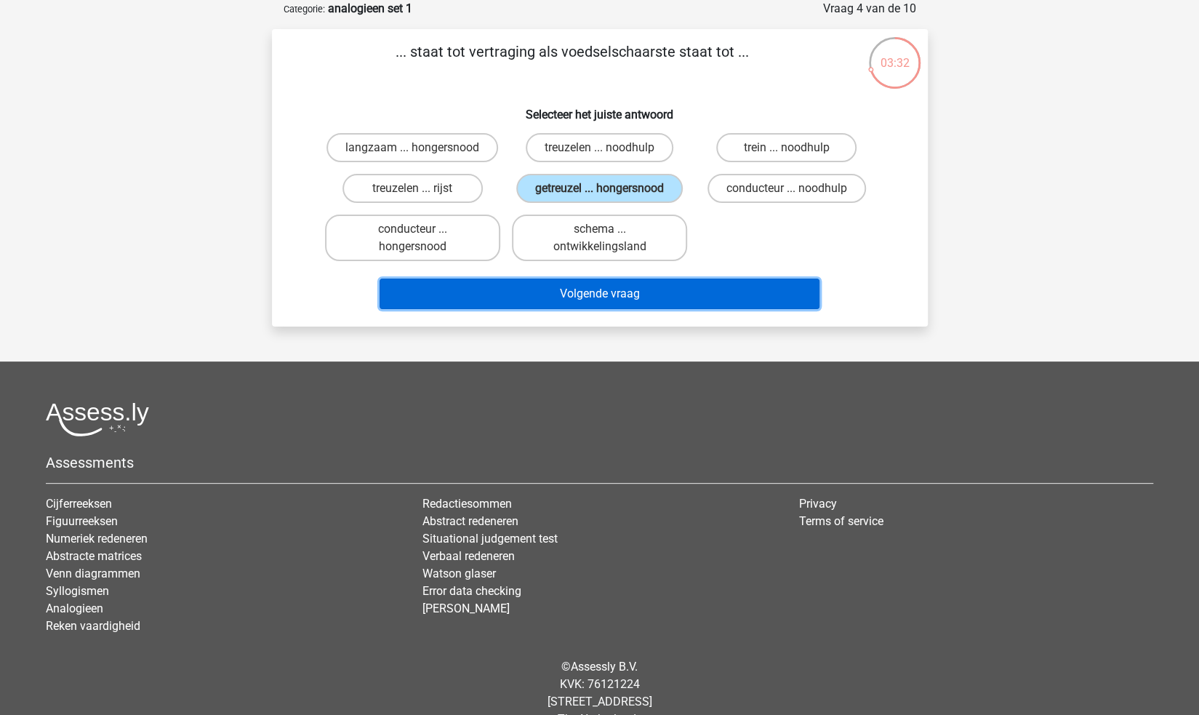
click at [624, 293] on button "Volgende vraag" at bounding box center [599, 293] width 440 height 31
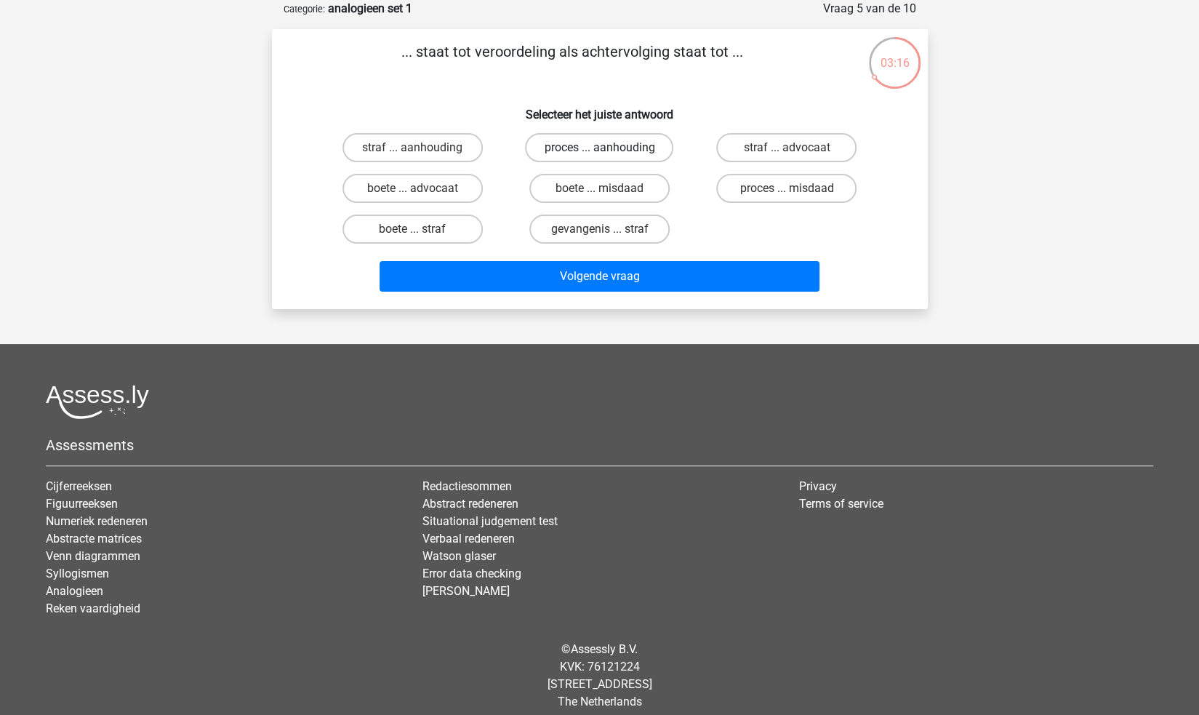
click at [595, 143] on label "proces ... aanhouding" at bounding box center [599, 147] width 148 height 29
click at [599, 148] on input "proces ... aanhouding" at bounding box center [603, 152] width 9 height 9
radio input "true"
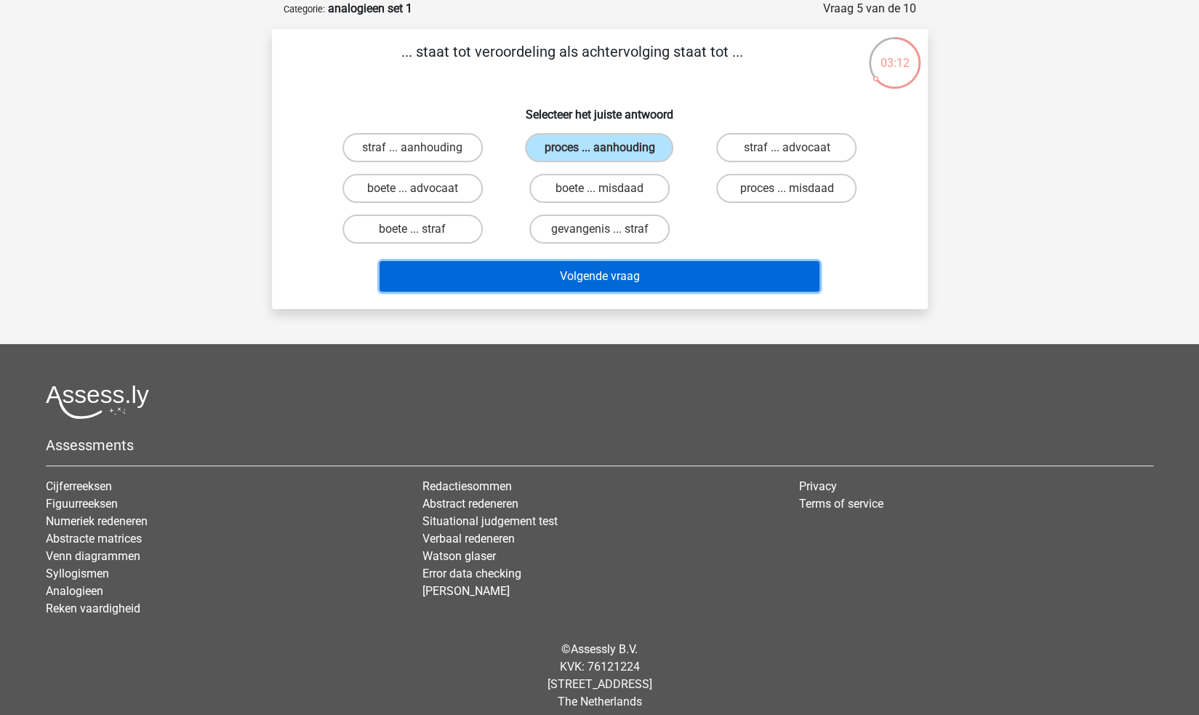
click at [645, 270] on button "Volgende vraag" at bounding box center [599, 276] width 440 height 31
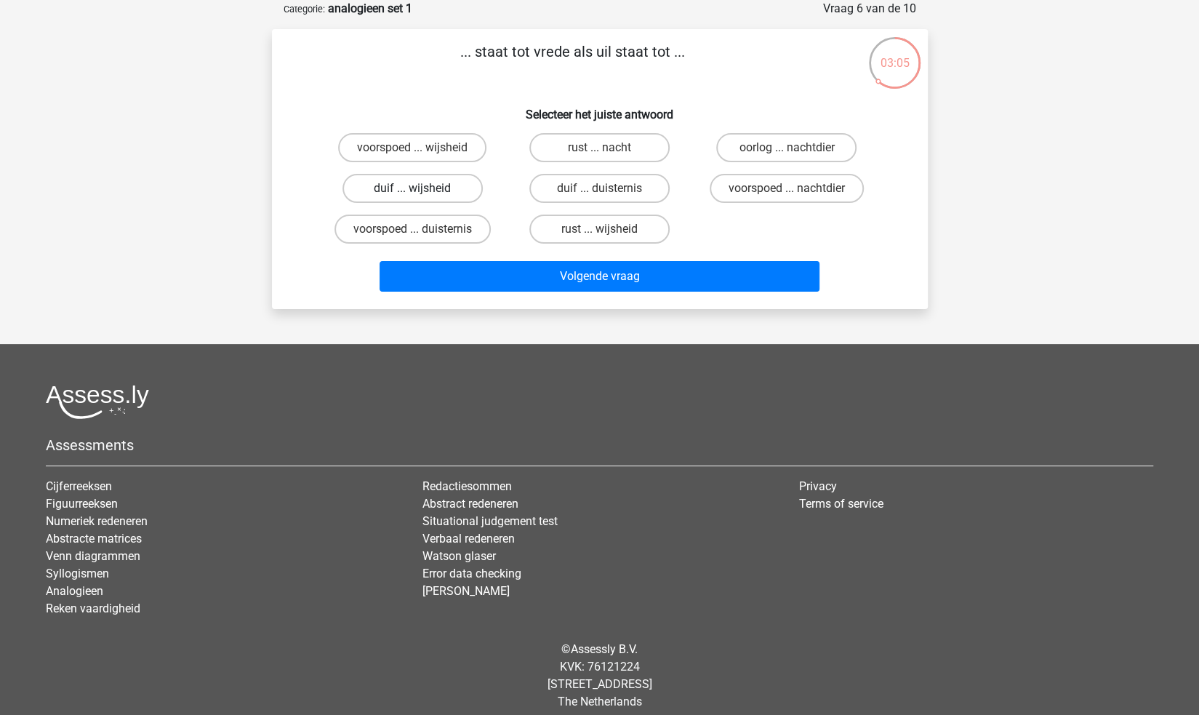
click at [439, 187] on label "duif ... wijsheid" at bounding box center [412, 188] width 140 height 29
click at [422, 188] on input "duif ... wijsheid" at bounding box center [416, 192] width 9 height 9
radio input "true"
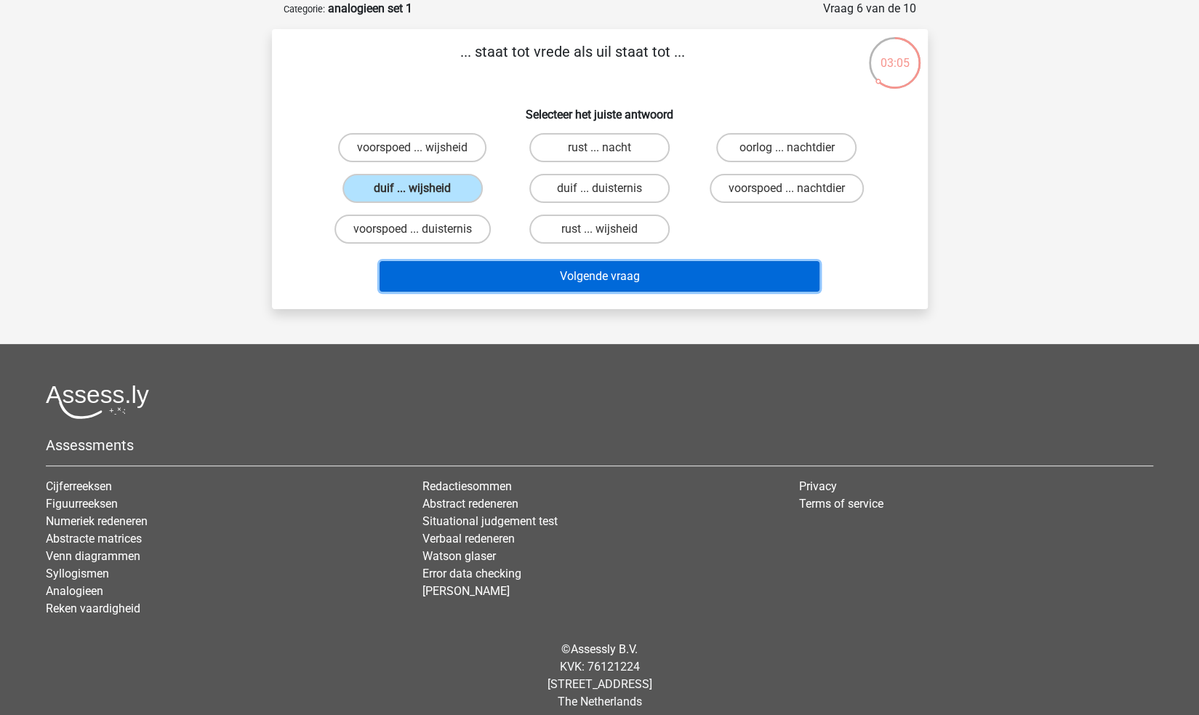
click at [574, 265] on button "Volgende vraag" at bounding box center [599, 276] width 440 height 31
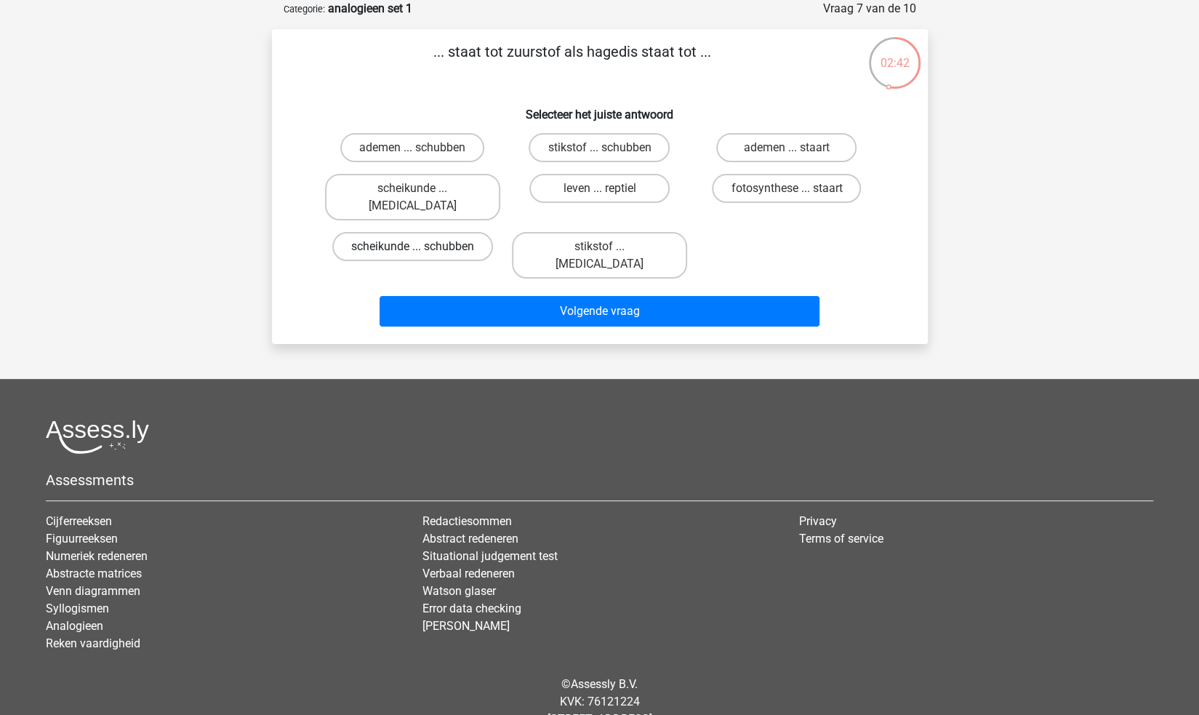
click at [471, 236] on label "scheikunde ... schubben" at bounding box center [412, 246] width 161 height 29
click at [422, 246] on input "scheikunde ... schubben" at bounding box center [416, 250] width 9 height 9
radio input "true"
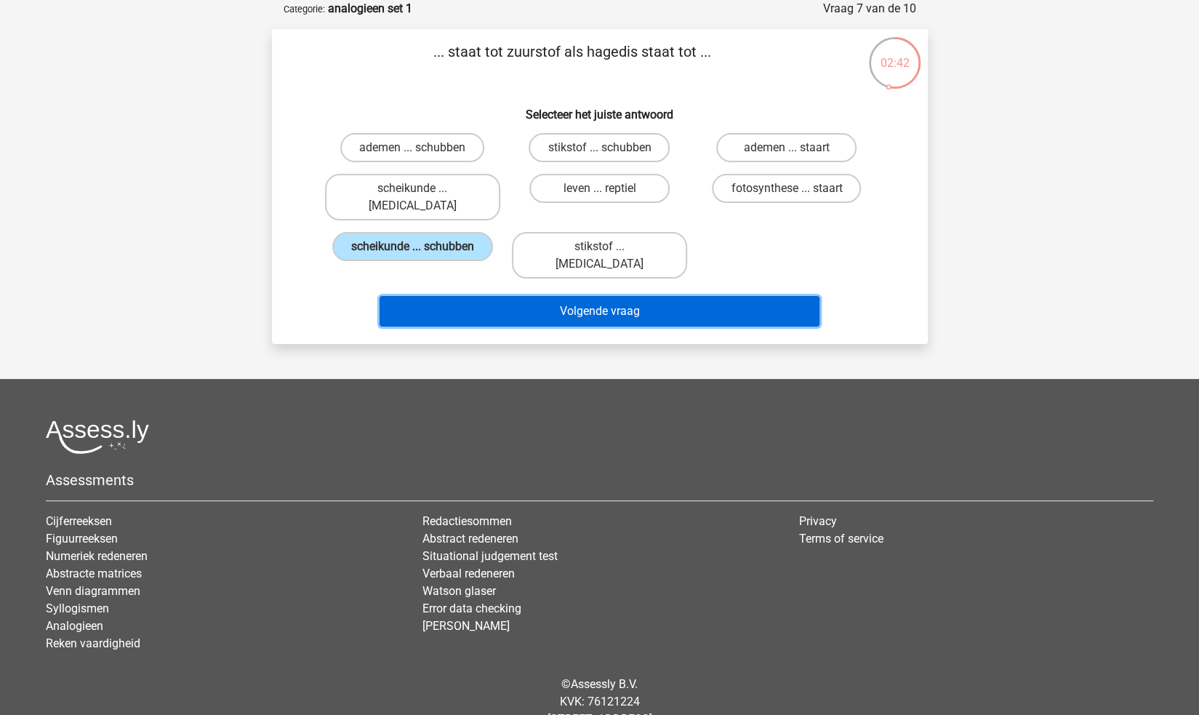
click at [563, 296] on button "Volgende vraag" at bounding box center [599, 311] width 440 height 31
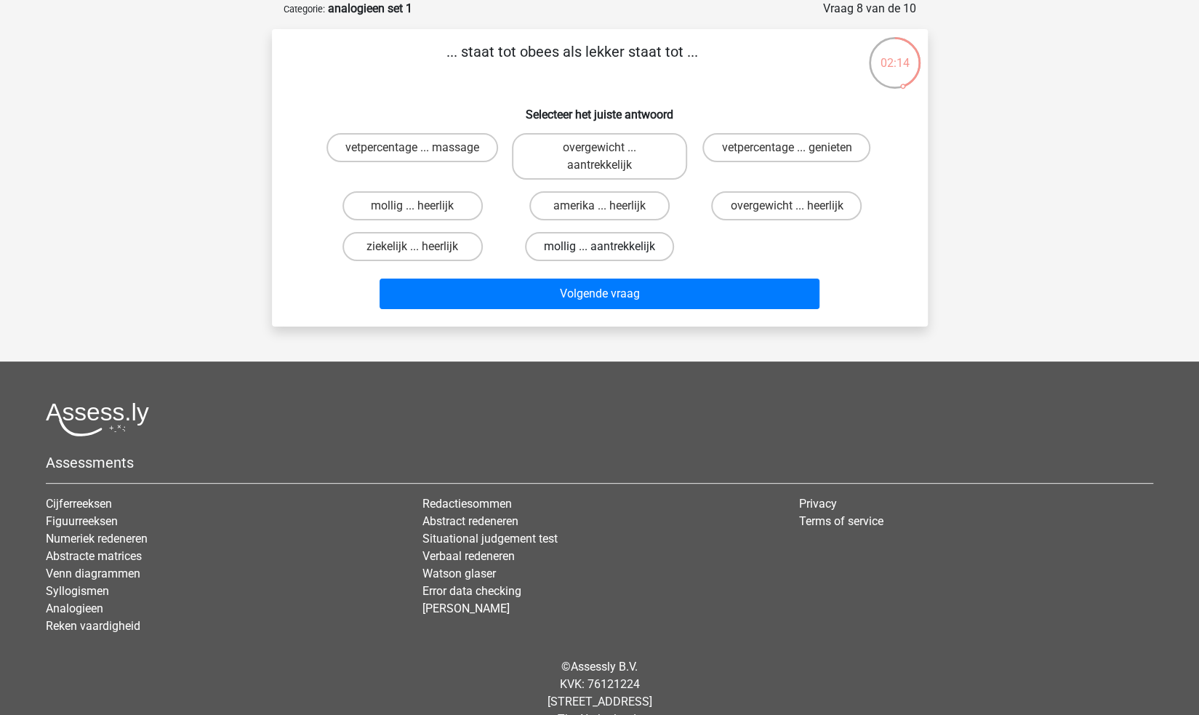
click at [644, 254] on label "mollig ... aantrekkelijk" at bounding box center [599, 246] width 149 height 29
click at [608, 254] on input "mollig ... aantrekkelijk" at bounding box center [603, 250] width 9 height 9
radio input "true"
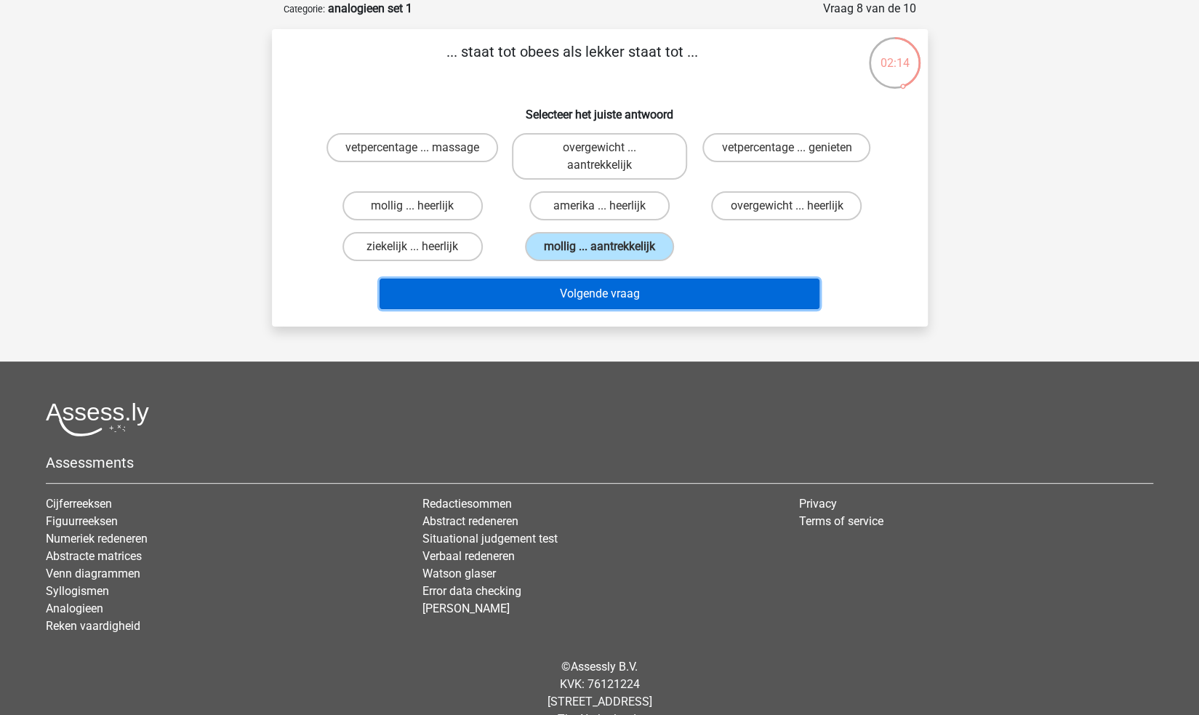
click at [666, 287] on button "Volgende vraag" at bounding box center [599, 293] width 440 height 31
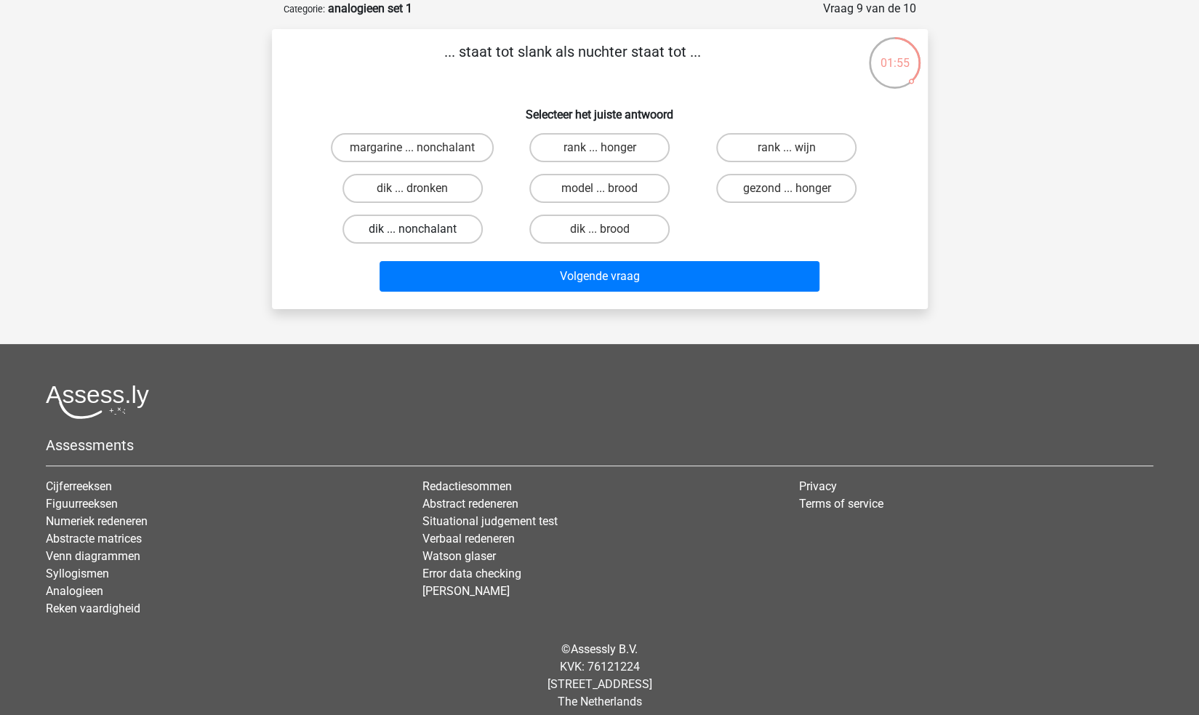
click at [439, 229] on label "dik ... nonchalant" at bounding box center [412, 228] width 140 height 29
click at [422, 229] on input "dik ... nonchalant" at bounding box center [416, 233] width 9 height 9
radio input "true"
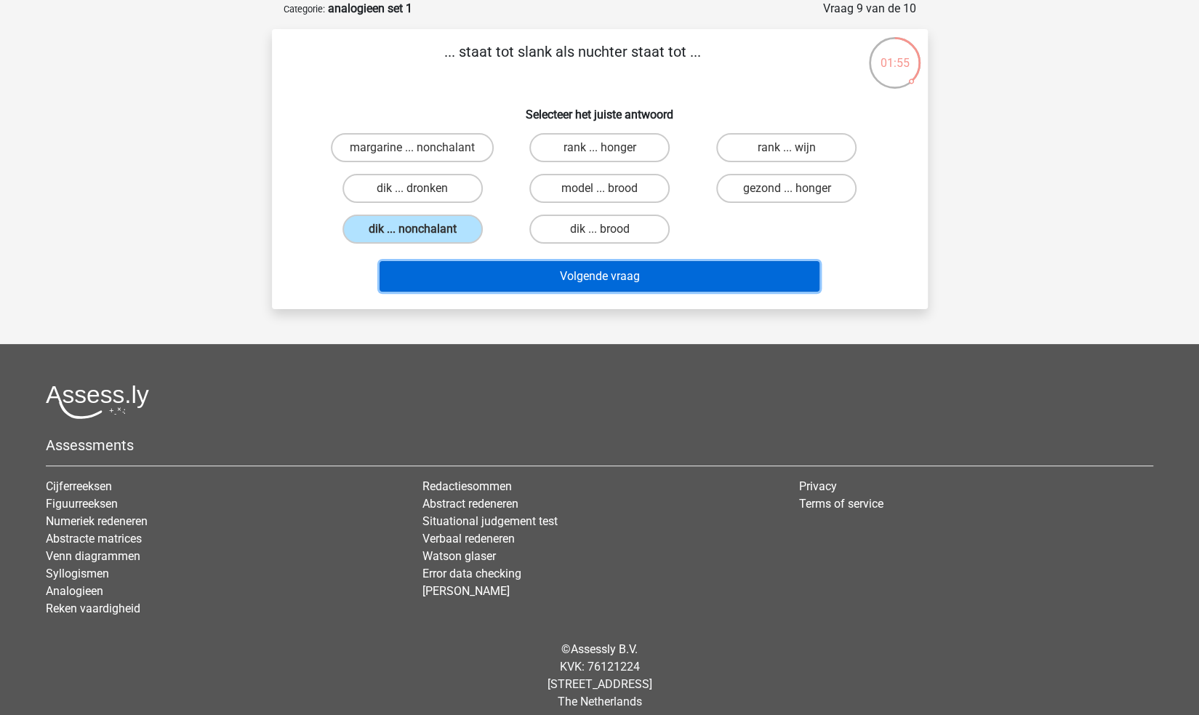
click at [602, 290] on button "Volgende vraag" at bounding box center [599, 276] width 440 height 31
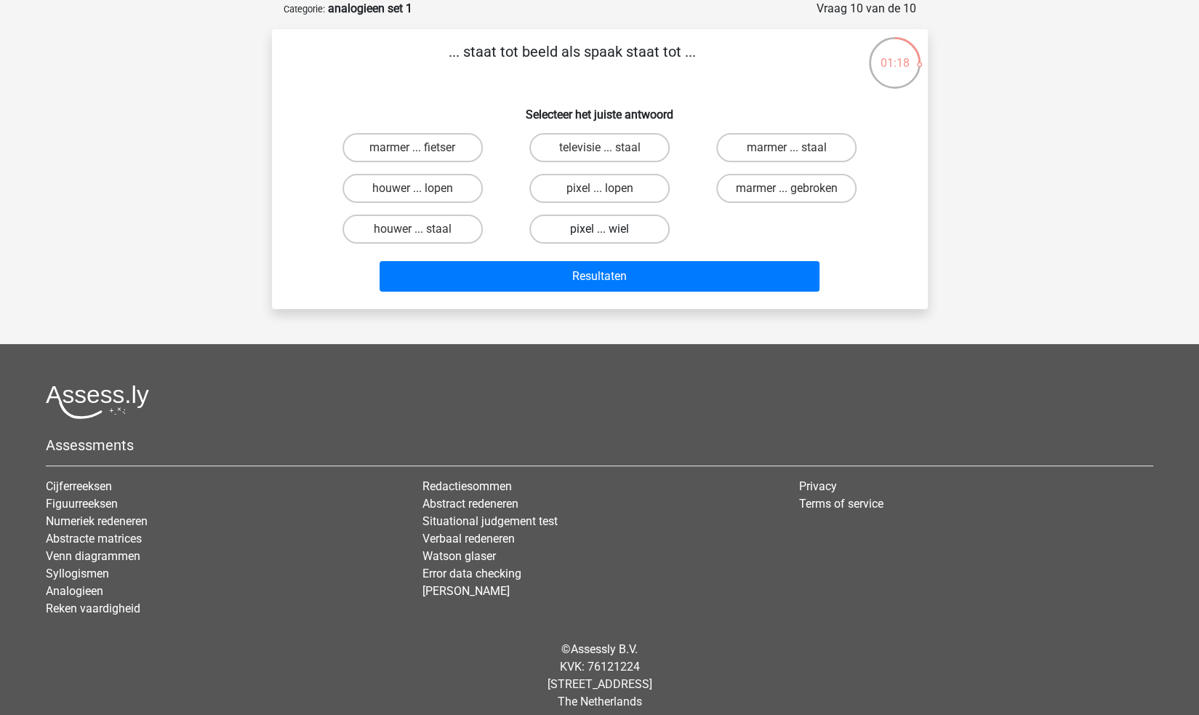
click at [616, 226] on label "pixel ... wiel" at bounding box center [599, 228] width 140 height 29
click at [608, 229] on input "pixel ... wiel" at bounding box center [603, 233] width 9 height 9
radio input "true"
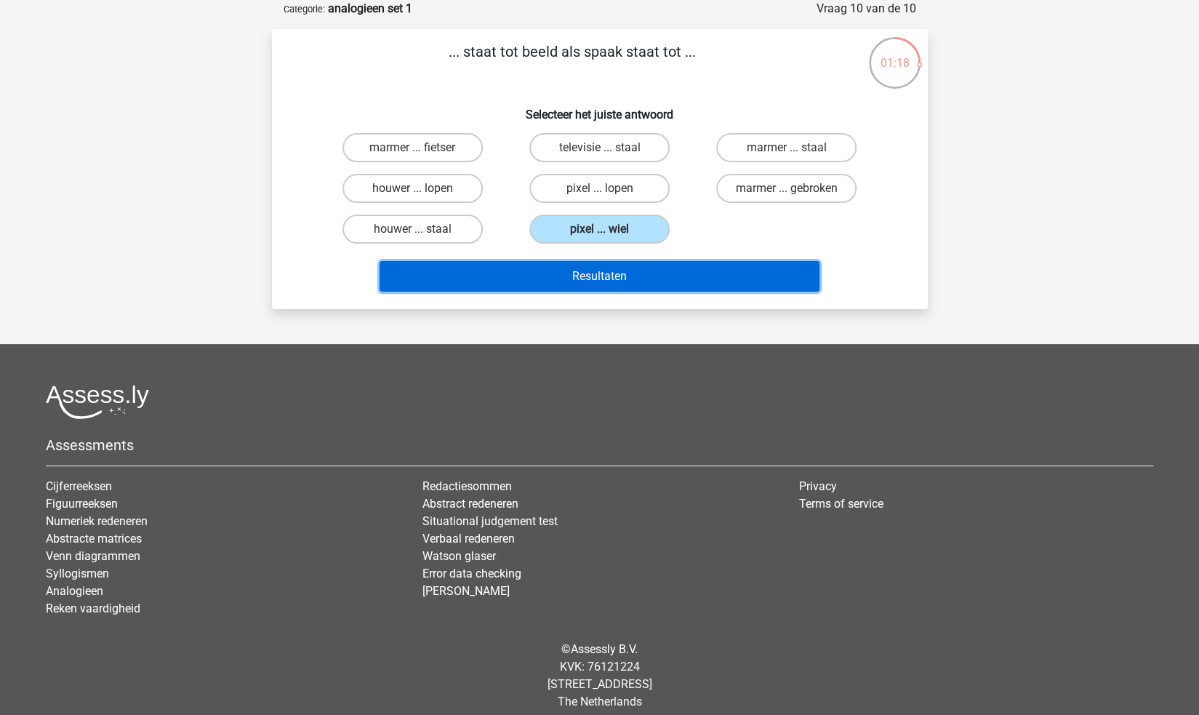
click at [605, 270] on button "Resultaten" at bounding box center [599, 276] width 440 height 31
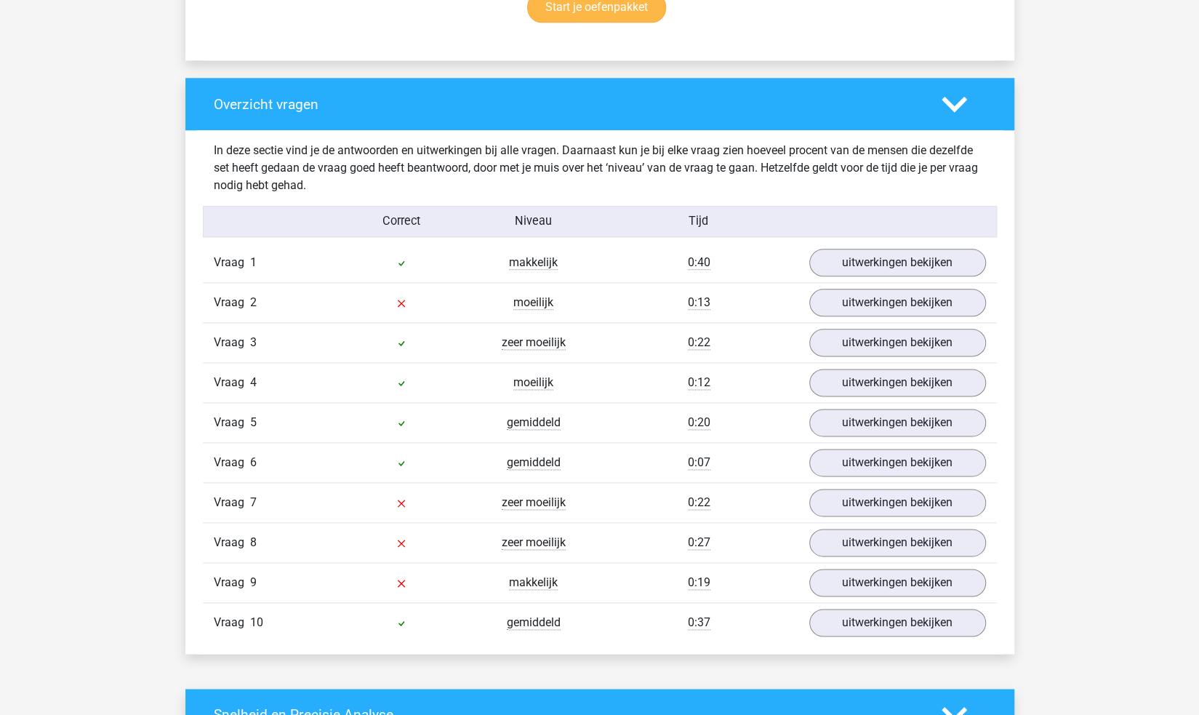
scroll to position [1018, 0]
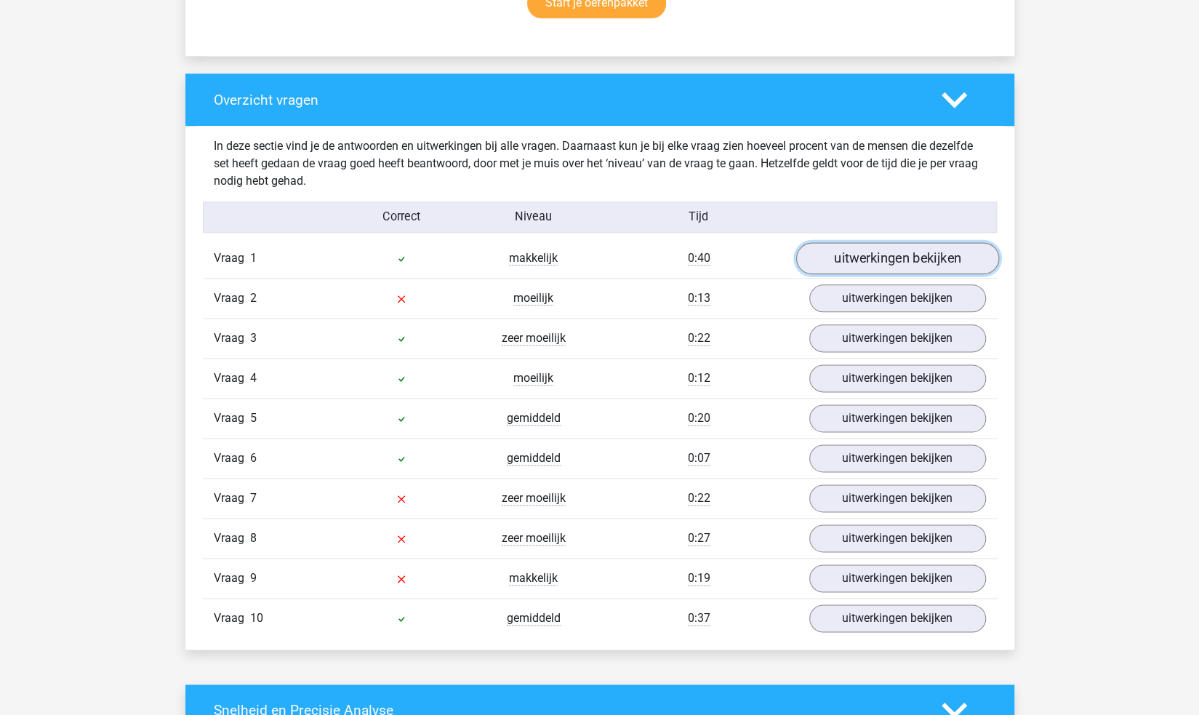
click at [874, 265] on link "uitwerkingen bekijken" at bounding box center [896, 258] width 203 height 32
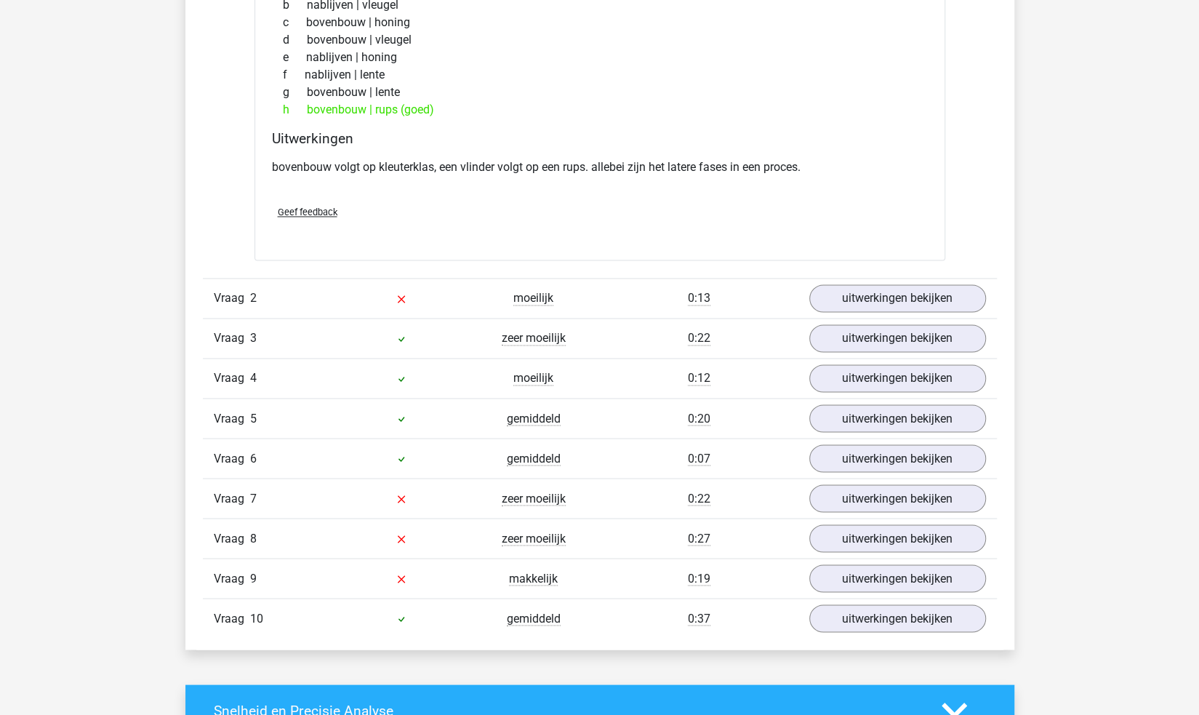
scroll to position [1454, 0]
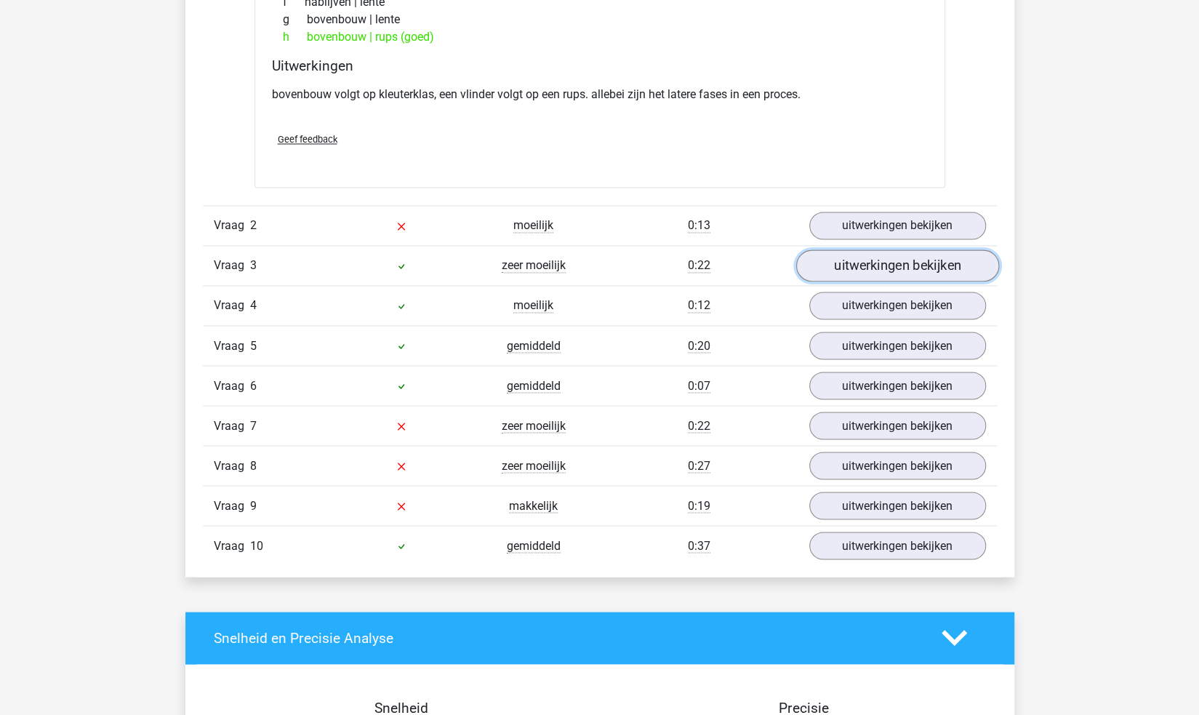
click at [850, 266] on link "uitwerkingen bekijken" at bounding box center [896, 265] width 203 height 32
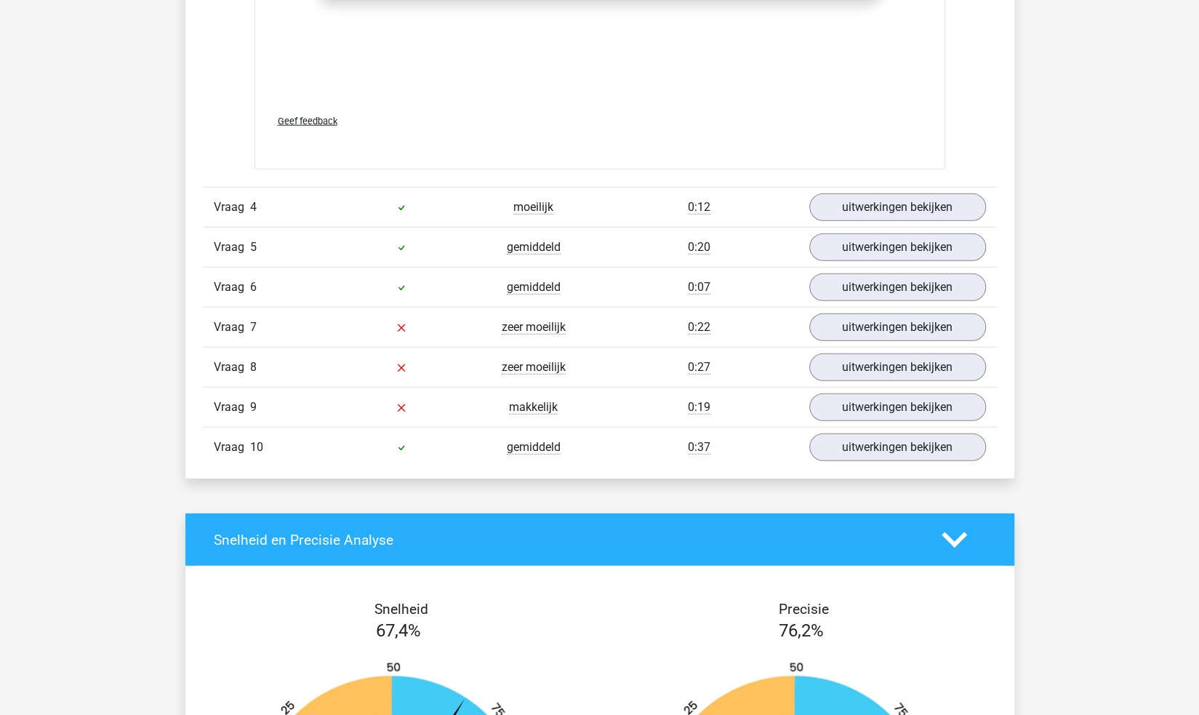
scroll to position [2326, 0]
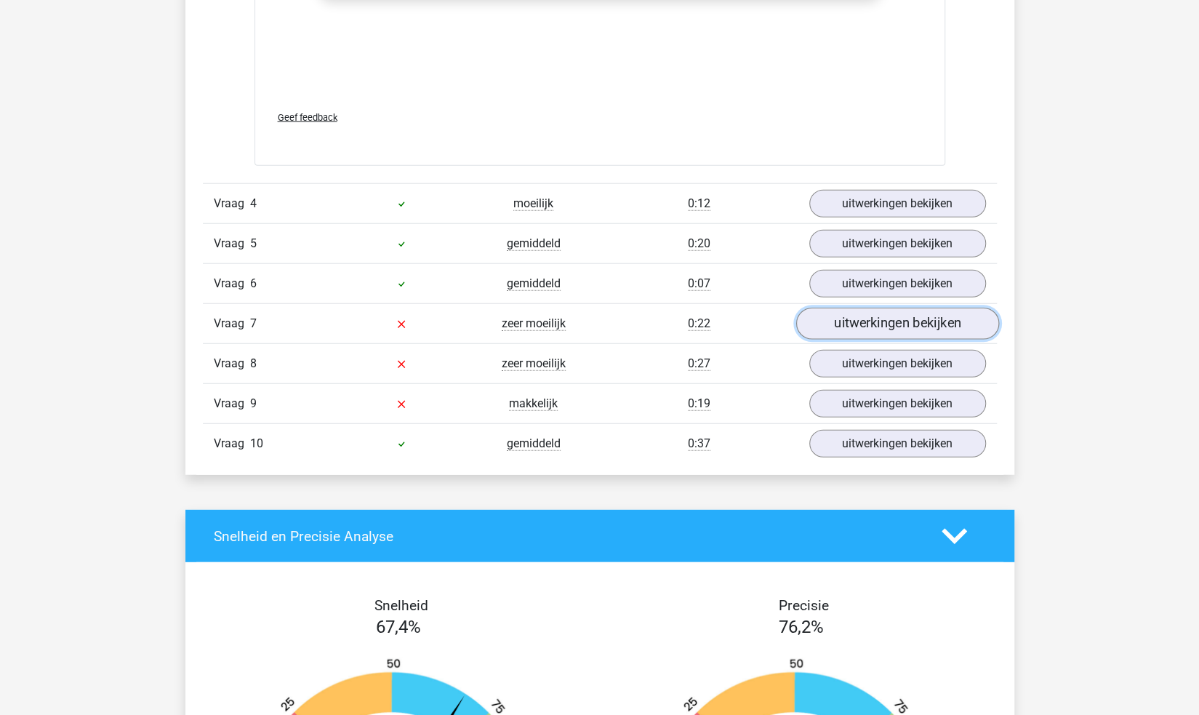
click at [869, 324] on link "uitwerkingen bekijken" at bounding box center [896, 323] width 203 height 32
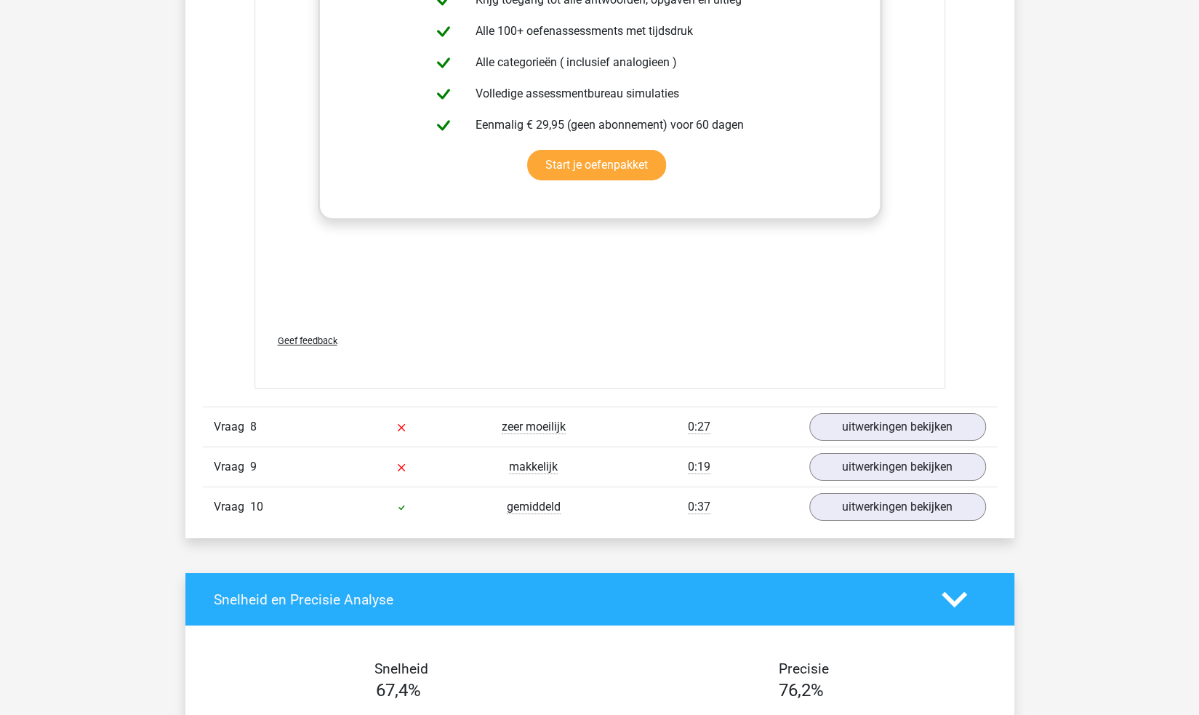
scroll to position [3053, 0]
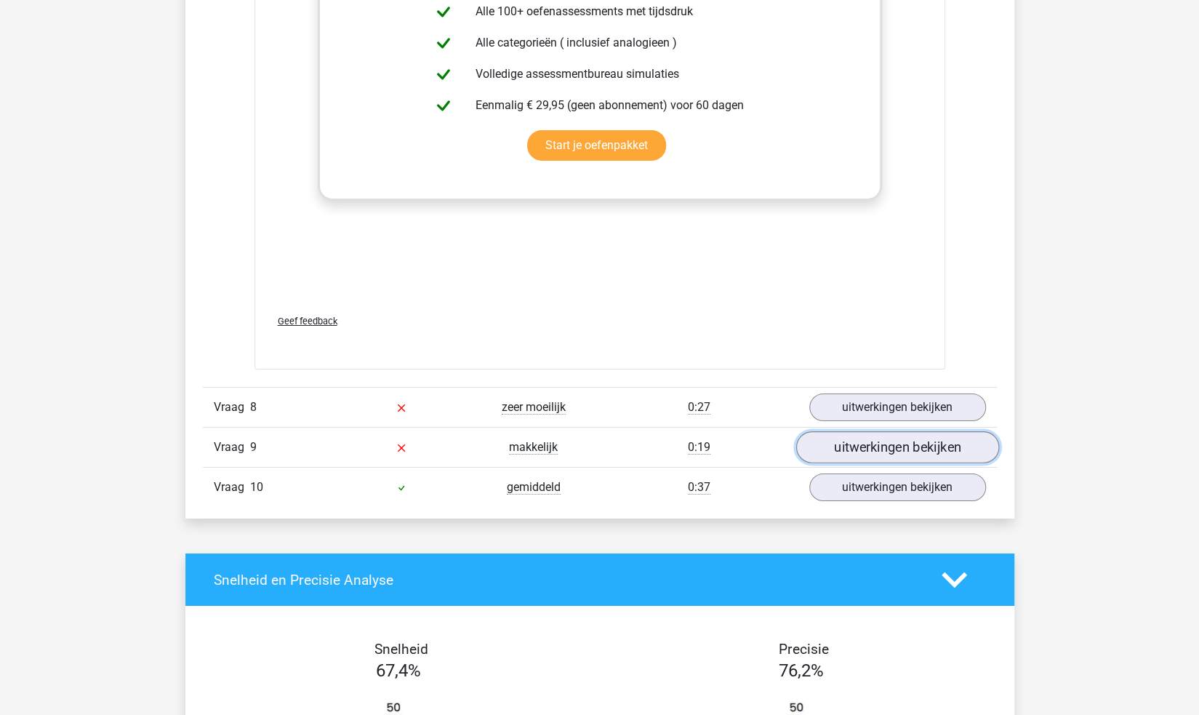
click at [827, 439] on link "uitwerkingen bekijken" at bounding box center [896, 448] width 203 height 32
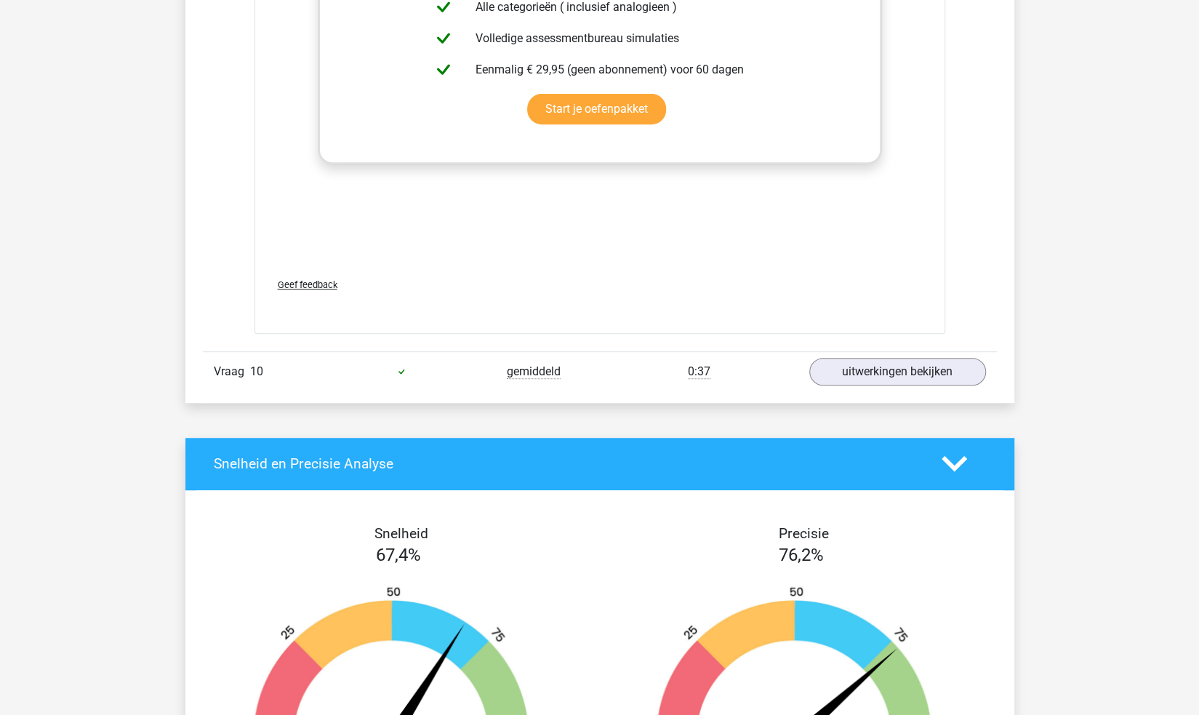
scroll to position [3707, 0]
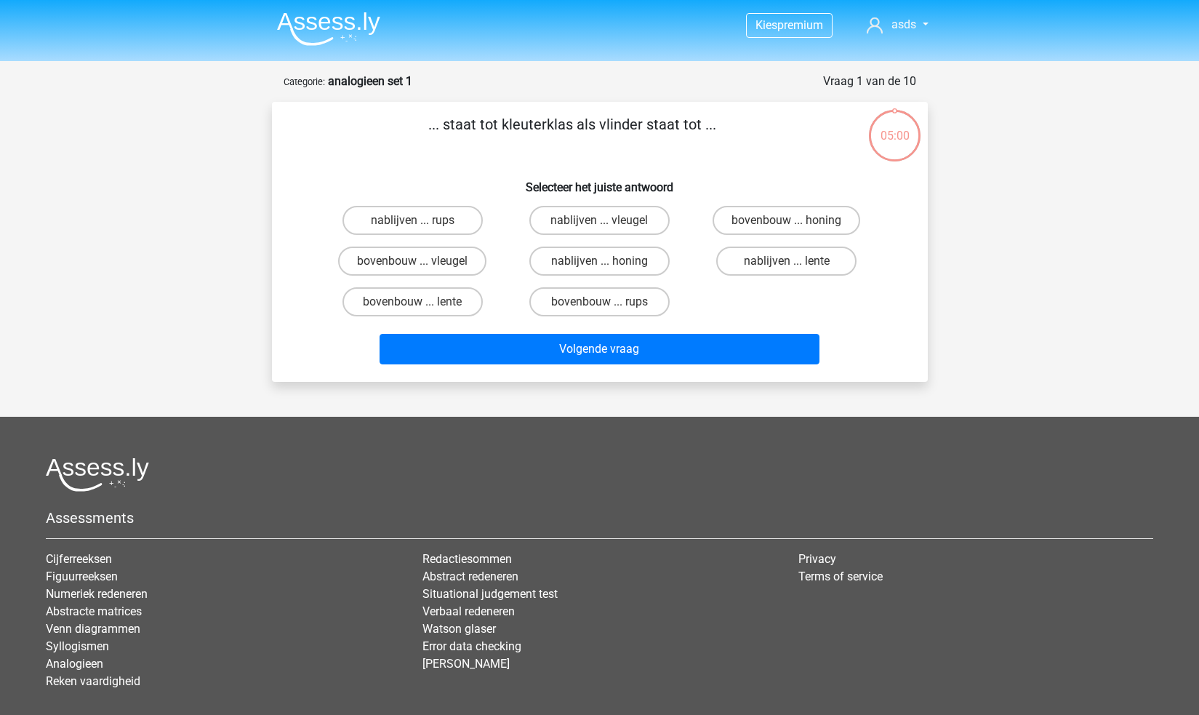
scroll to position [73, 0]
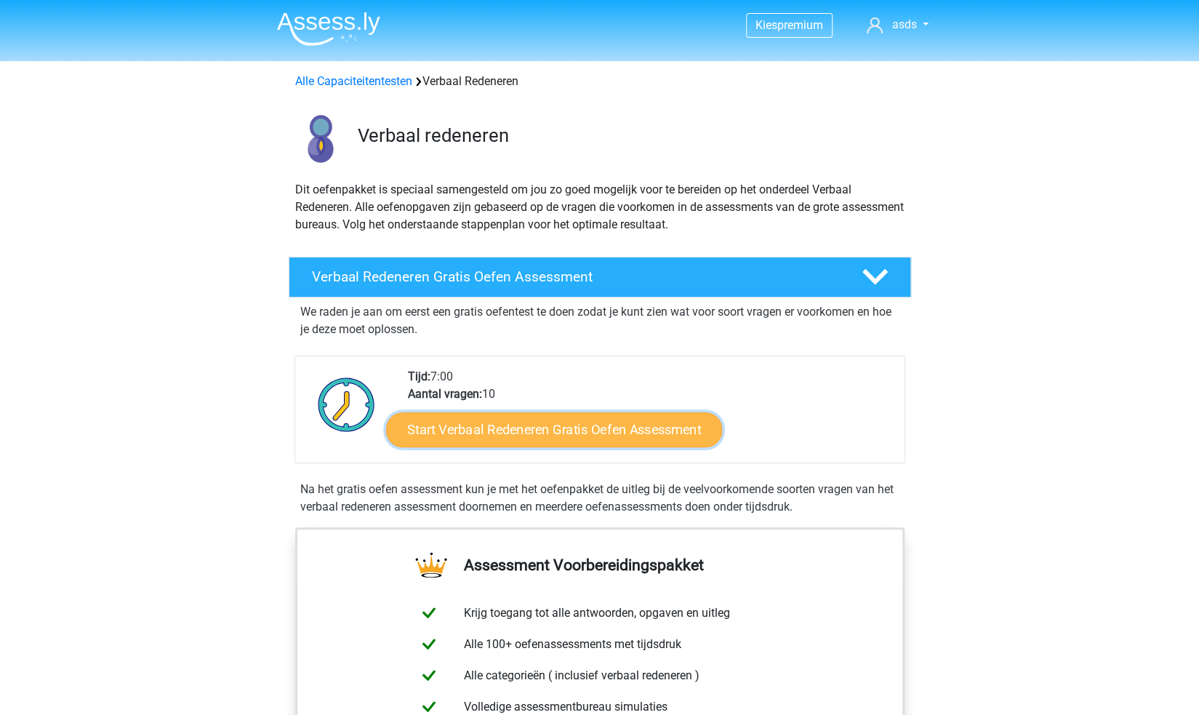
click at [684, 438] on link "Start Verbaal Redeneren Gratis Oefen Assessment" at bounding box center [554, 429] width 336 height 35
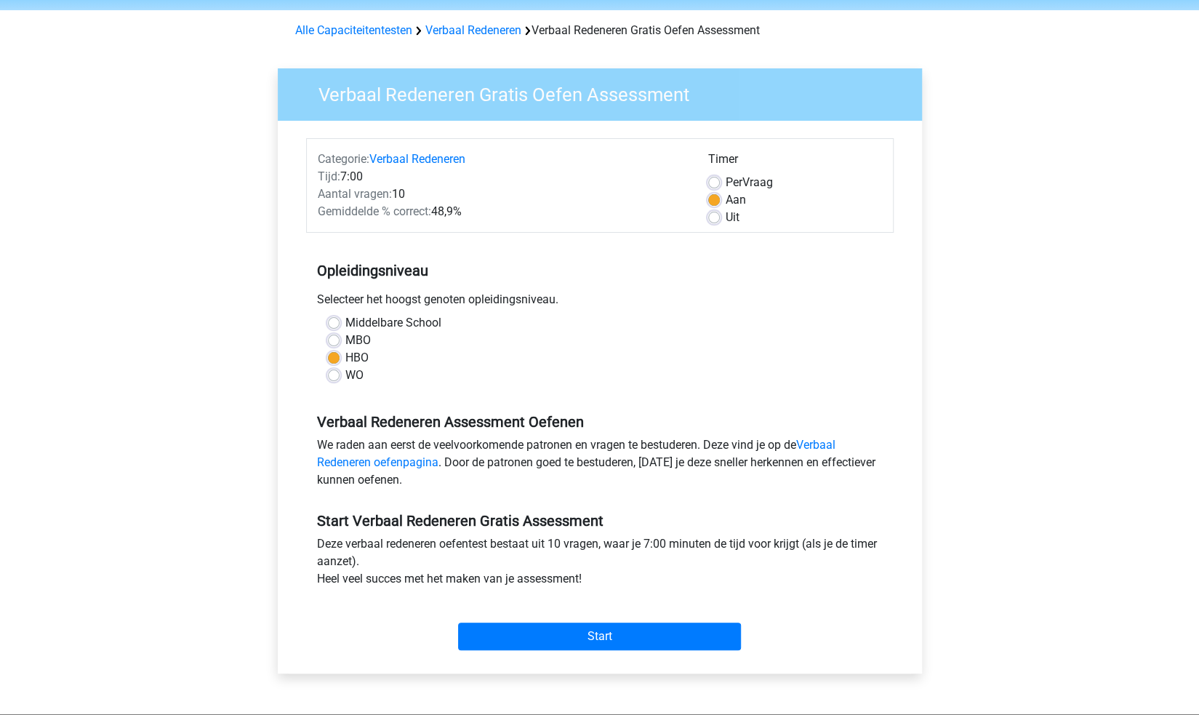
scroll to position [145, 0]
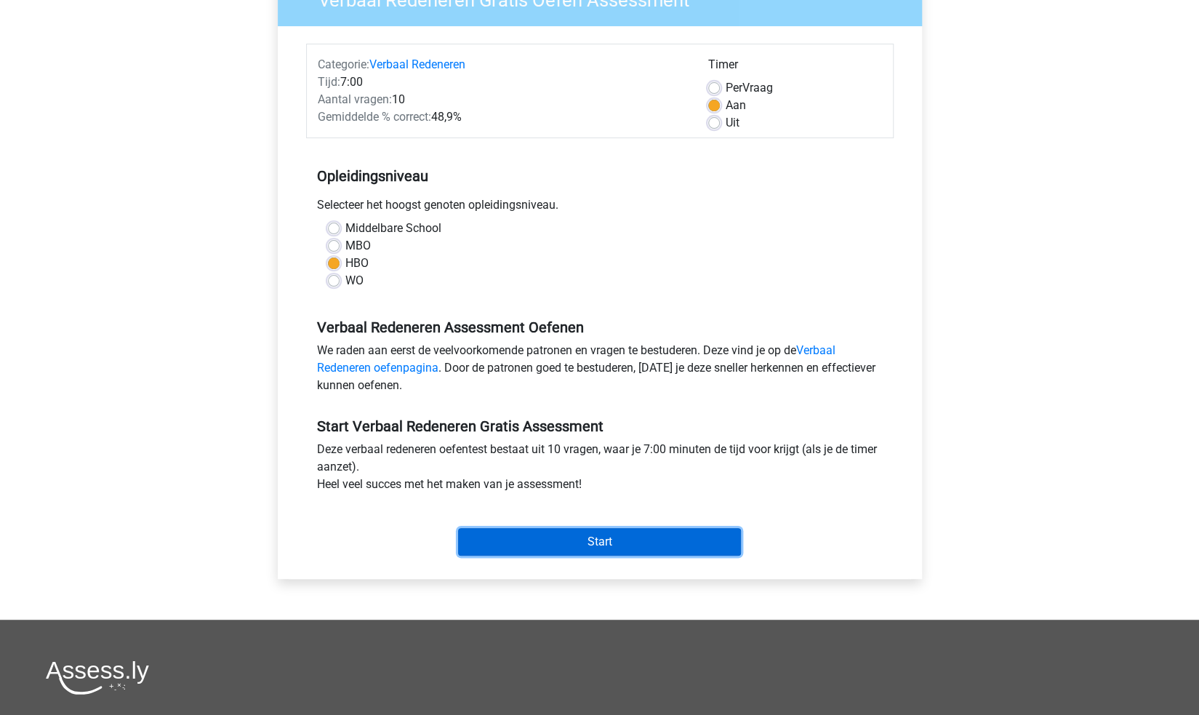
click at [657, 533] on input "Start" at bounding box center [599, 542] width 283 height 28
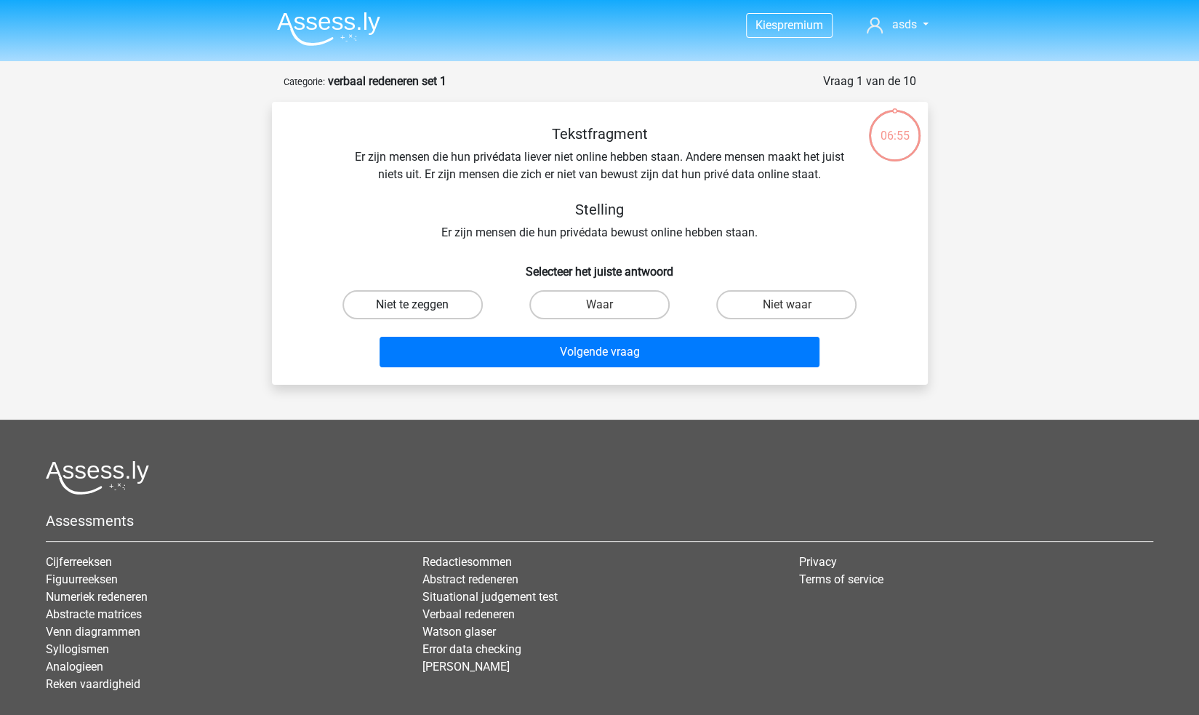
click at [435, 302] on label "Niet te zeggen" at bounding box center [412, 304] width 140 height 29
click at [422, 305] on input "Niet te zeggen" at bounding box center [416, 309] width 9 height 9
radio input "true"
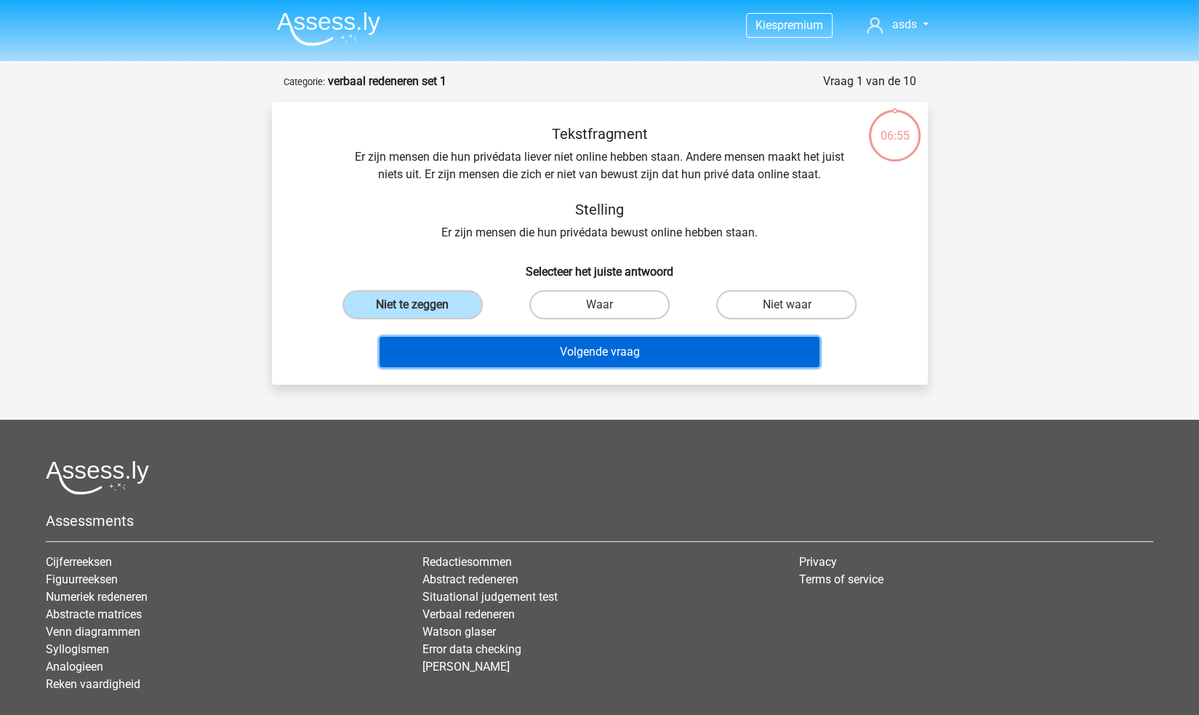
click at [597, 366] on button "Volgende vraag" at bounding box center [599, 352] width 440 height 31
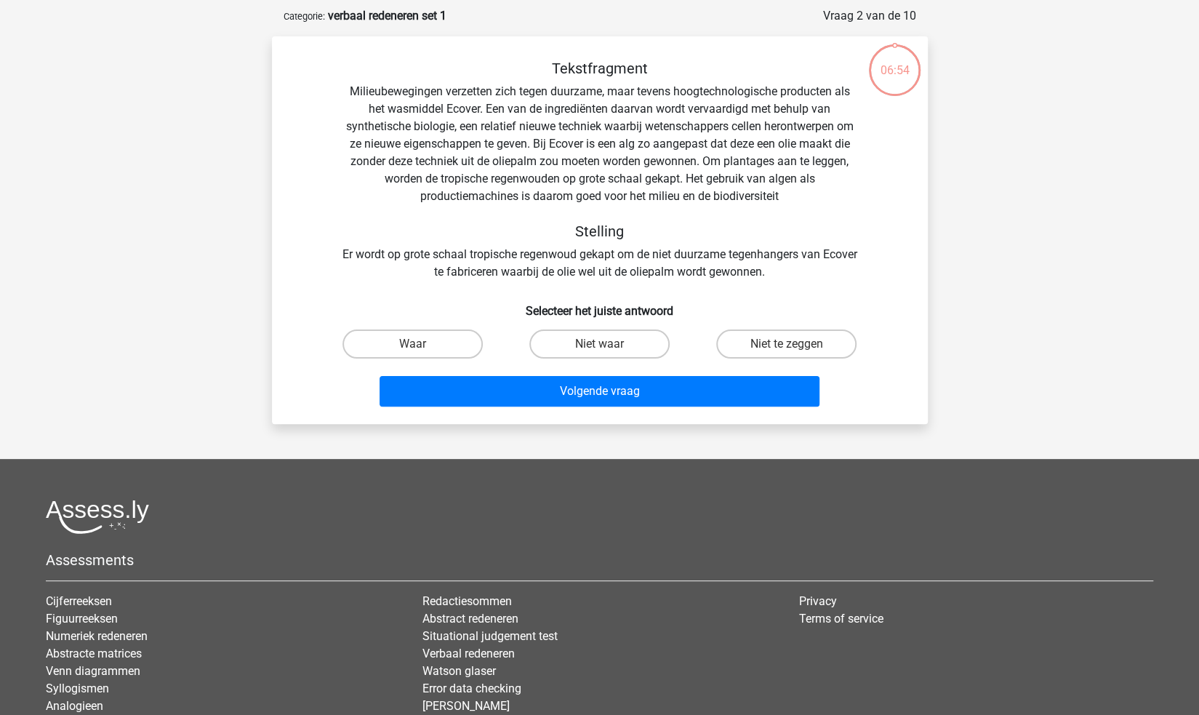
scroll to position [73, 0]
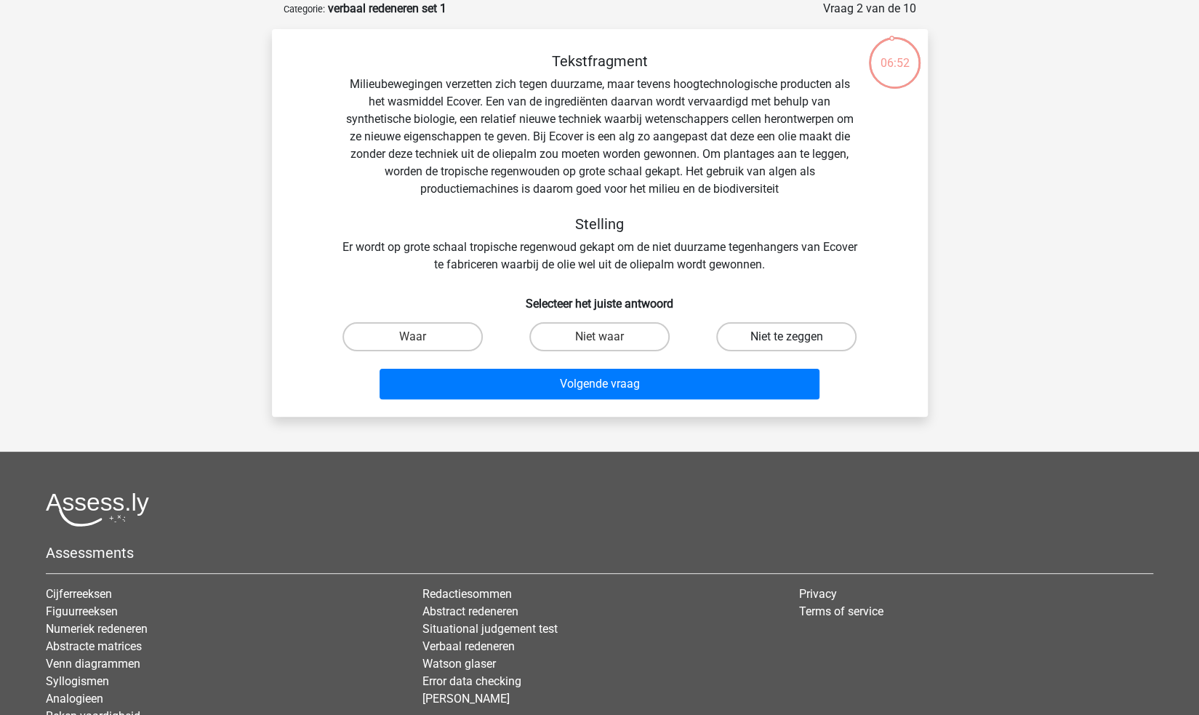
click at [805, 341] on label "Niet te zeggen" at bounding box center [786, 336] width 140 height 29
click at [796, 341] on input "Niet te zeggen" at bounding box center [790, 341] width 9 height 9
radio input "true"
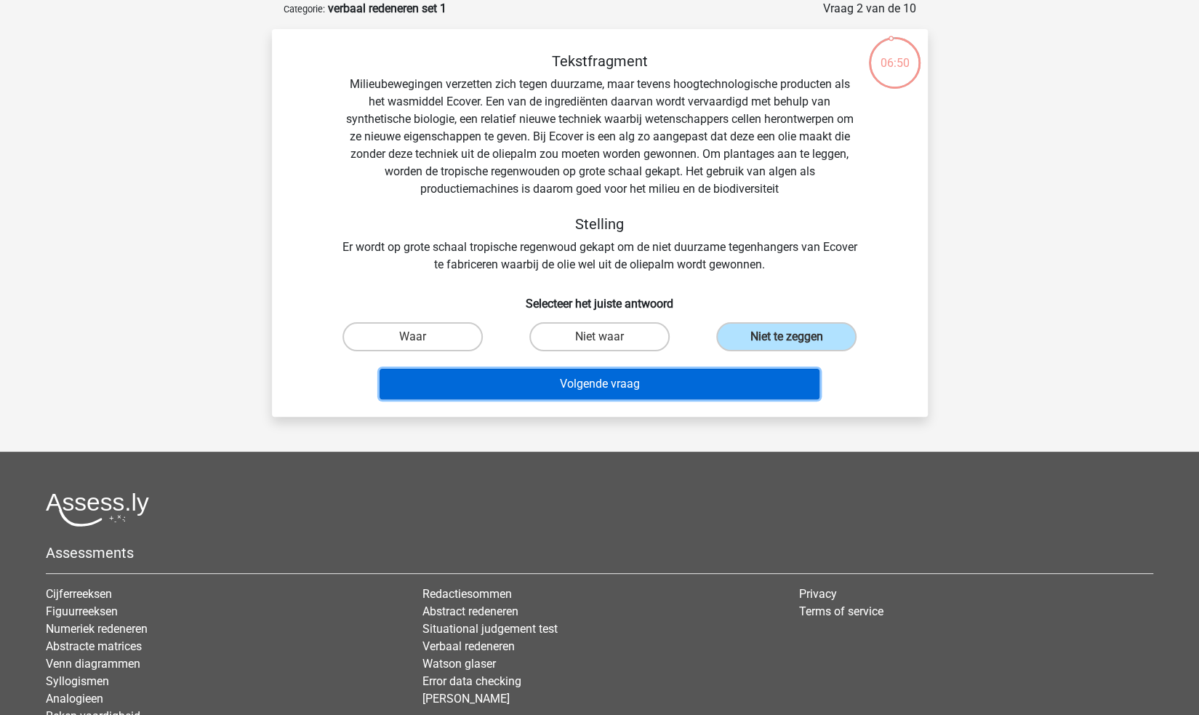
click at [729, 384] on button "Volgende vraag" at bounding box center [599, 384] width 440 height 31
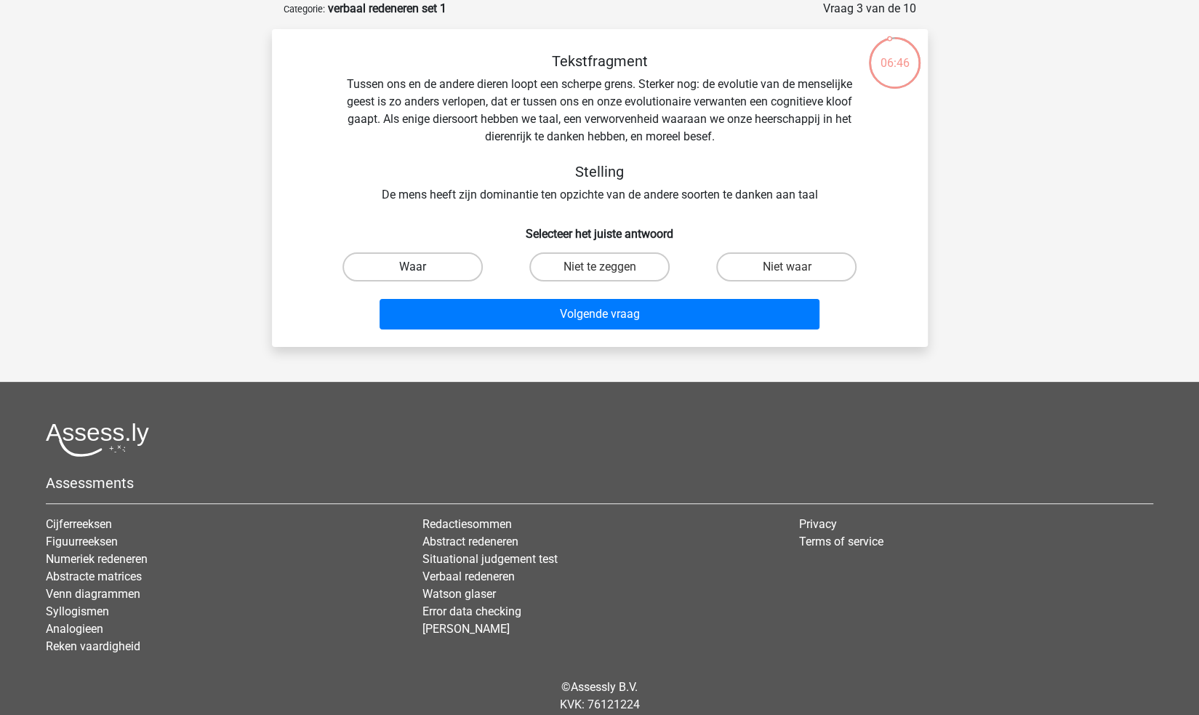
click at [461, 264] on label "Waar" at bounding box center [412, 266] width 140 height 29
click at [422, 267] on input "Waar" at bounding box center [416, 271] width 9 height 9
radio input "true"
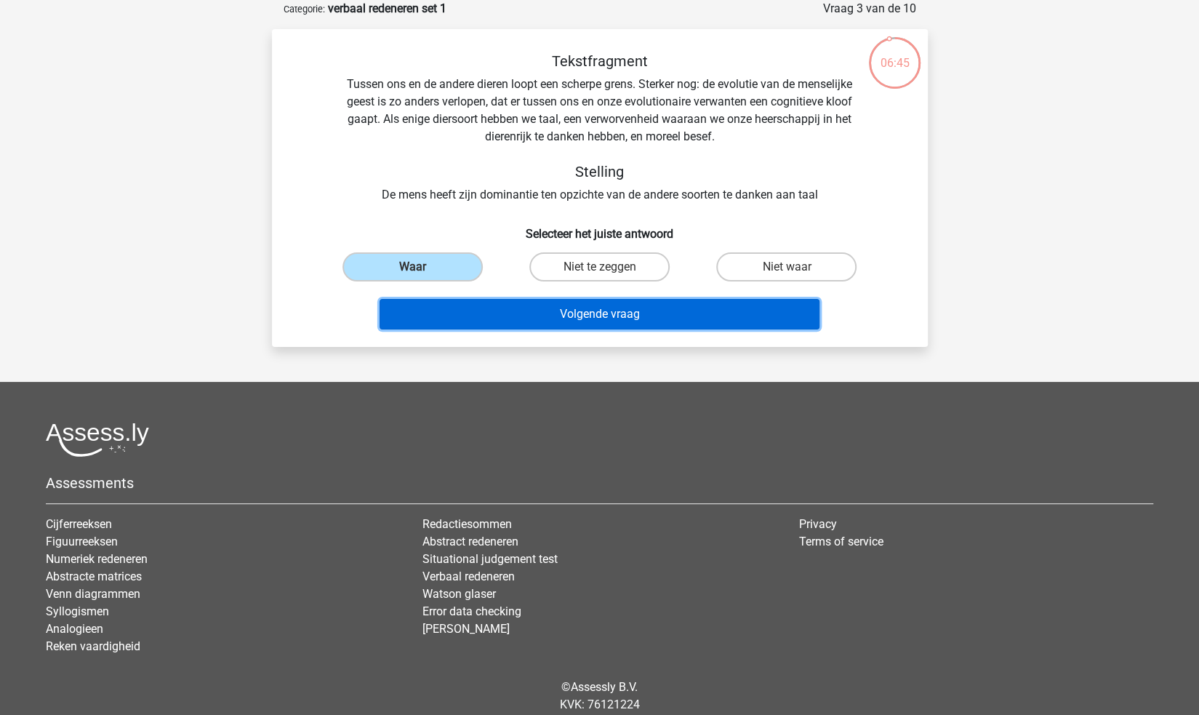
click at [582, 312] on button "Volgende vraag" at bounding box center [599, 314] width 440 height 31
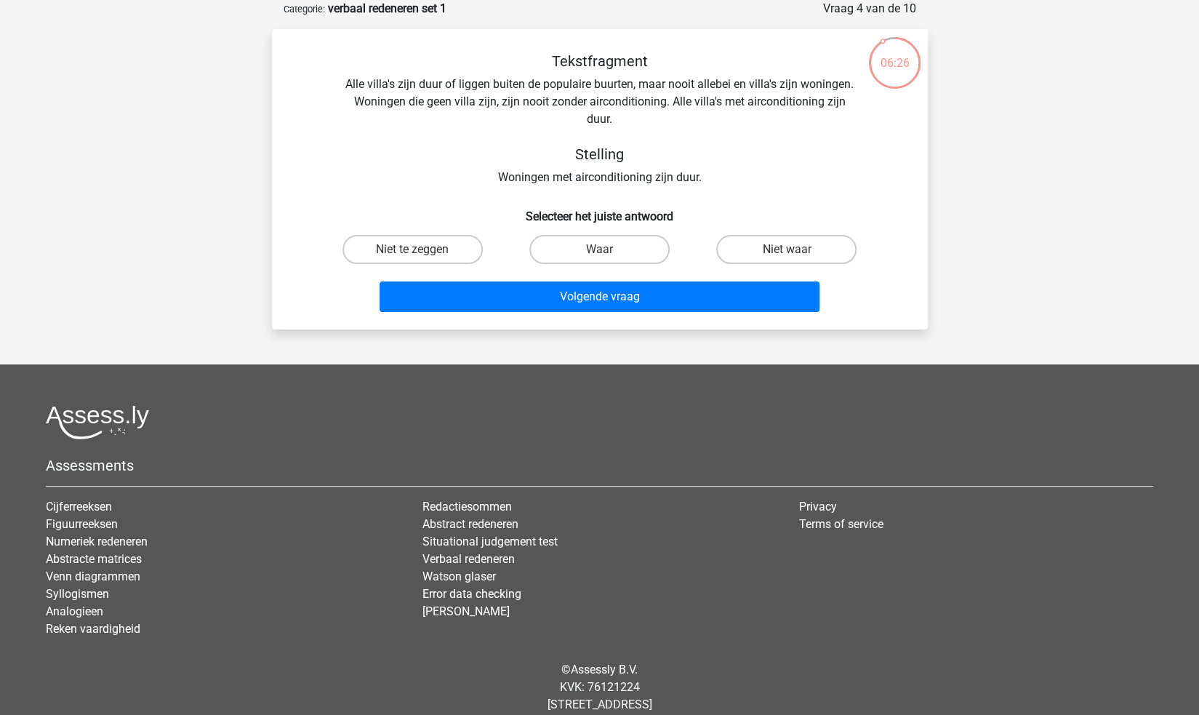
click at [791, 255] on input "Niet waar" at bounding box center [790, 253] width 9 height 9
radio input "true"
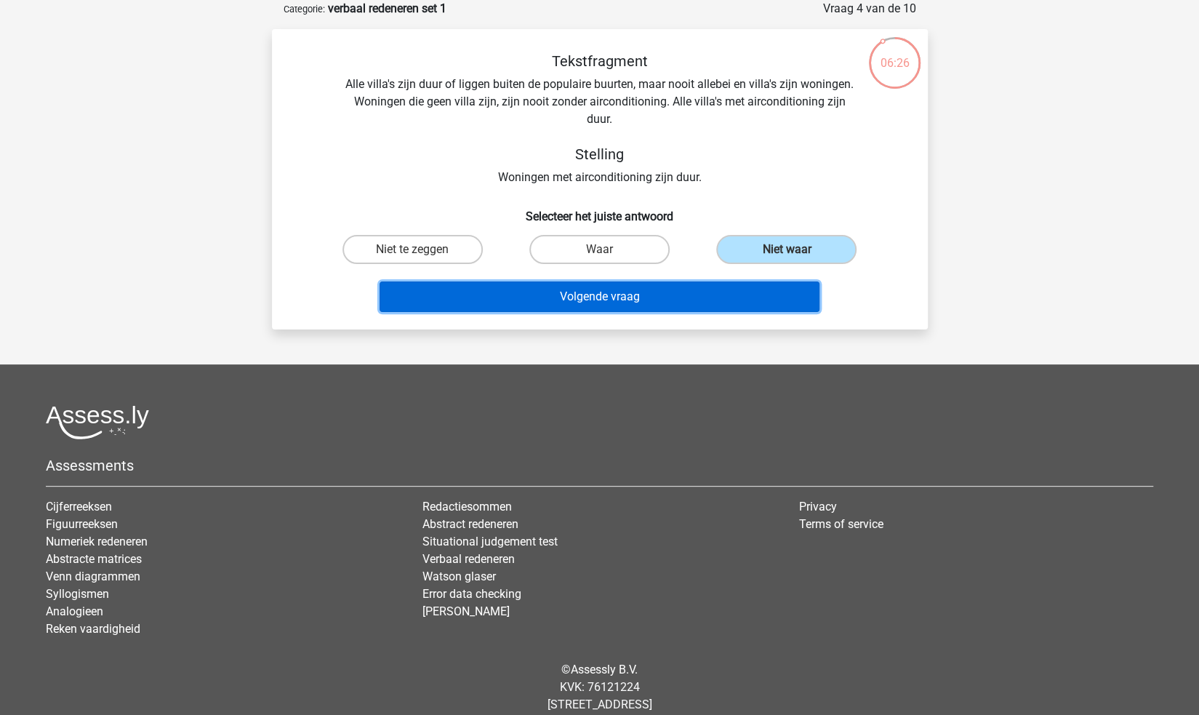
click at [720, 291] on button "Volgende vraag" at bounding box center [599, 296] width 440 height 31
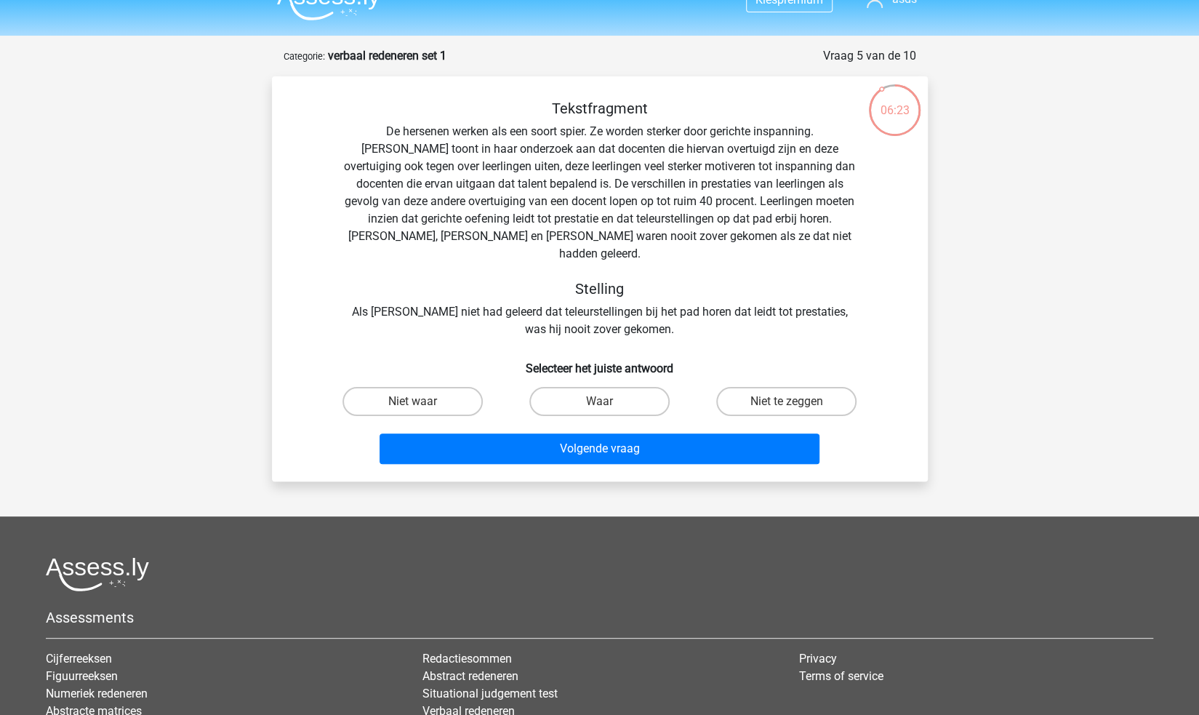
scroll to position [0, 0]
